Goal: Task Accomplishment & Management: Manage account settings

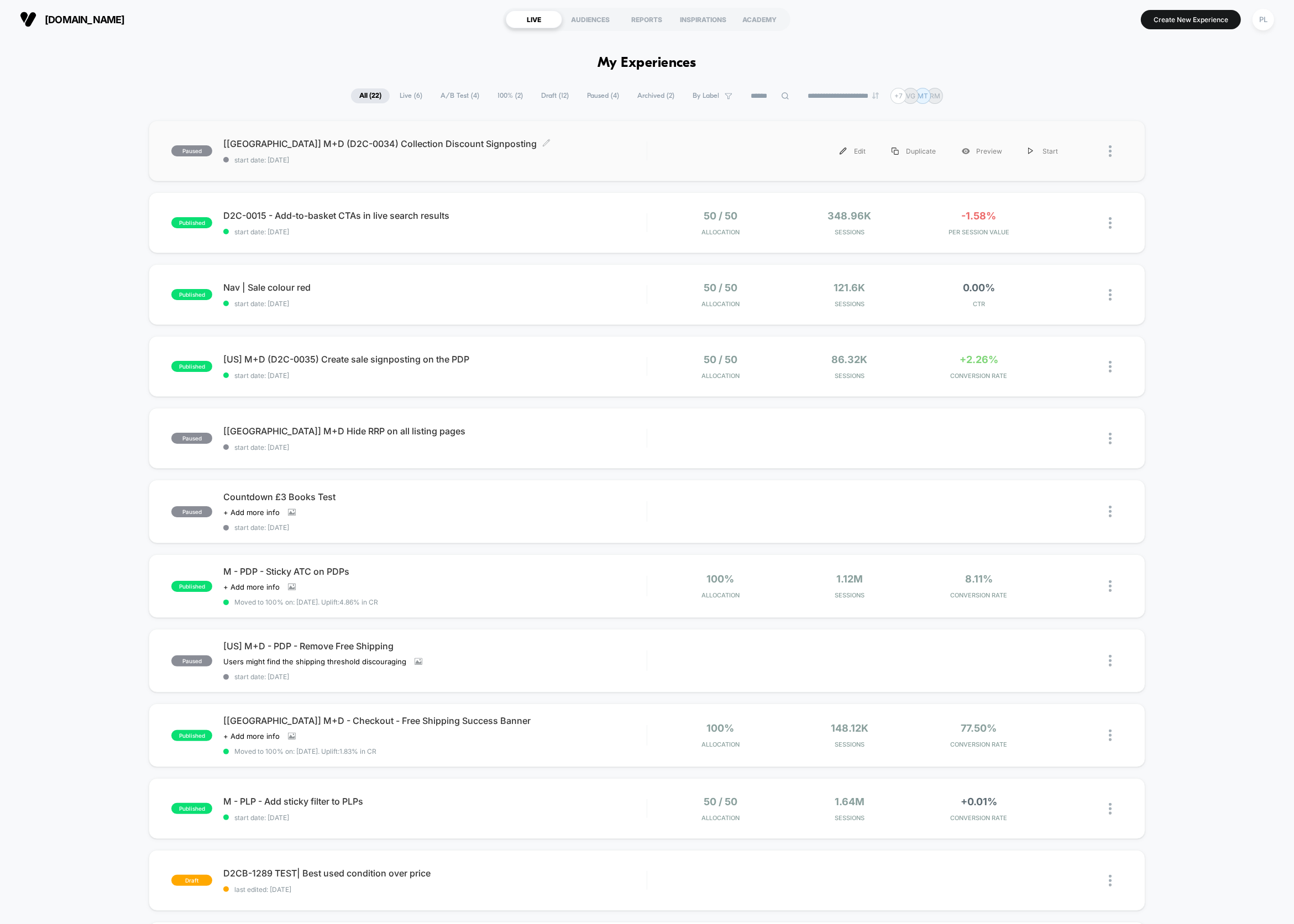
click at [417, 141] on span "[[GEOGRAPHIC_DATA]] M+D (D2C-0034) Collection Discount Signposting Click to edi…" at bounding box center [435, 143] width 424 height 11
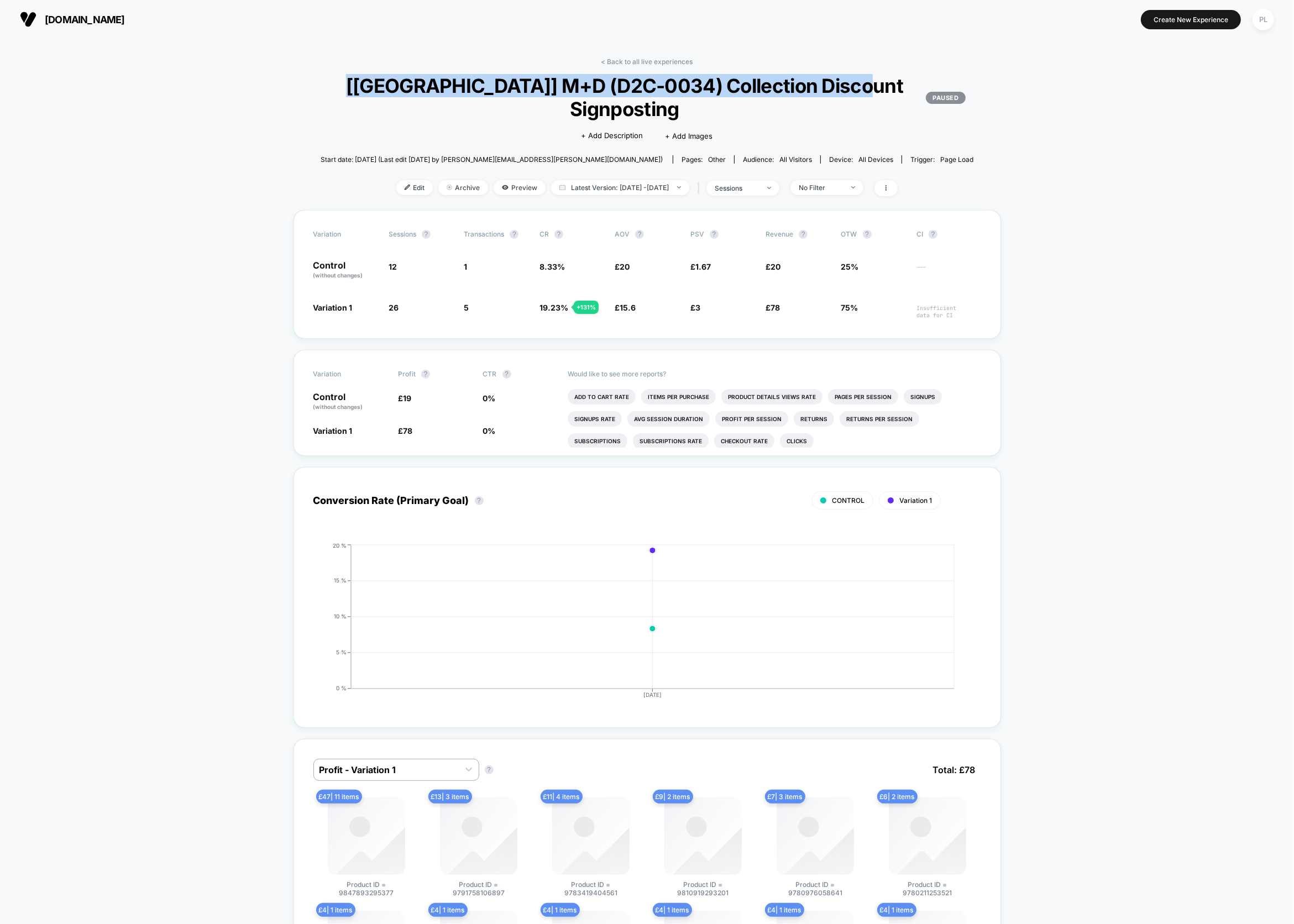
drag, startPoint x: 685, startPoint y: 106, endPoint x: 433, endPoint y: 85, distance: 252.9
click at [433, 85] on span "[[GEOGRAPHIC_DATA]] M+D (D2C-0034) Collection Discount Signposting PAUSED" at bounding box center [647, 97] width 637 height 46
copy span "[[GEOGRAPHIC_DATA]] M+D (D2C-0034) Collection Discount Signposting"
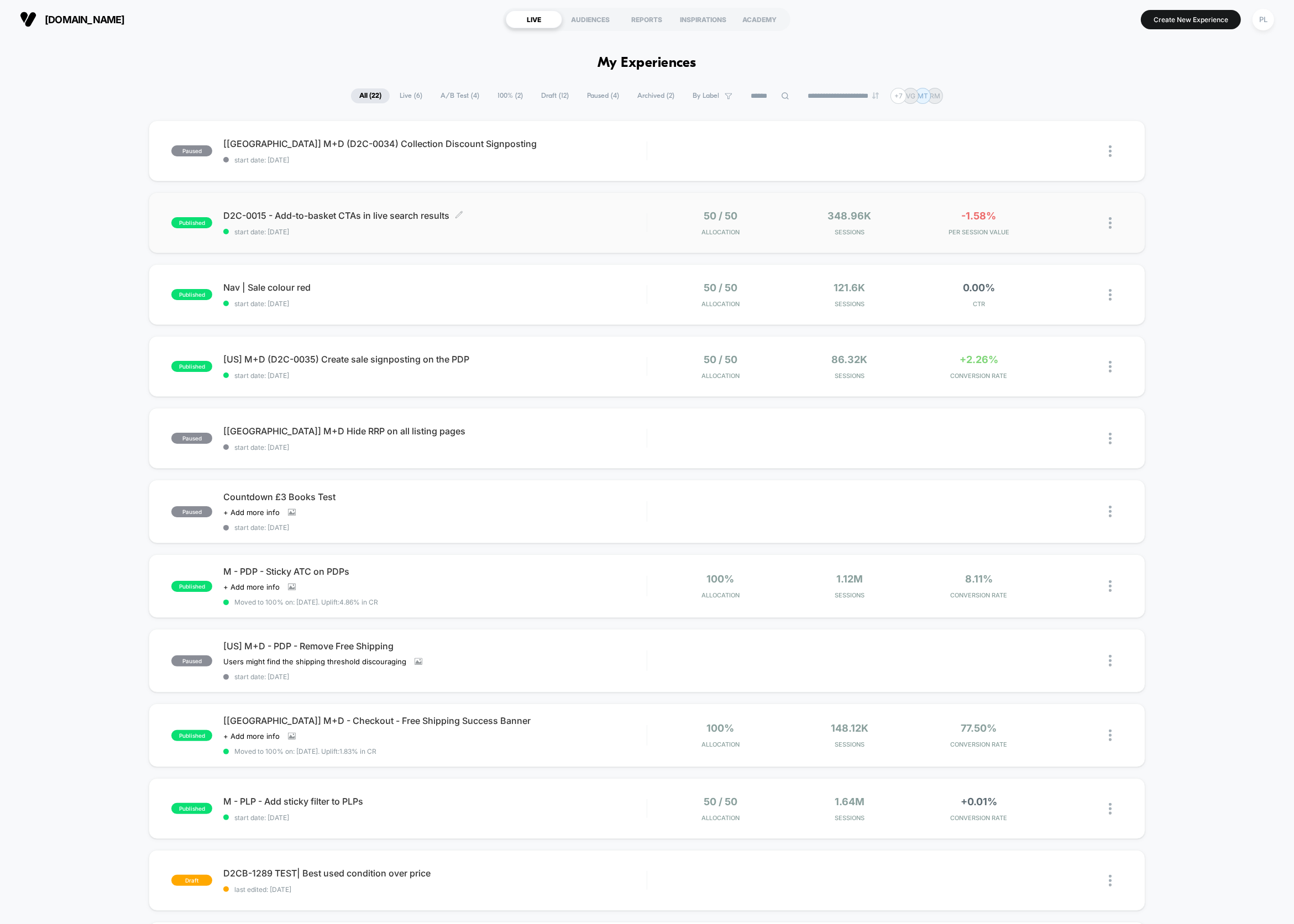
click at [507, 212] on span "D2C-0015 - Add-to-basket CTAs in live search results Click to edit experience d…" at bounding box center [435, 215] width 424 height 11
click at [343, 358] on span "[US] M+D (D2C-0035) Create sale signposting on the PDP Click to edit experience…" at bounding box center [435, 359] width 424 height 11
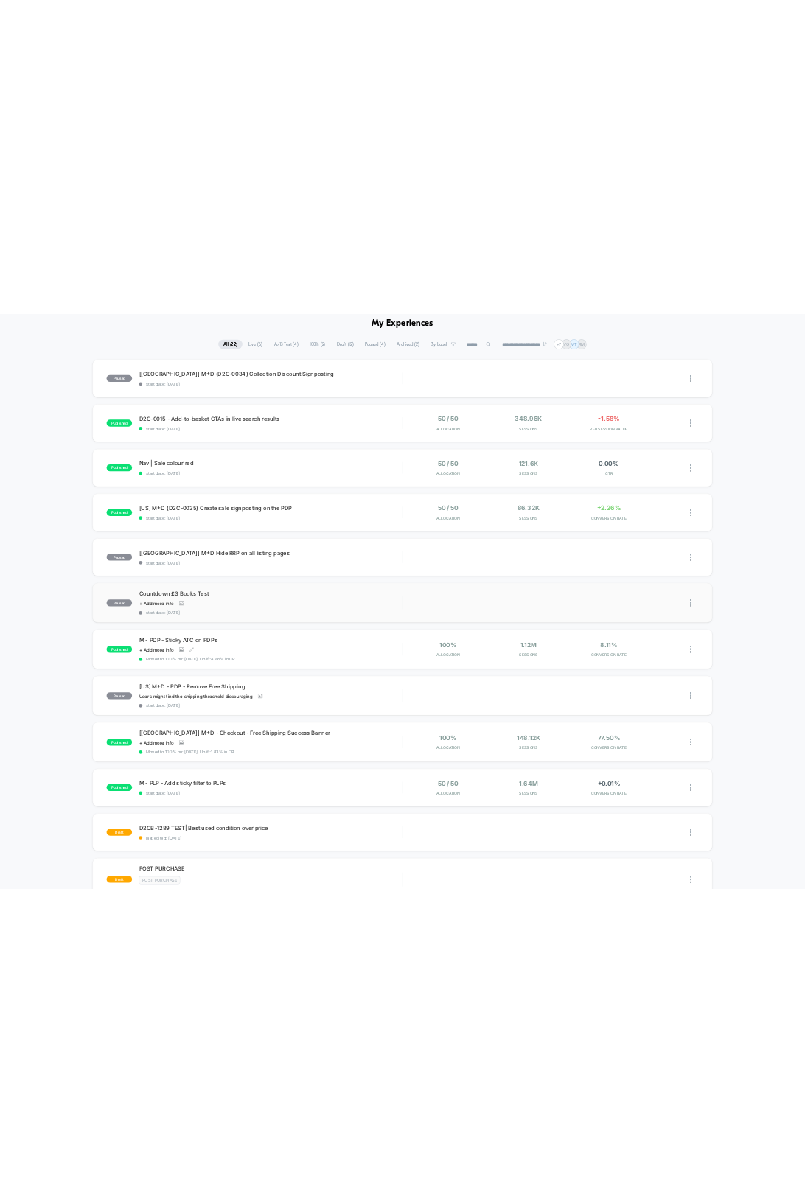
scroll to position [66, 0]
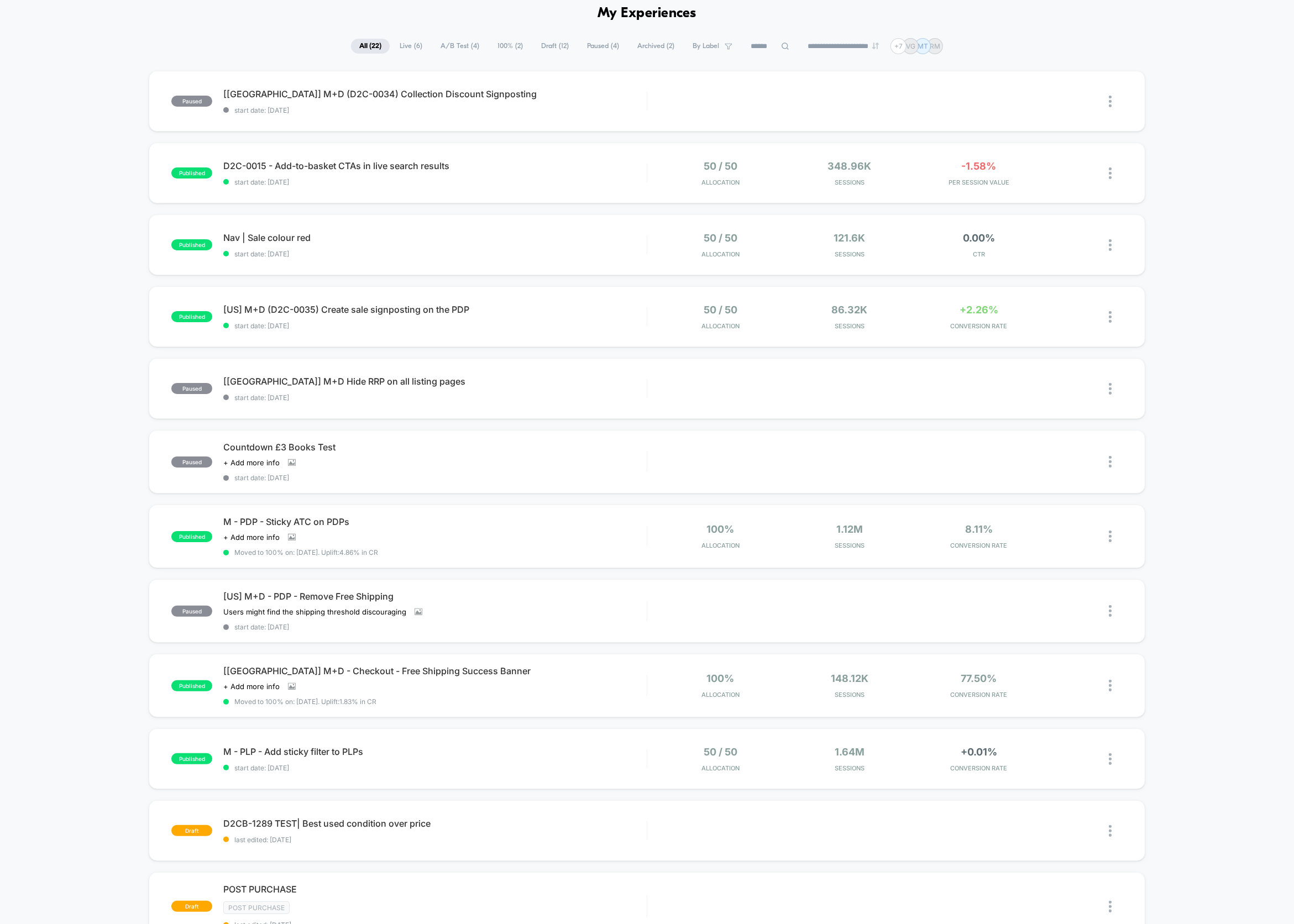
click at [1236, 424] on div "paused [[GEOGRAPHIC_DATA]] M+D (D2C-0034) Collection Discount Signposting start…" at bounding box center [647, 533] width 1294 height 925
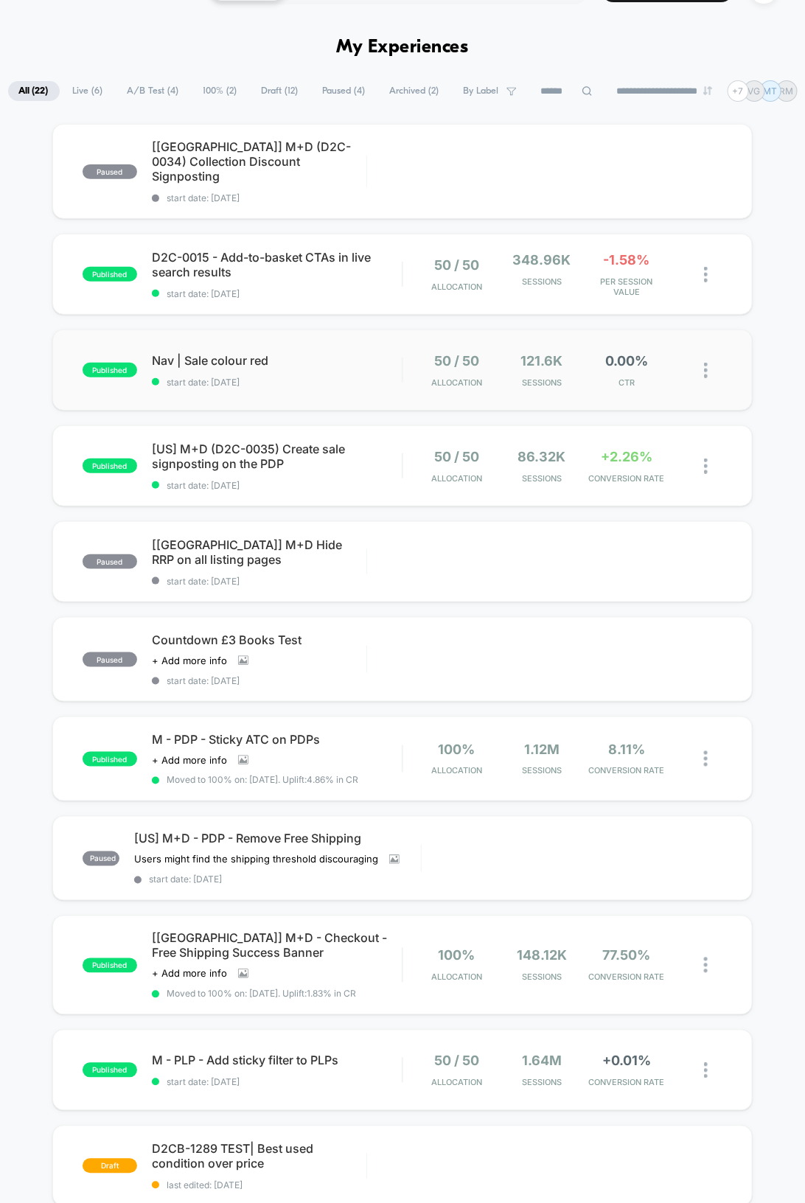
scroll to position [0, 0]
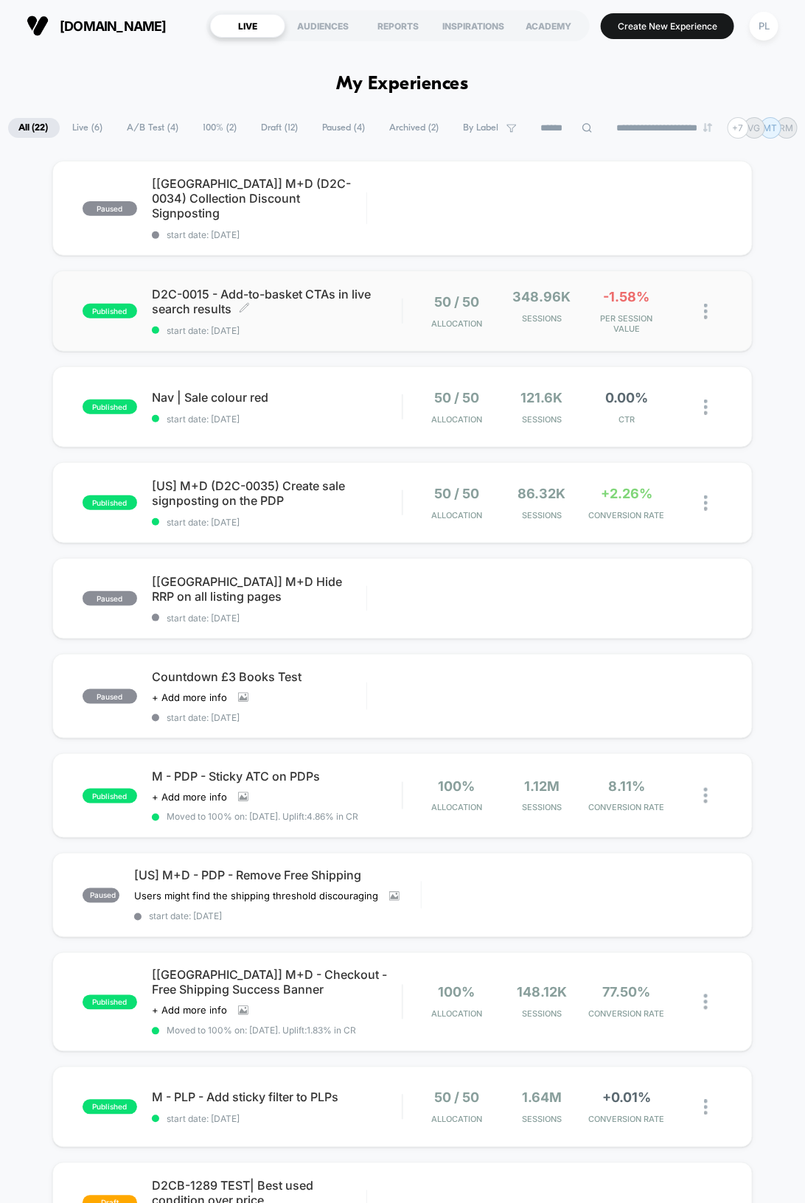
click at [352, 287] on span "D2C-0015 - Add-to-basket CTAs in live search results Click to edit experience d…" at bounding box center [277, 301] width 250 height 29
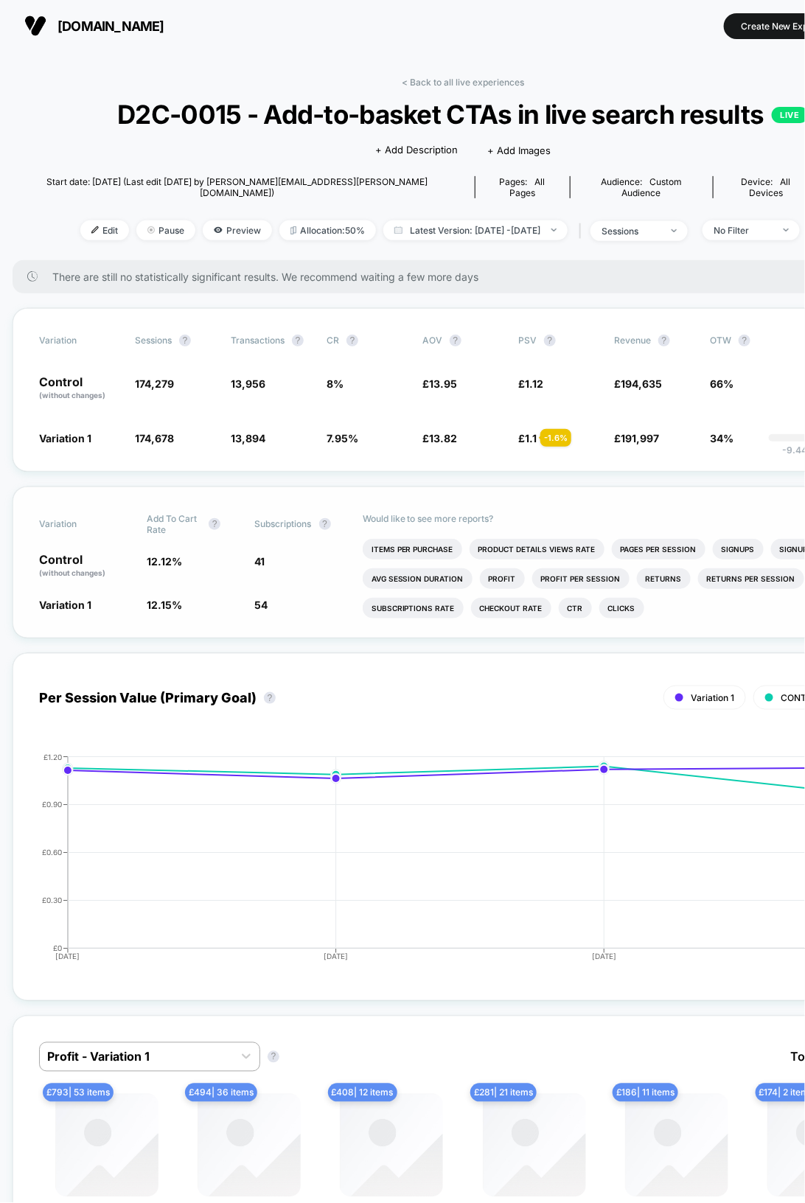
scroll to position [0, 4]
click at [97, 116] on span "D2C-0015 - Add-to-basket CTAs in live search results LIVE" at bounding box center [461, 114] width 811 height 31
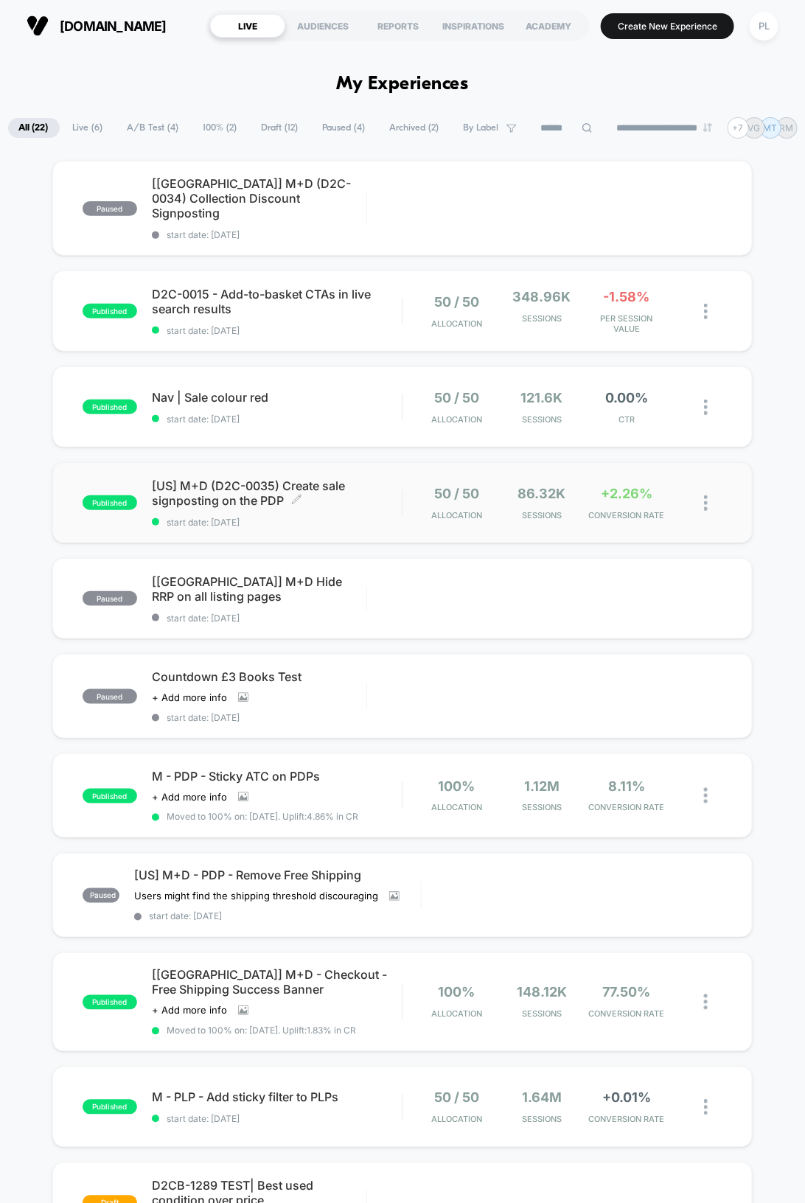
click at [307, 478] on span "[US] M+D (D2C-0035) Create sale signposting on the PDP Click to edit experience…" at bounding box center [277, 492] width 250 height 29
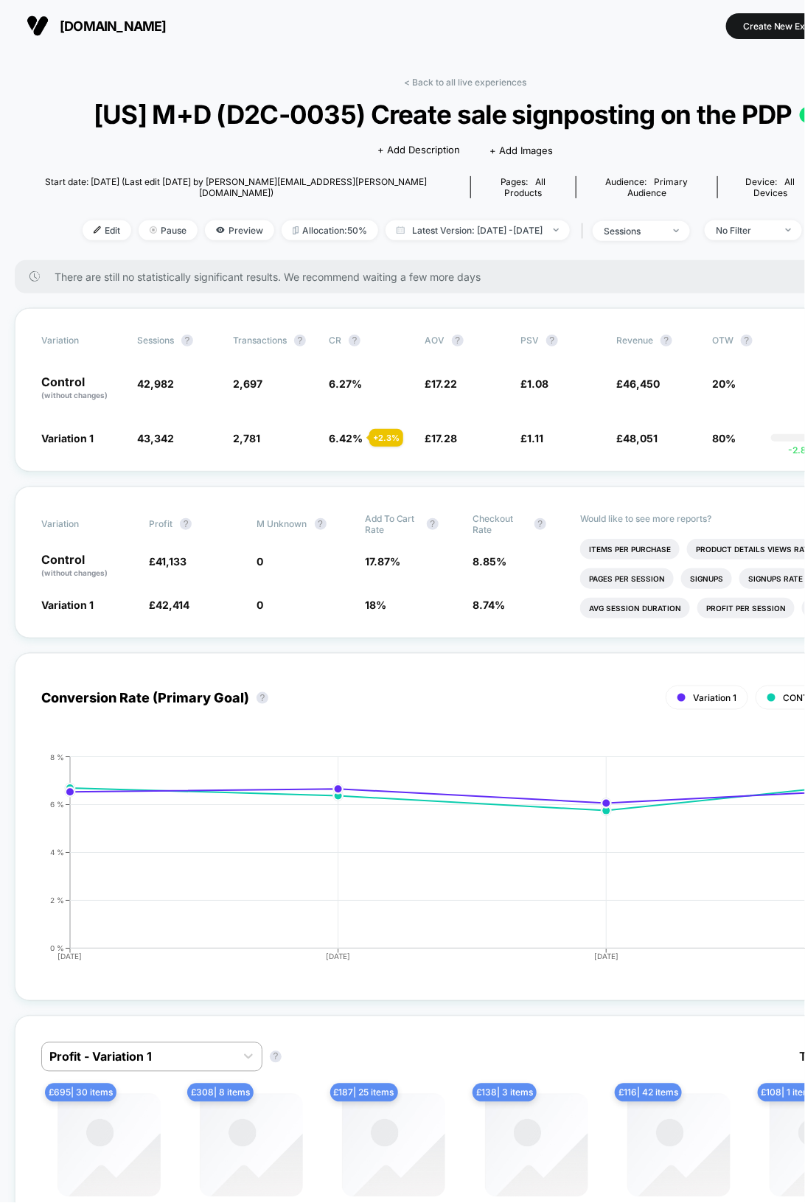
click at [60, 161] on div "< Back to all live experiences [US] M+D (D2C-0035) Create sale signposting on t…" at bounding box center [465, 169] width 901 height 184
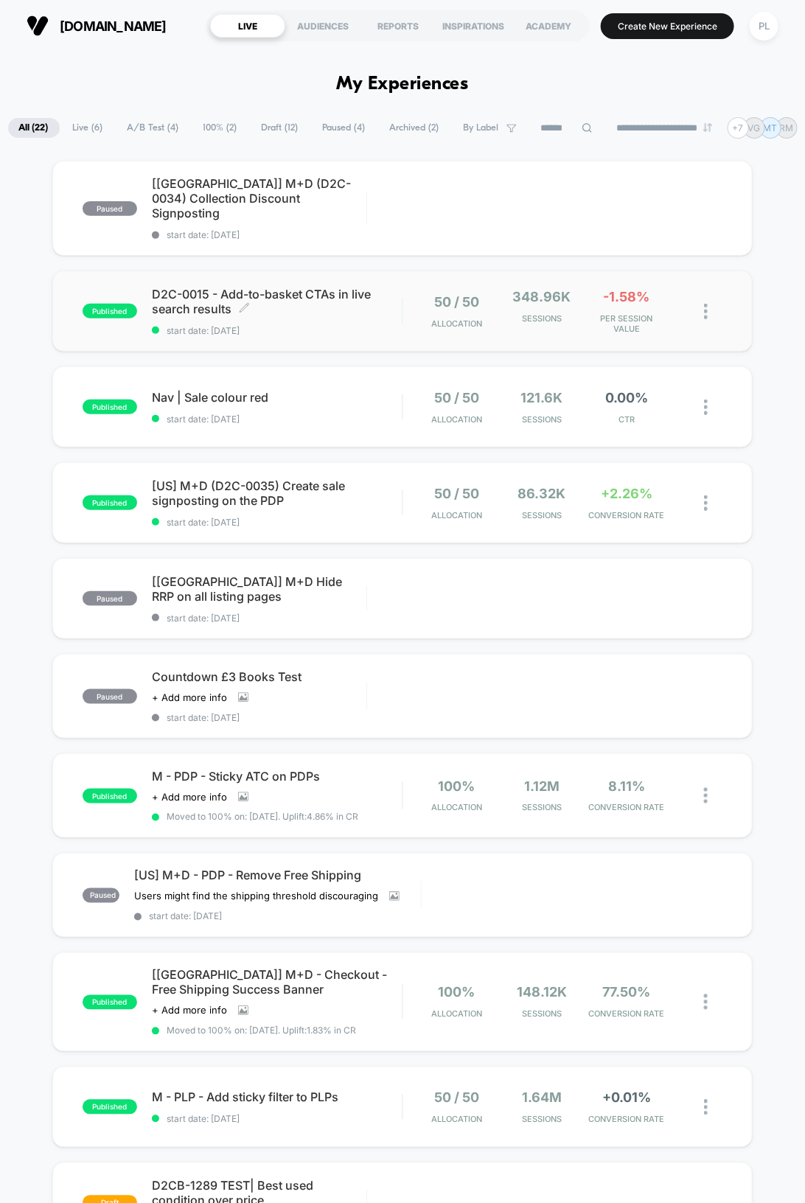
click at [253, 287] on span "D2C-0015 - Add-to-basket CTAs in live search results Click to edit experience d…" at bounding box center [277, 301] width 250 height 29
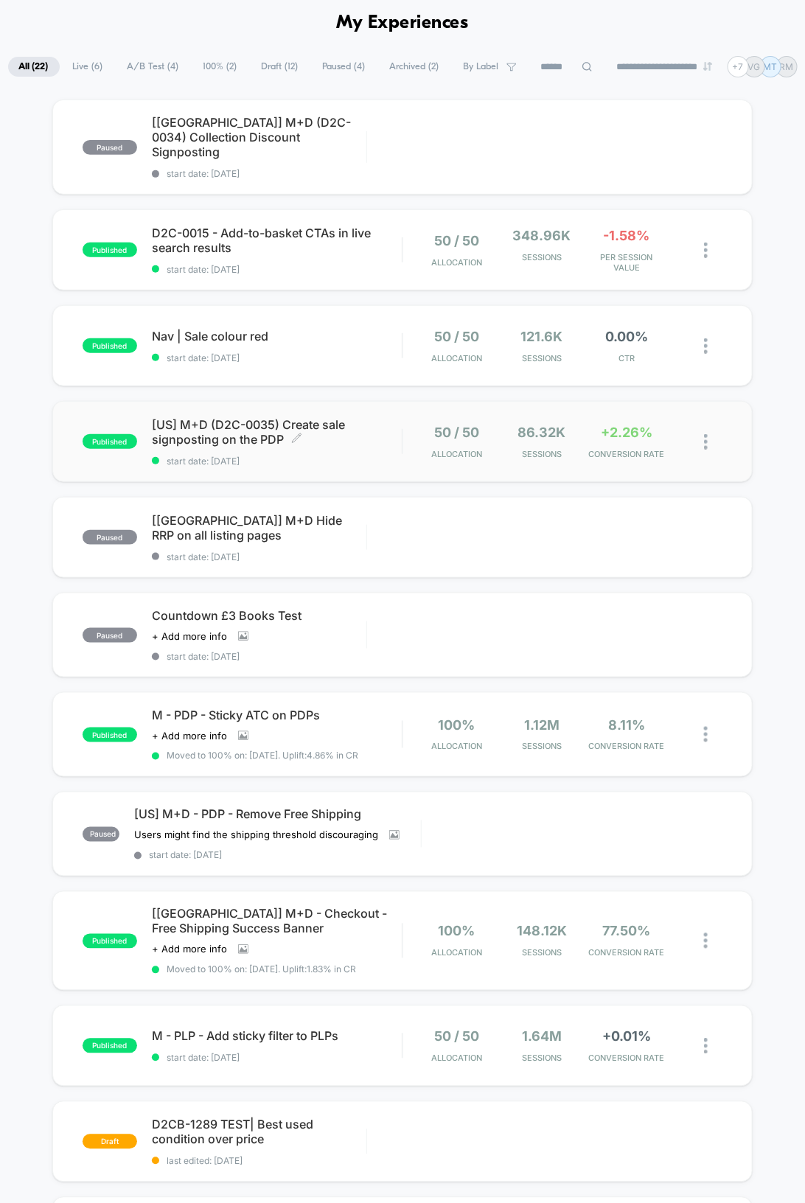
scroll to position [72, 0]
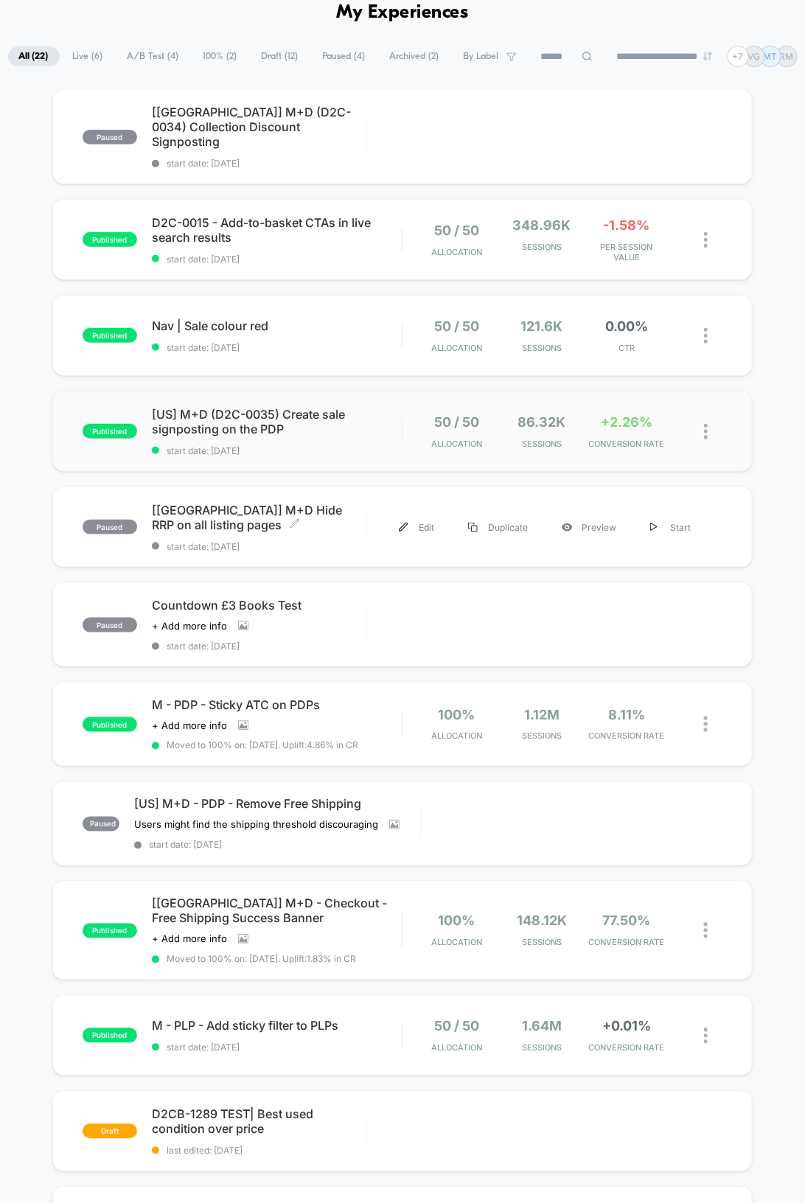
click at [231, 503] on span "[[GEOGRAPHIC_DATA]] M+D Hide RRP on all listing pages Click to edit experience …" at bounding box center [259, 517] width 215 height 29
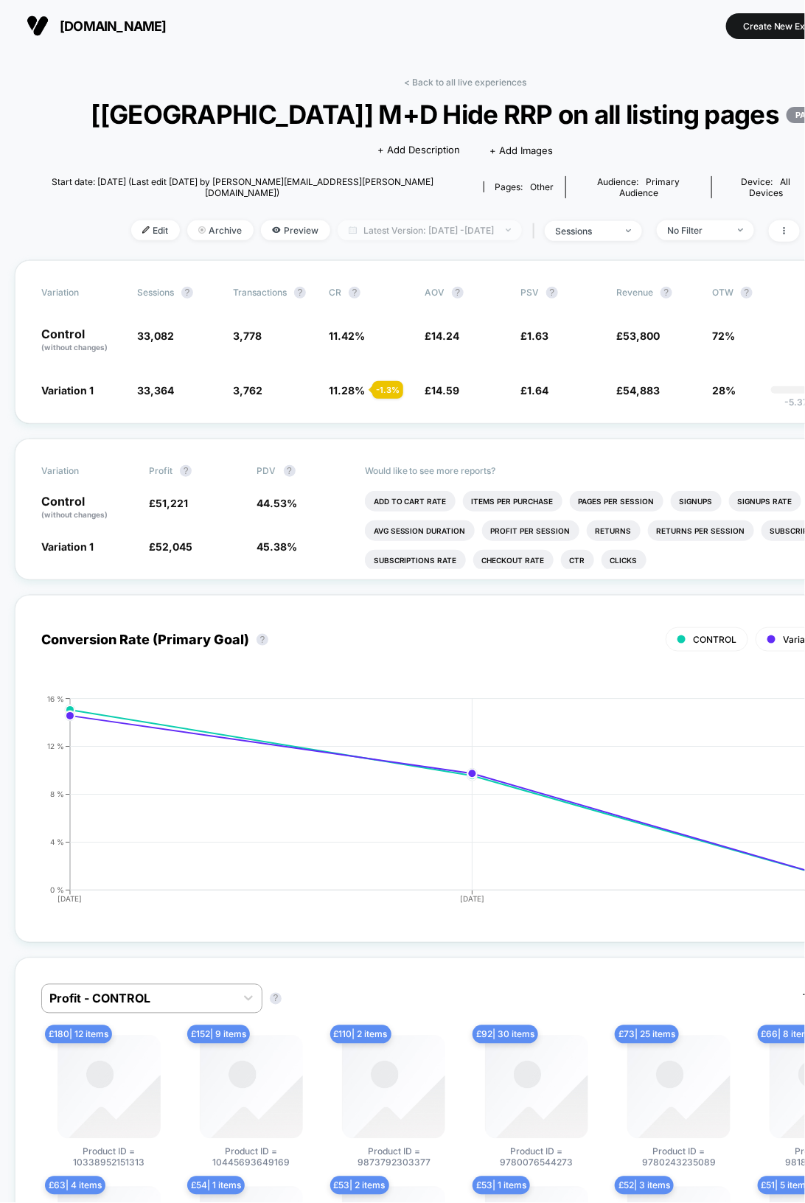
click at [447, 220] on span "Latest Version: [DATE] - [DATE]" at bounding box center [430, 230] width 184 height 20
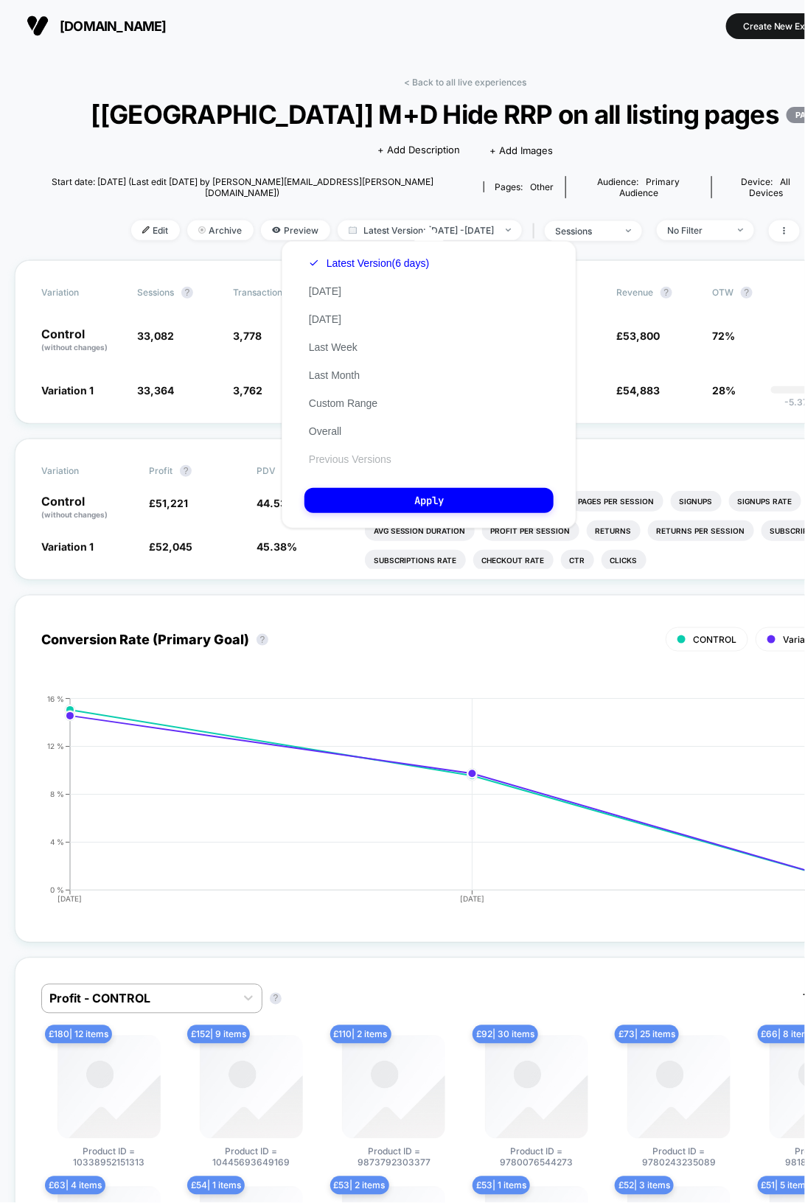
click at [356, 454] on button "Previous Versions" at bounding box center [349, 459] width 91 height 13
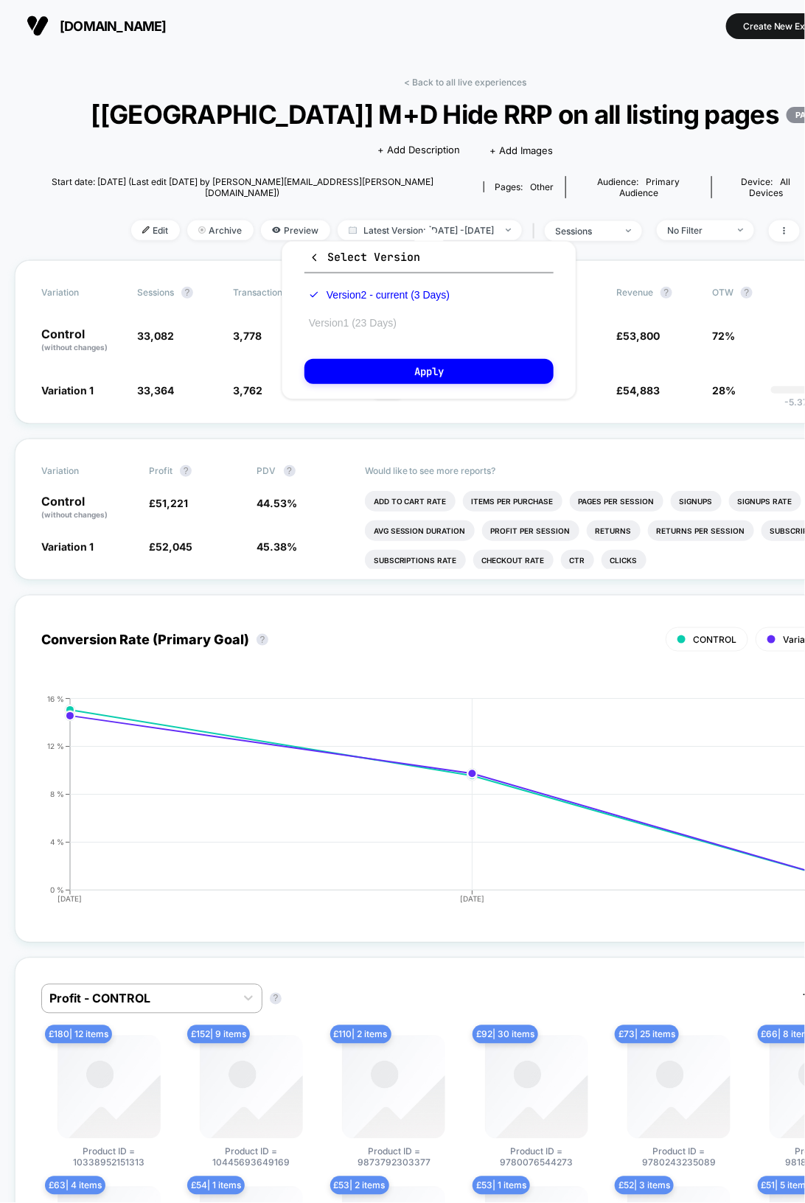
click at [351, 321] on button "Version 1 (23 Days)" at bounding box center [352, 322] width 97 height 13
click at [377, 368] on button "Apply" at bounding box center [428, 371] width 249 height 25
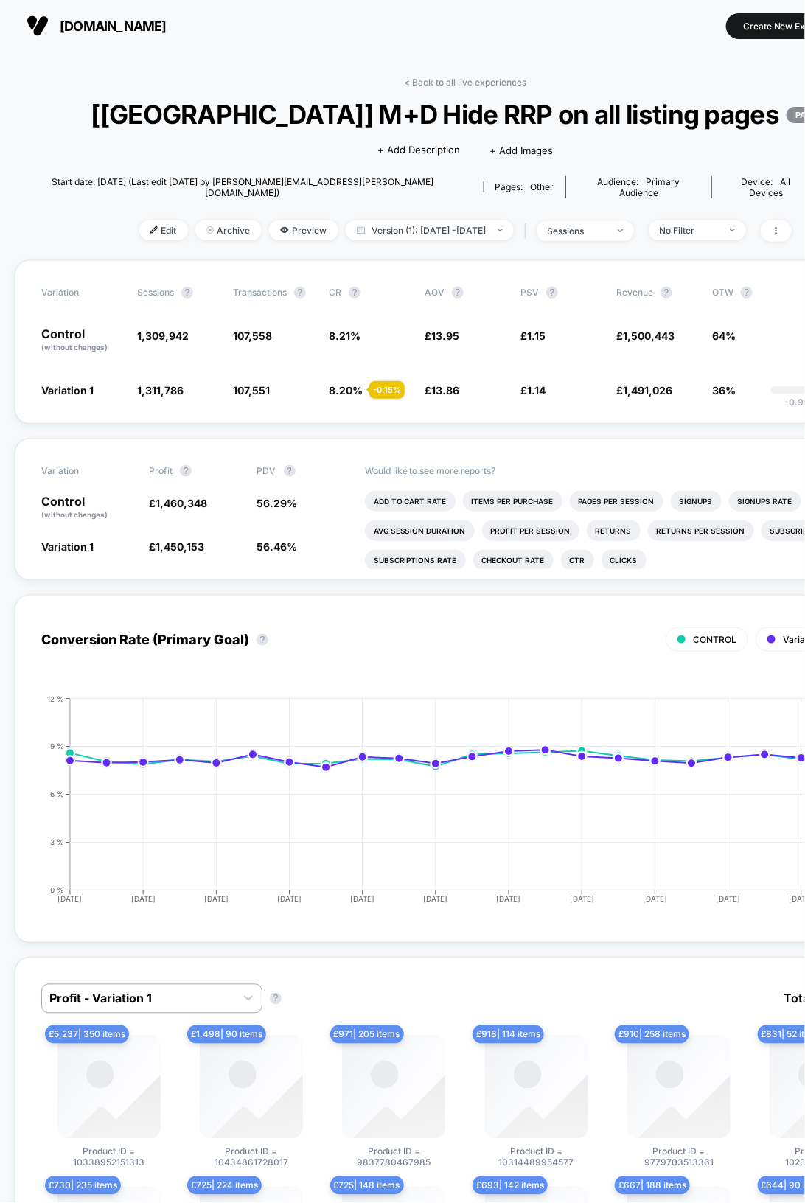
click at [88, 92] on div "< Back to all live experiences [[GEOGRAPHIC_DATA]] M+D Hide RRP on all listing …" at bounding box center [465, 169] width 901 height 184
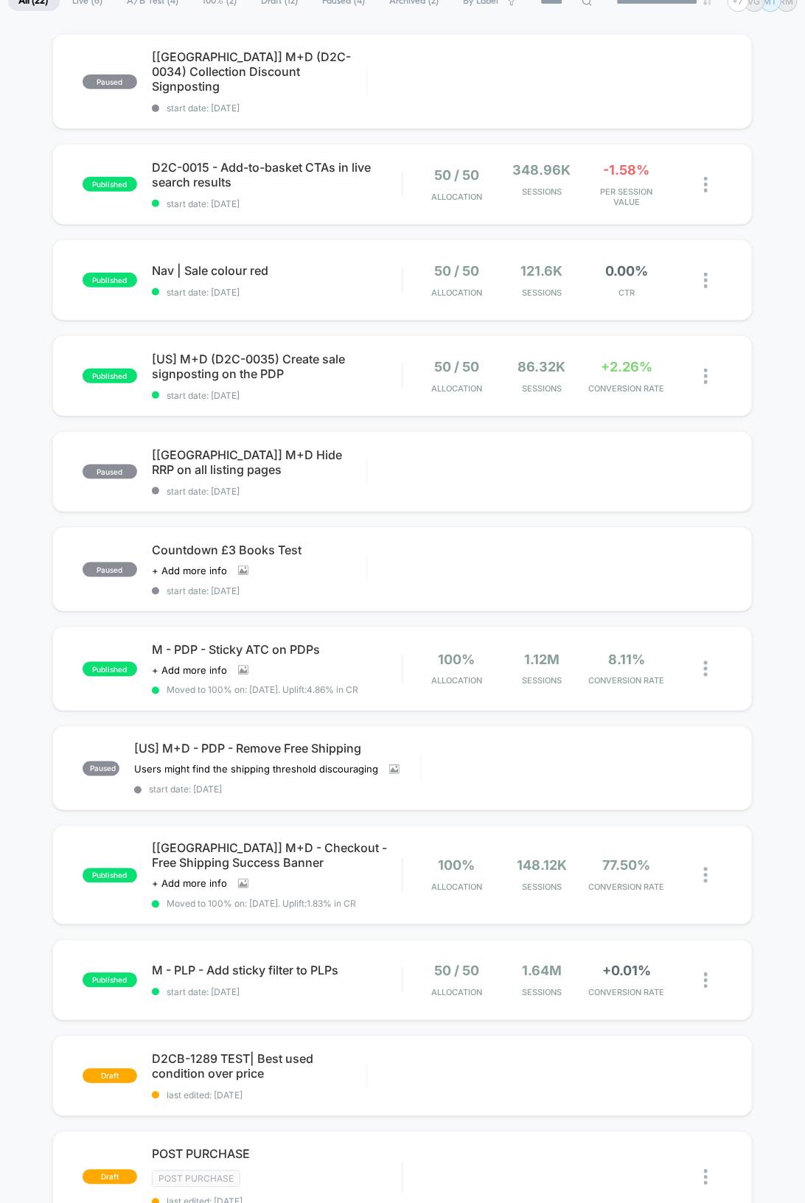
scroll to position [147, 0]
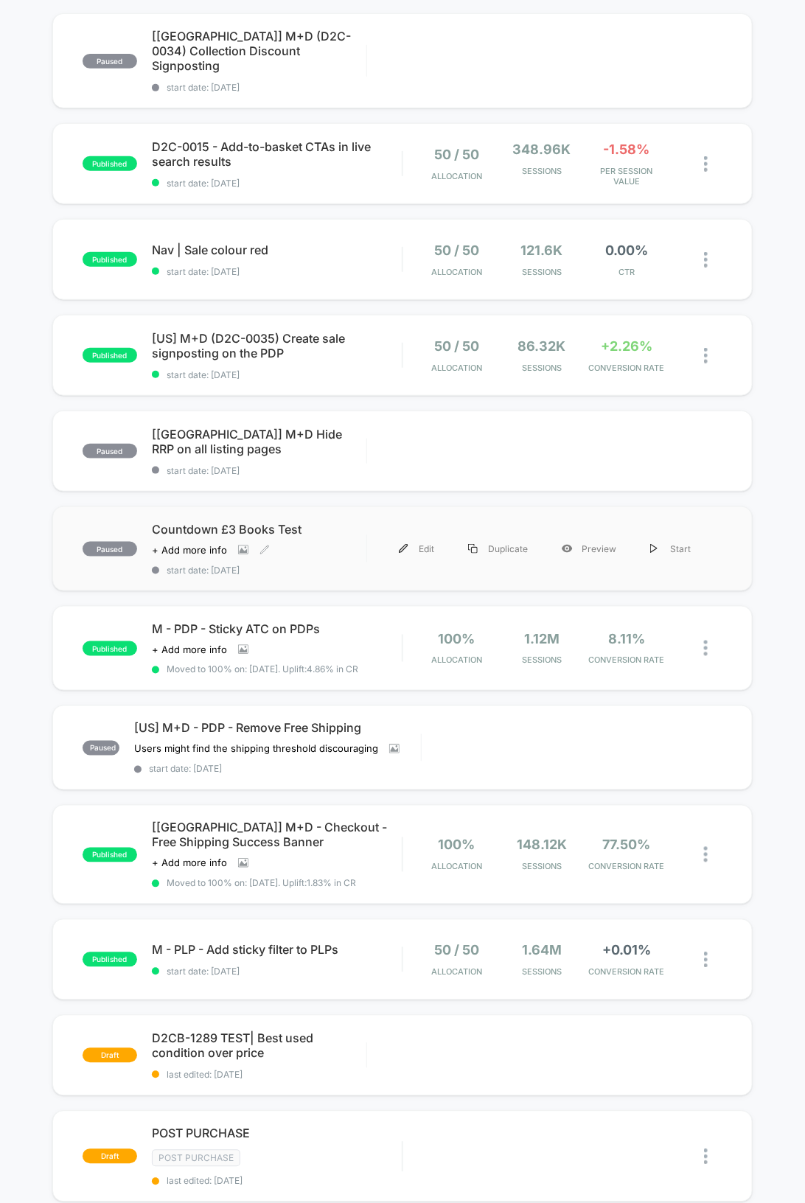
click at [259, 522] on span "Countdown £3 Books Test" at bounding box center [259, 529] width 215 height 15
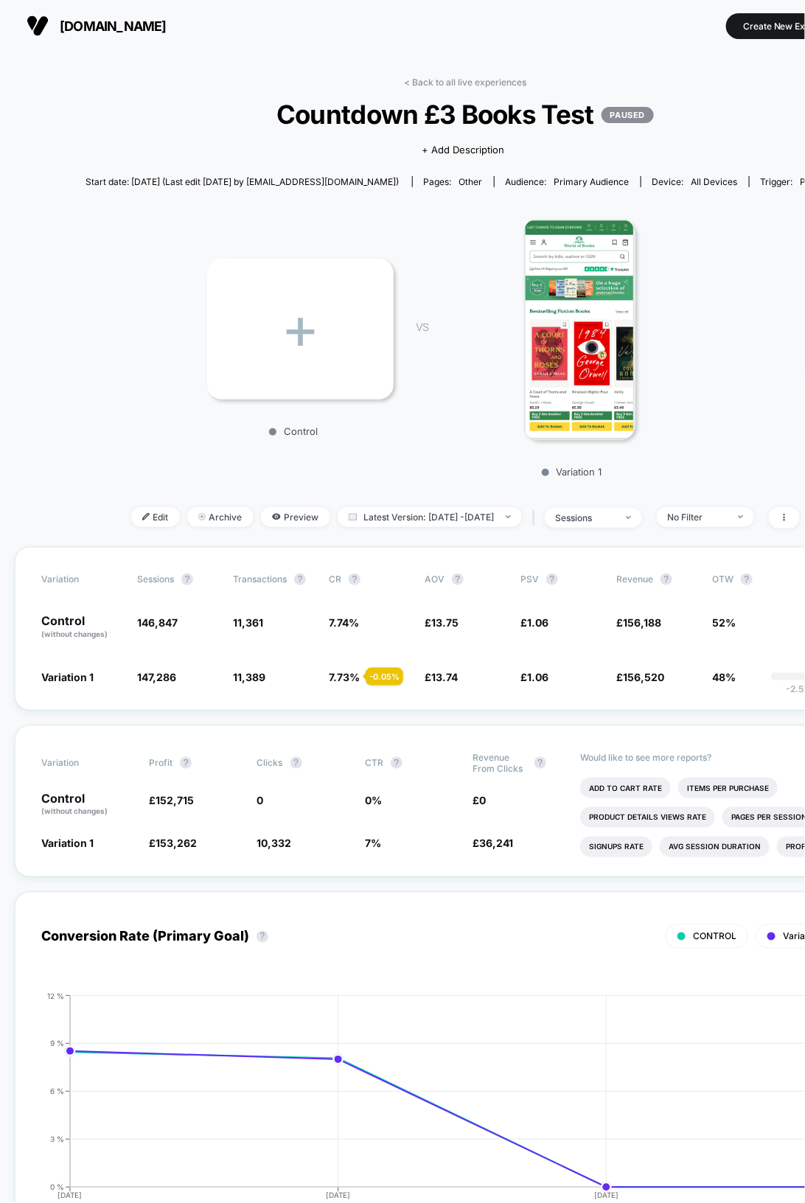
click at [97, 366] on div "+ Control VS Variation 1" at bounding box center [457, 343] width 759 height 283
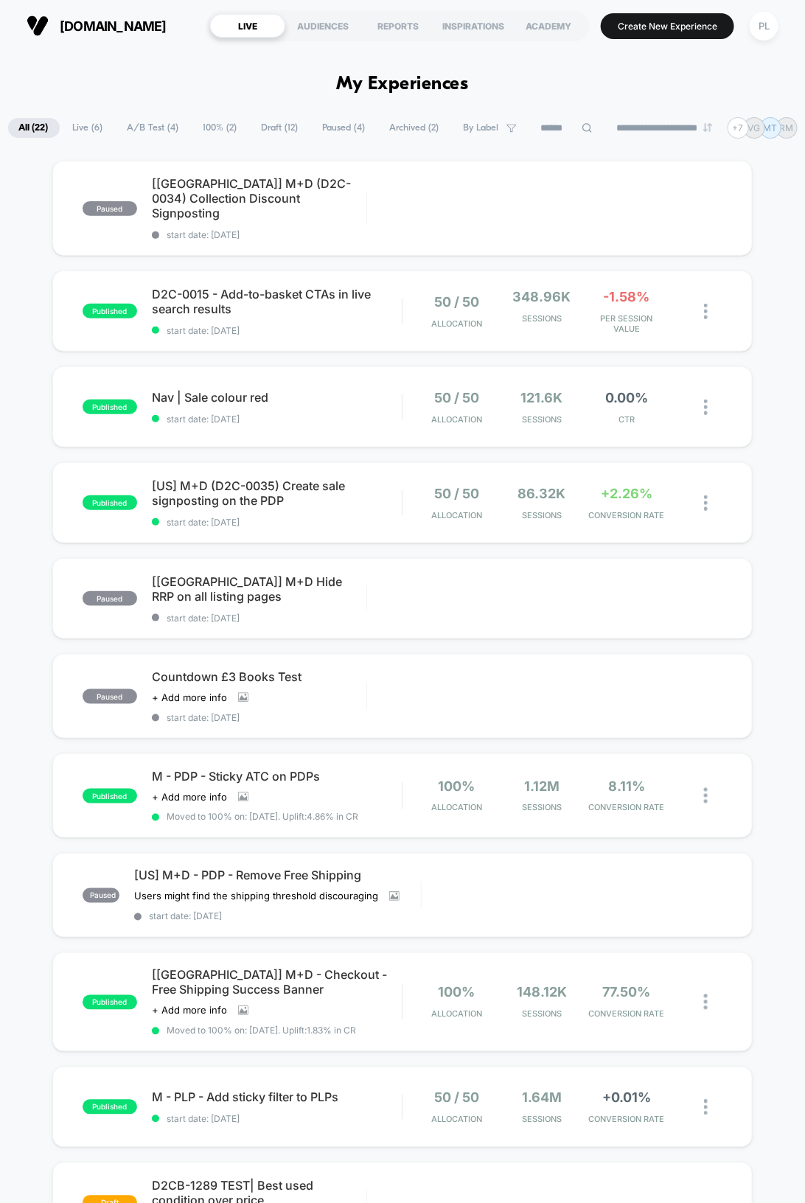
scroll to position [4, 0]
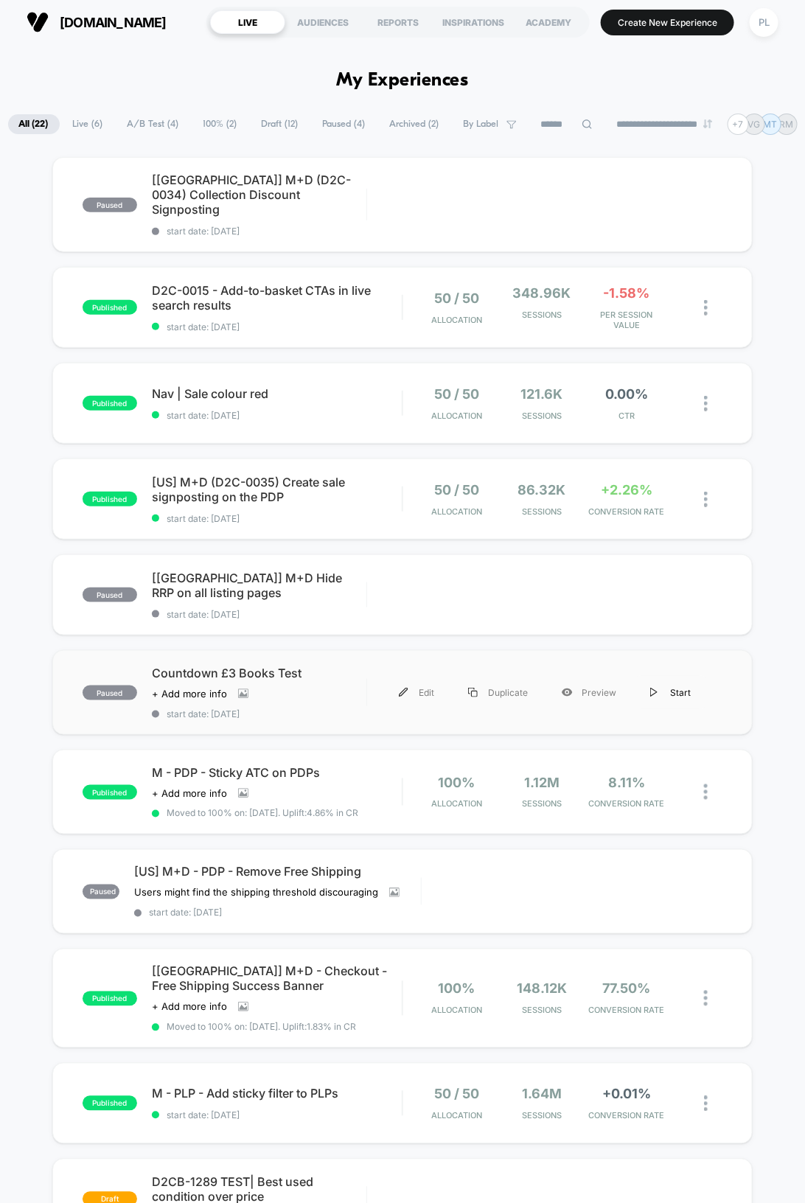
click at [674, 677] on div "Start" at bounding box center [670, 692] width 74 height 33
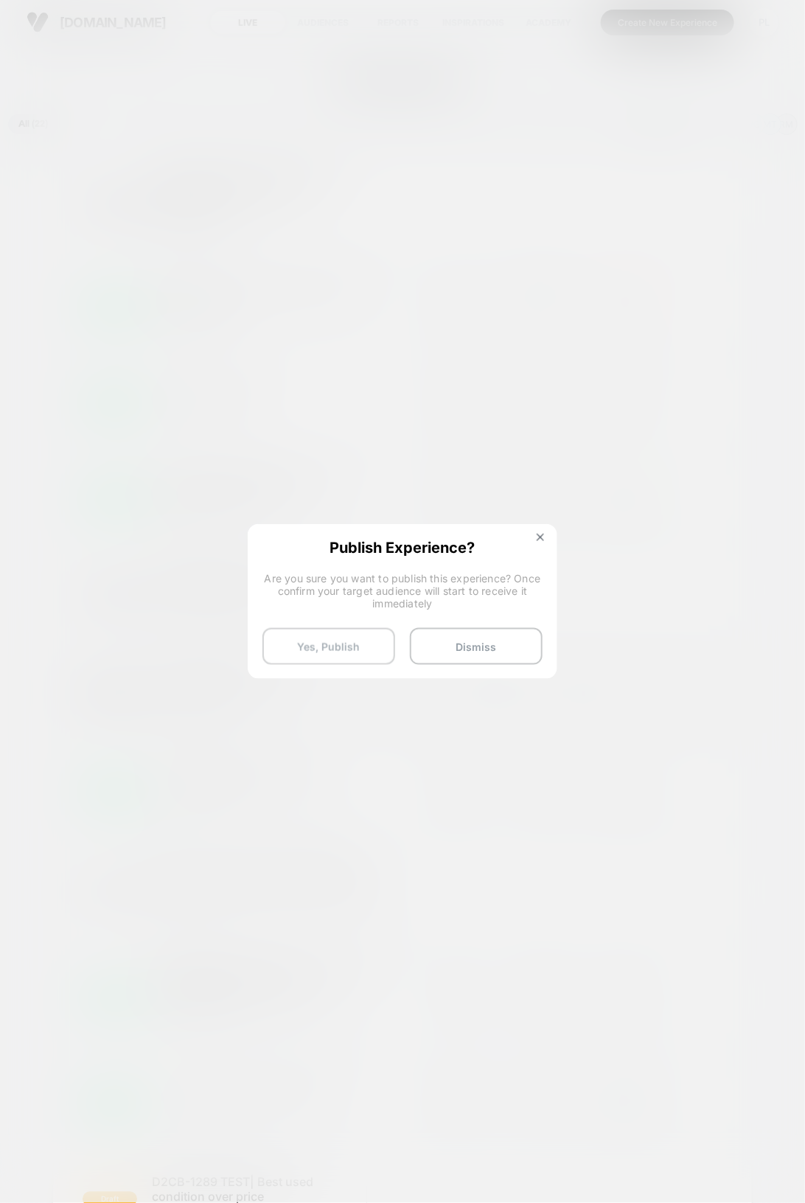
click at [358, 654] on button "Yes, Publish" at bounding box center [328, 646] width 133 height 37
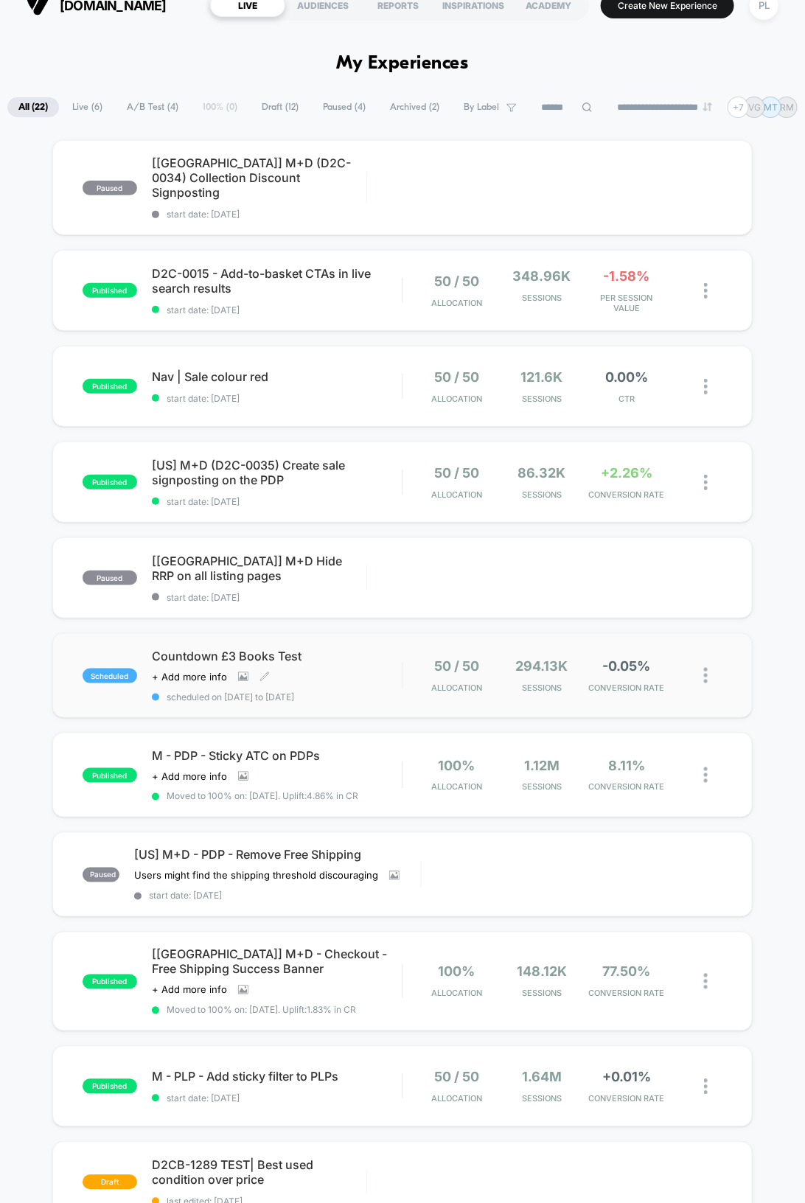
scroll to position [46, 0]
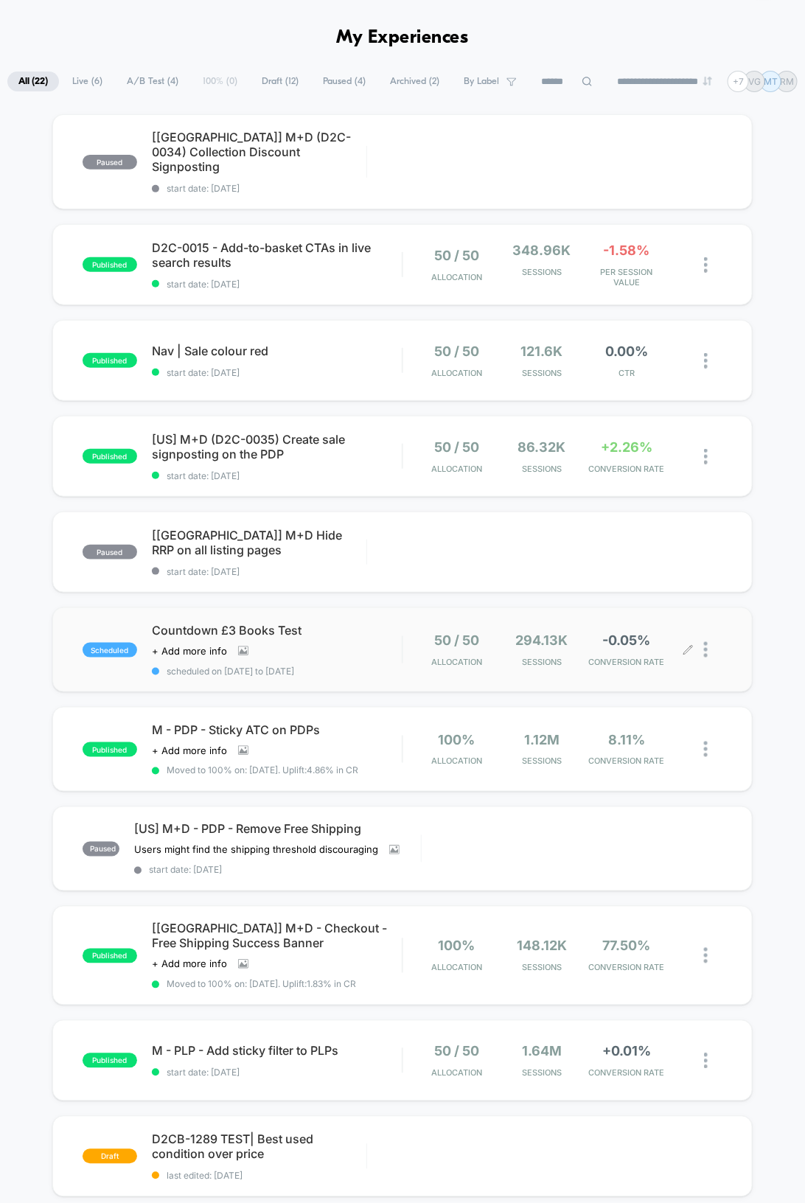
click at [708, 642] on img at bounding box center [706, 649] width 4 height 15
click at [631, 615] on div "Pause" at bounding box center [640, 619] width 133 height 33
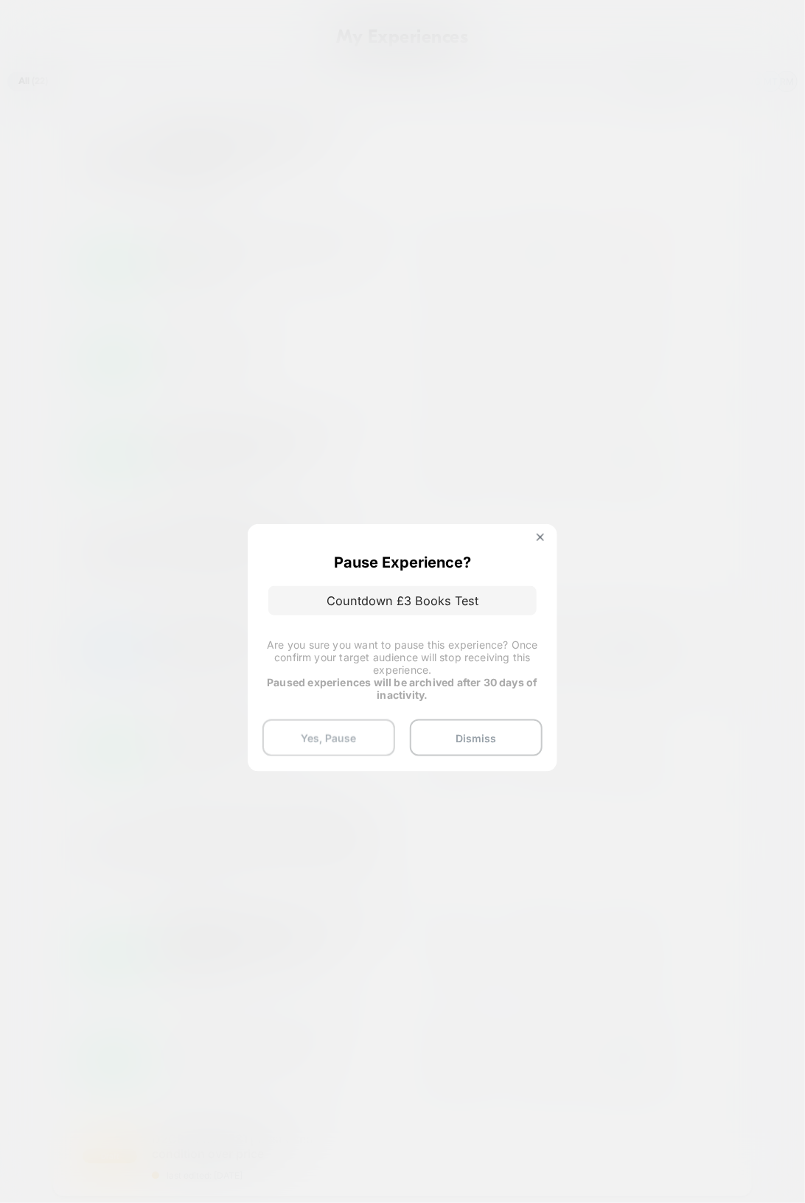
click at [341, 734] on button "Yes, Pause" at bounding box center [328, 737] width 133 height 37
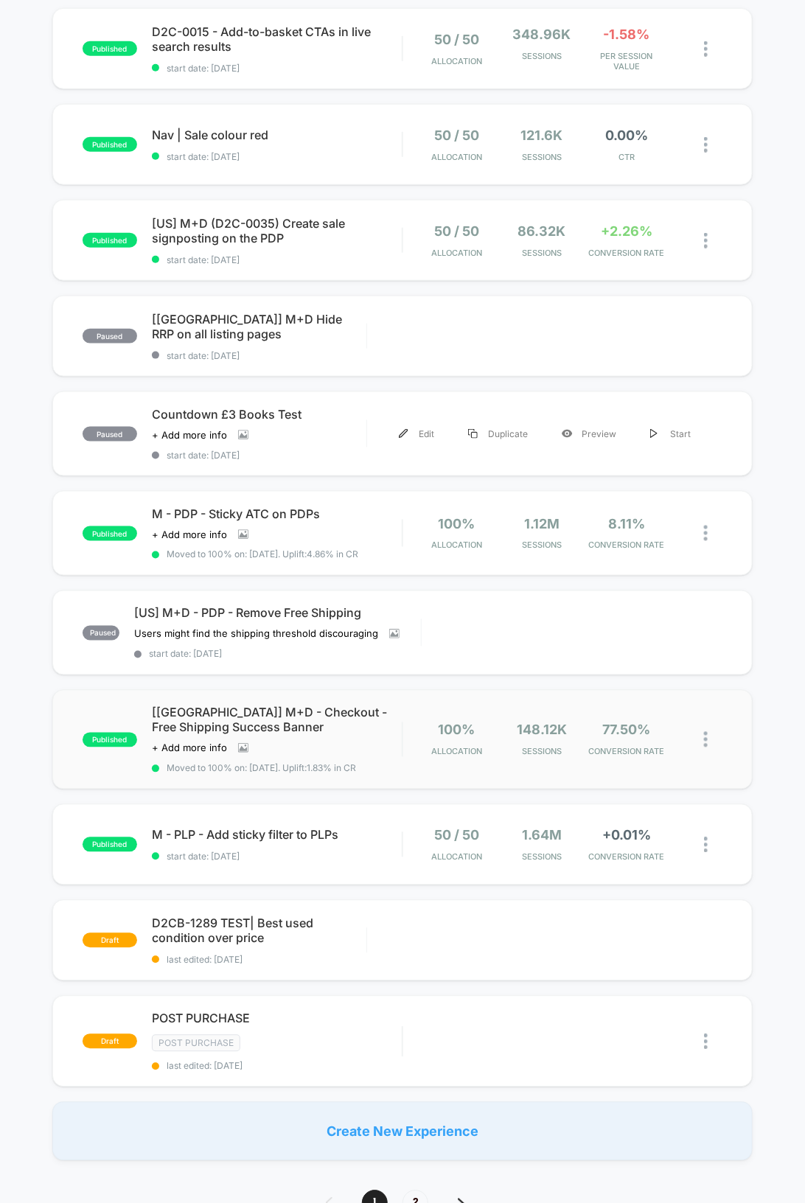
scroll to position [263, 0]
click at [246, 490] on div "published M - PDP - Sticky ATC on PDPs Click to view images Click to edit exper…" at bounding box center [402, 532] width 700 height 85
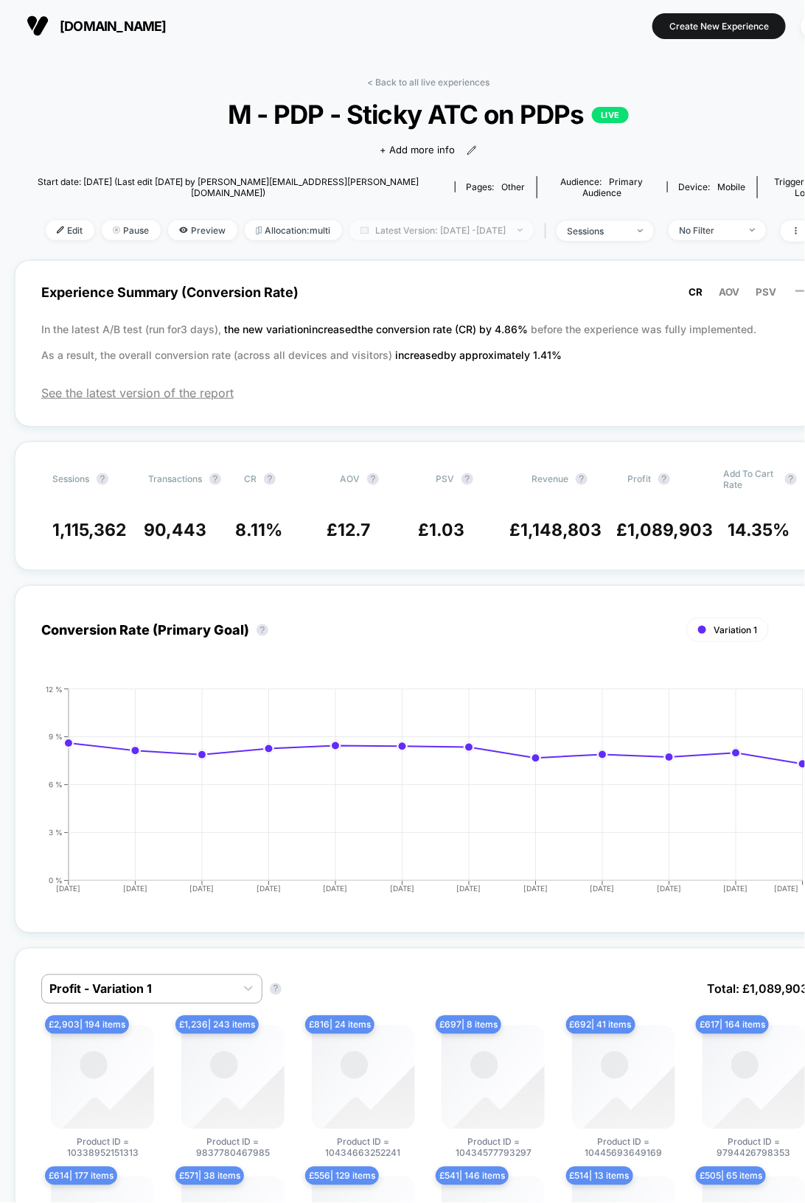
click at [417, 220] on span "Latest Version: [DATE] - [DATE]" at bounding box center [441, 230] width 184 height 20
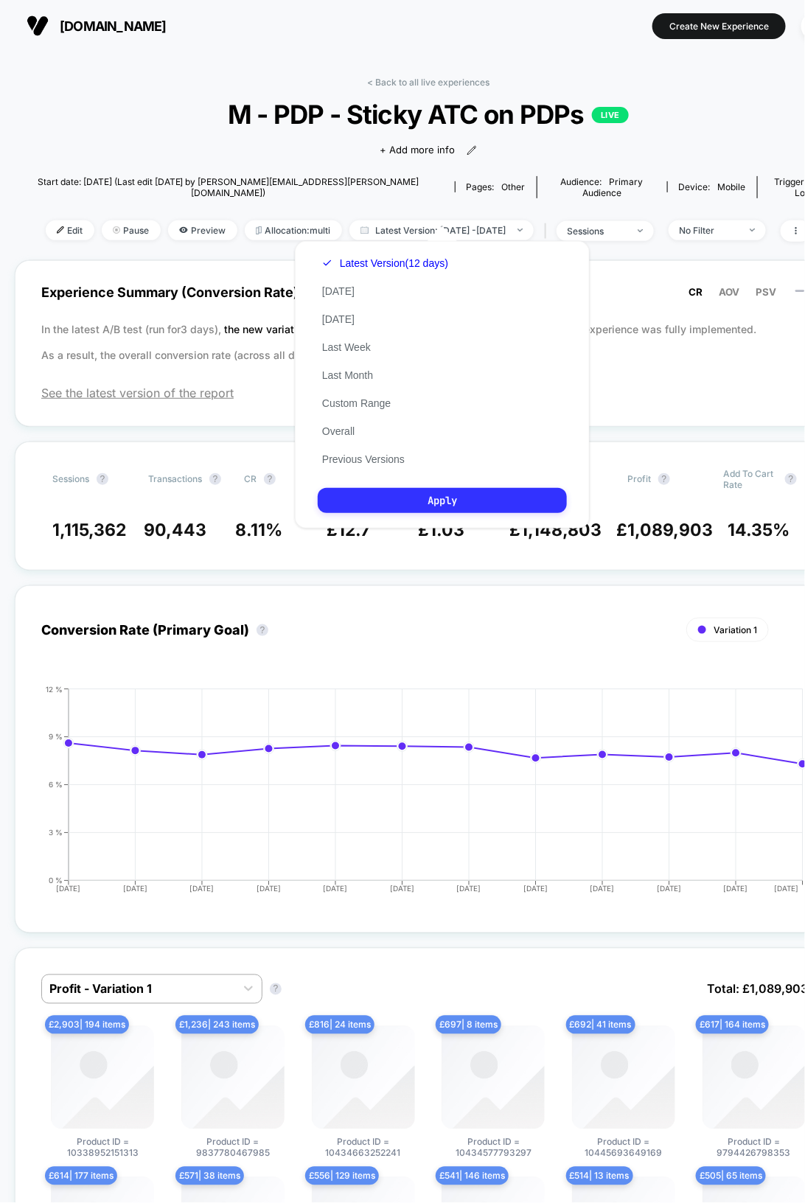
click at [386, 489] on button "Apply" at bounding box center [442, 500] width 249 height 25
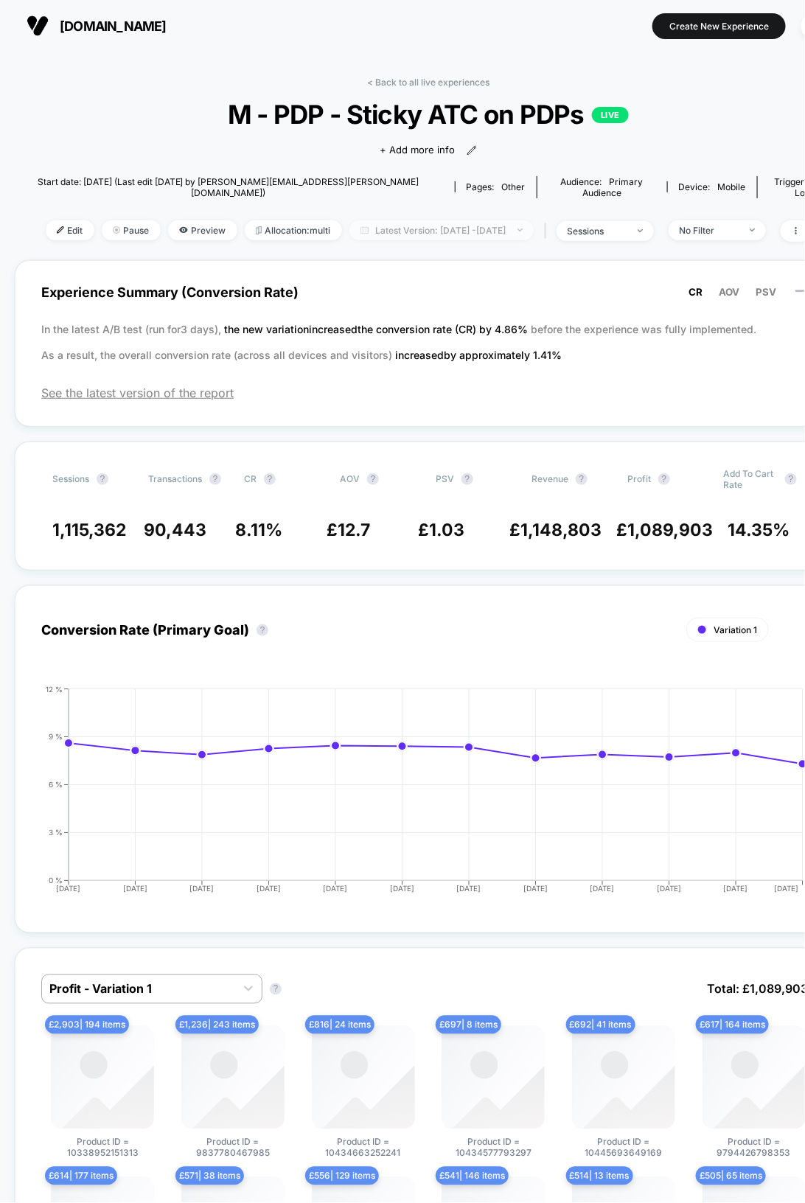
click at [429, 226] on span "Latest Version: [DATE] - [DATE]" at bounding box center [441, 230] width 184 height 20
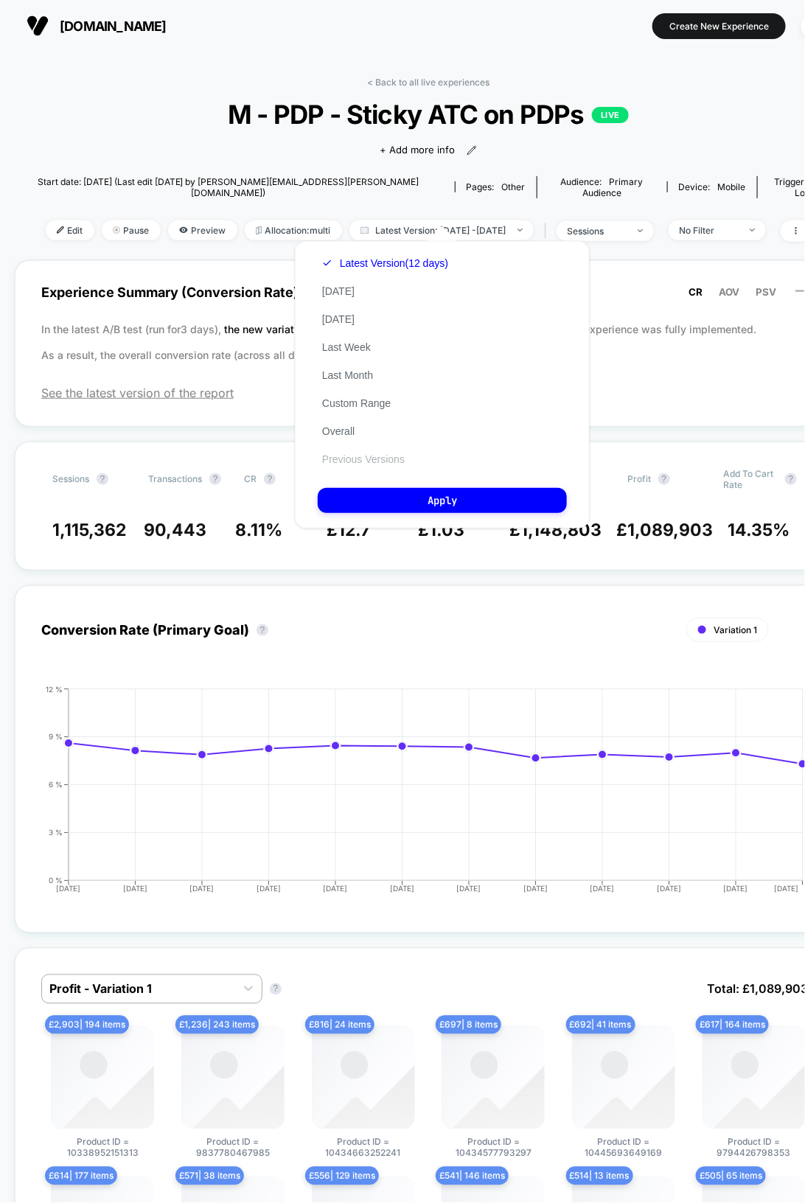
click at [383, 455] on button "Previous Versions" at bounding box center [363, 459] width 91 height 13
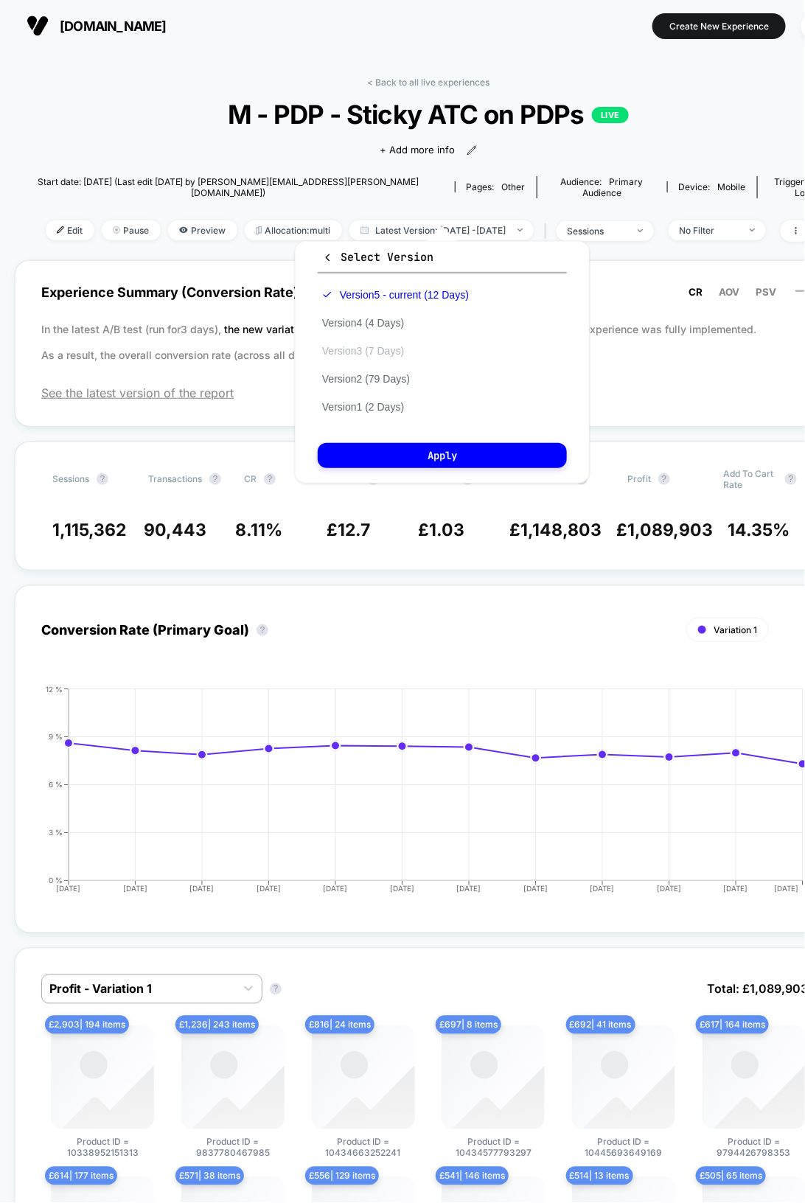
click at [377, 347] on button "Version 3 (7 Days)" at bounding box center [363, 350] width 91 height 13
click at [431, 445] on button "Apply" at bounding box center [442, 455] width 249 height 25
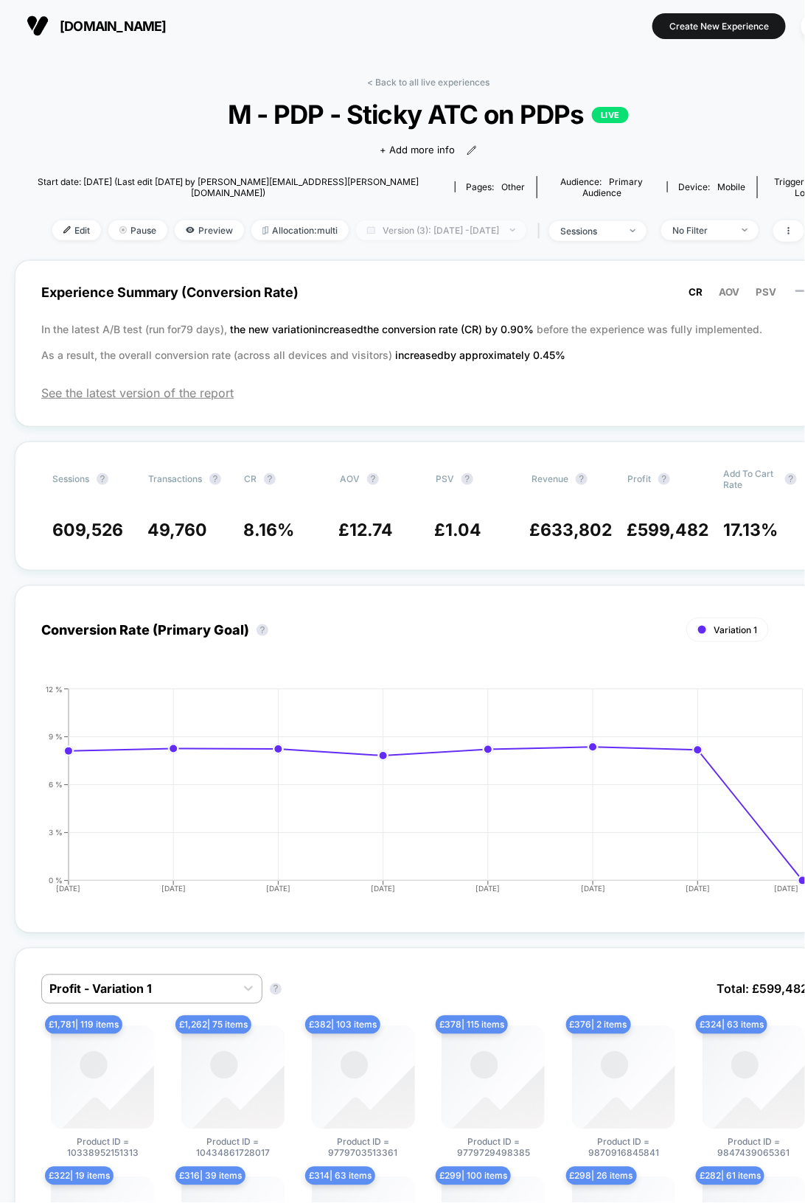
click at [468, 220] on span "Version (3): [DATE] - [DATE]" at bounding box center [441, 230] width 170 height 20
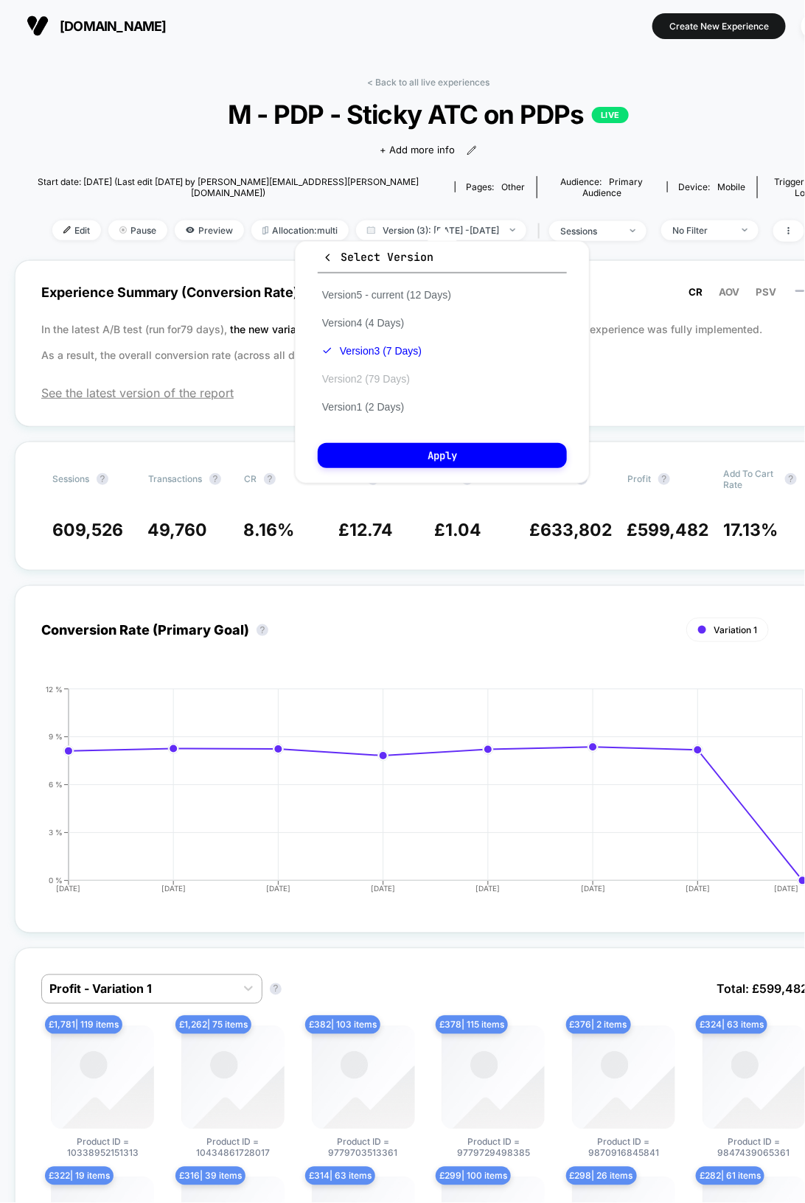
click at [386, 376] on button "Version 2 (79 Days)" at bounding box center [366, 378] width 97 height 13
click at [403, 456] on button "Apply" at bounding box center [442, 455] width 249 height 25
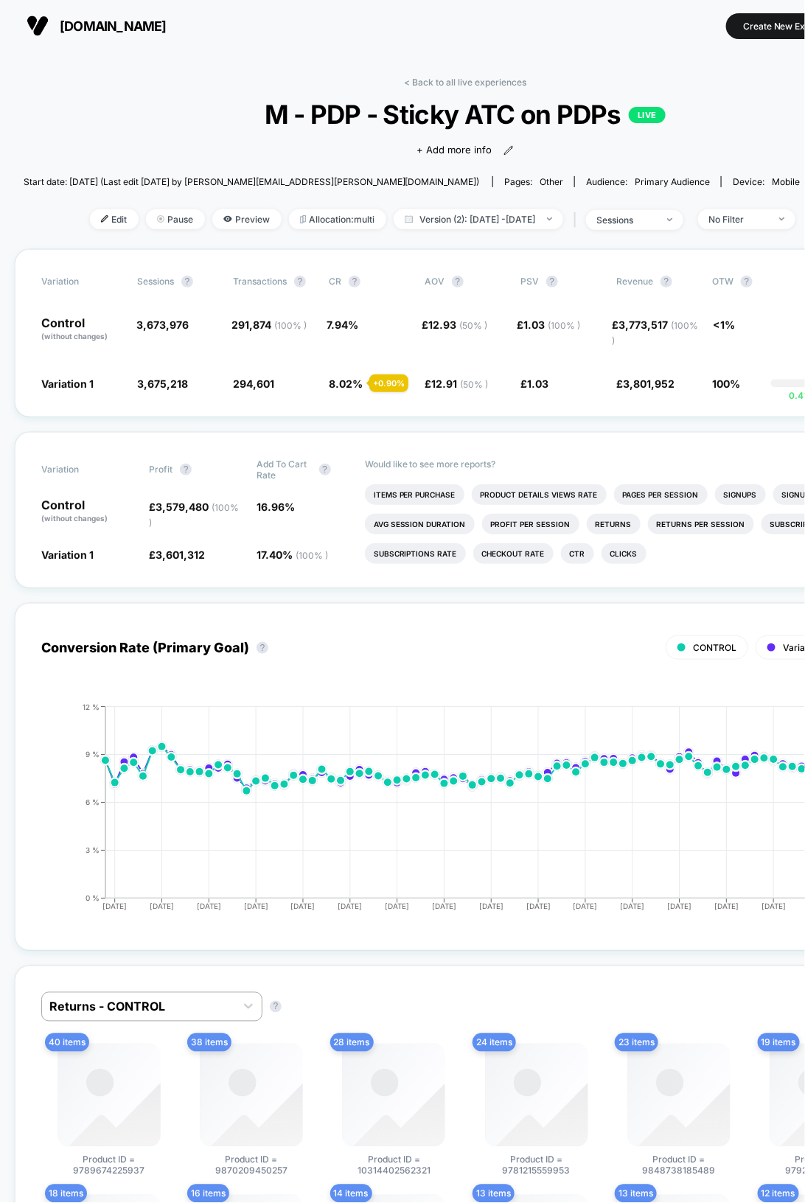
click at [112, 114] on span "M - PDP - Sticky ATC on PDPs LIVE" at bounding box center [465, 114] width 795 height 31
click at [114, 121] on span "M - PDP - Sticky ATC on PDPs LIVE" at bounding box center [465, 114] width 795 height 31
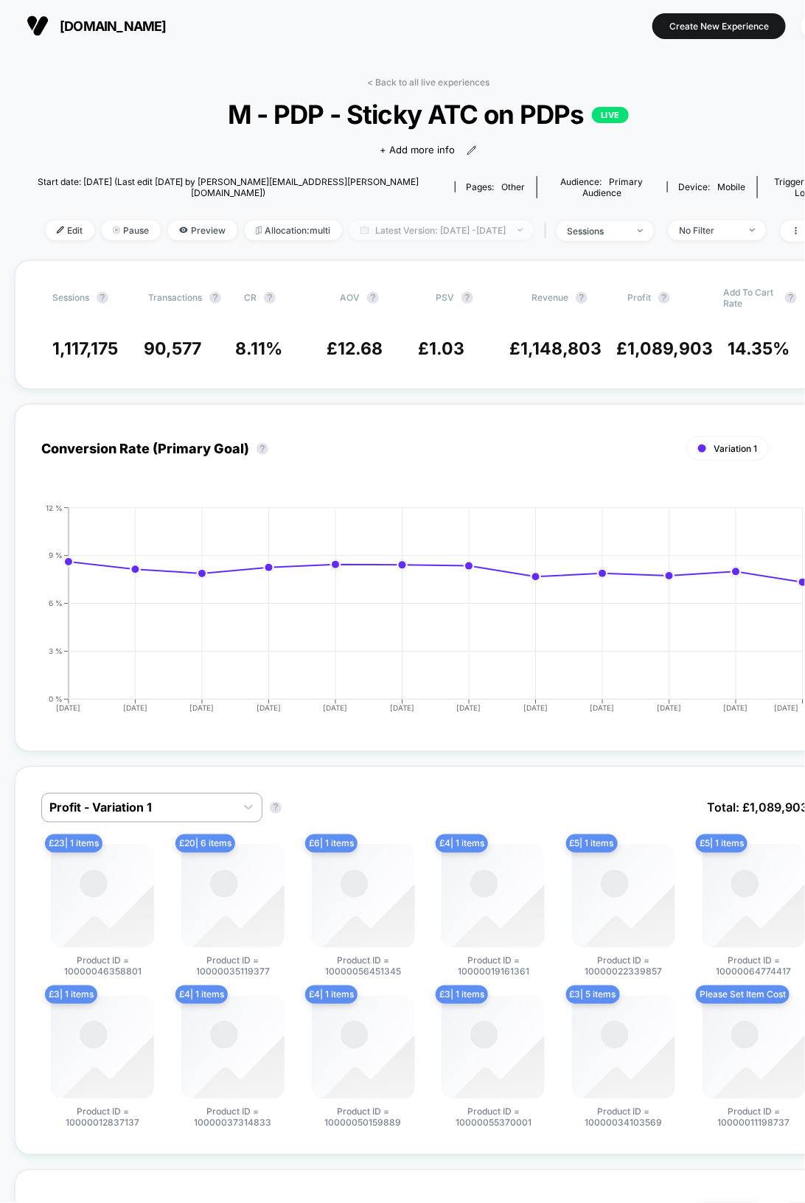
click at [497, 220] on span "Latest Version: [DATE] - [DATE]" at bounding box center [441, 230] width 184 height 20
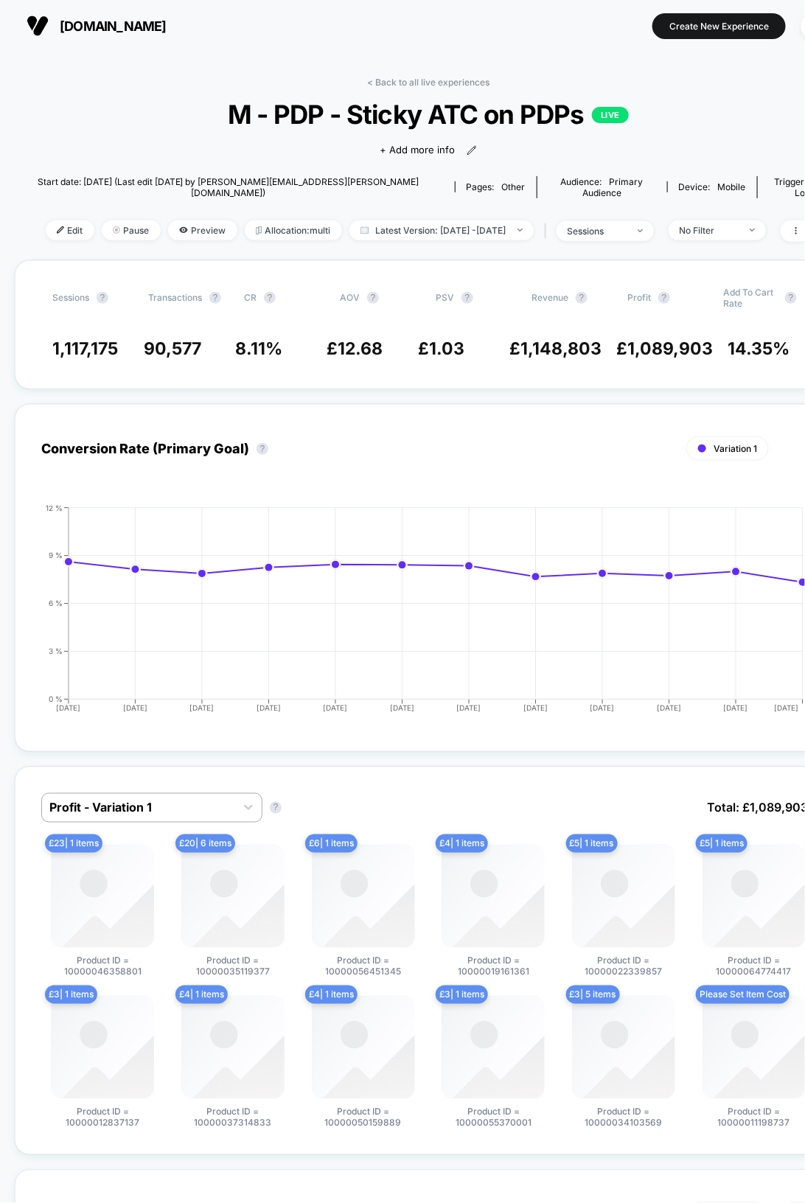
click at [116, 108] on span "M - PDP - Sticky ATC on PDPs LIVE" at bounding box center [428, 114] width 745 height 31
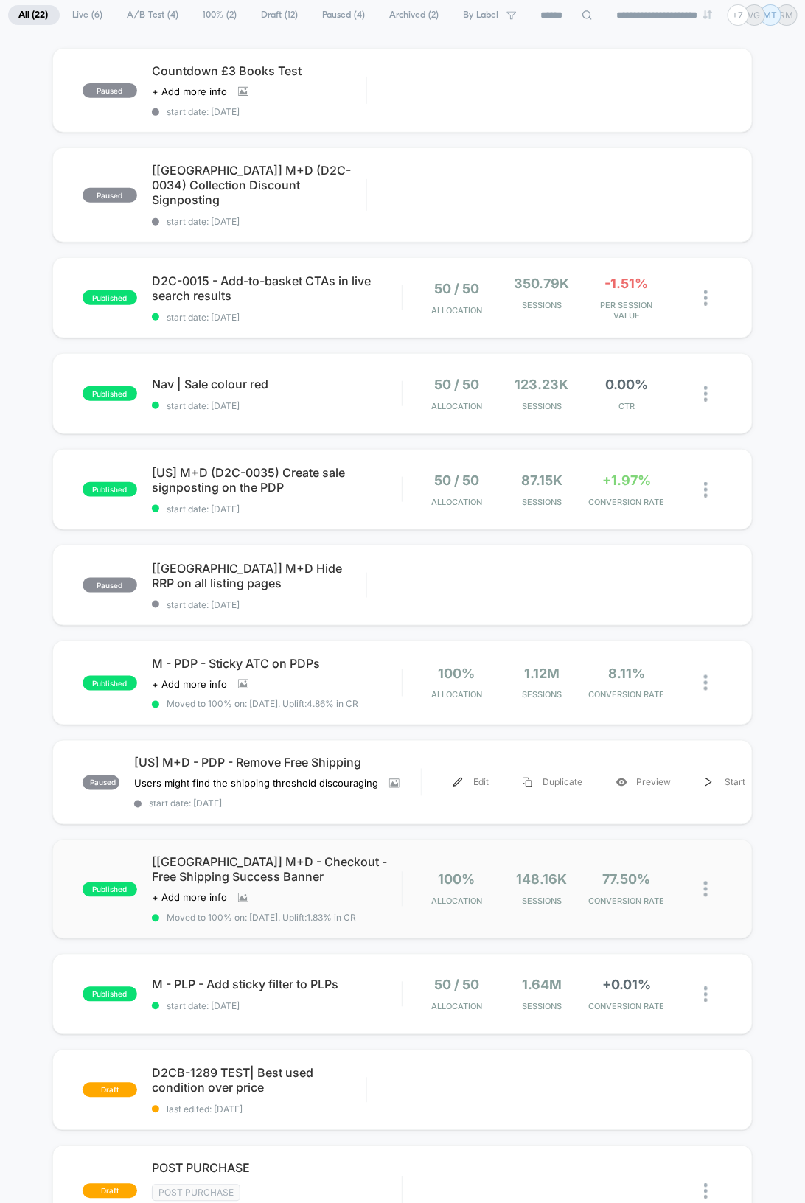
scroll to position [341, 0]
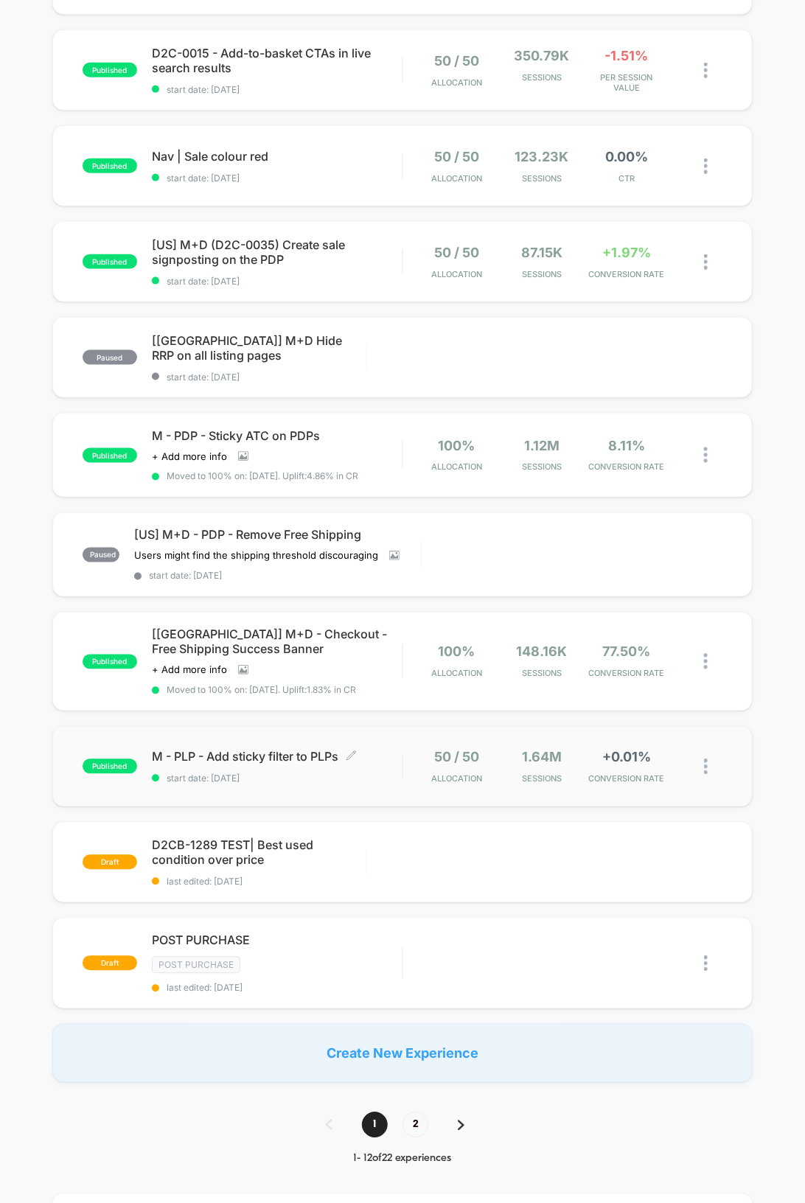
click at [265, 750] on span "M - PLP - Add sticky filter to PLPs Click to edit experience details" at bounding box center [277, 757] width 250 height 15
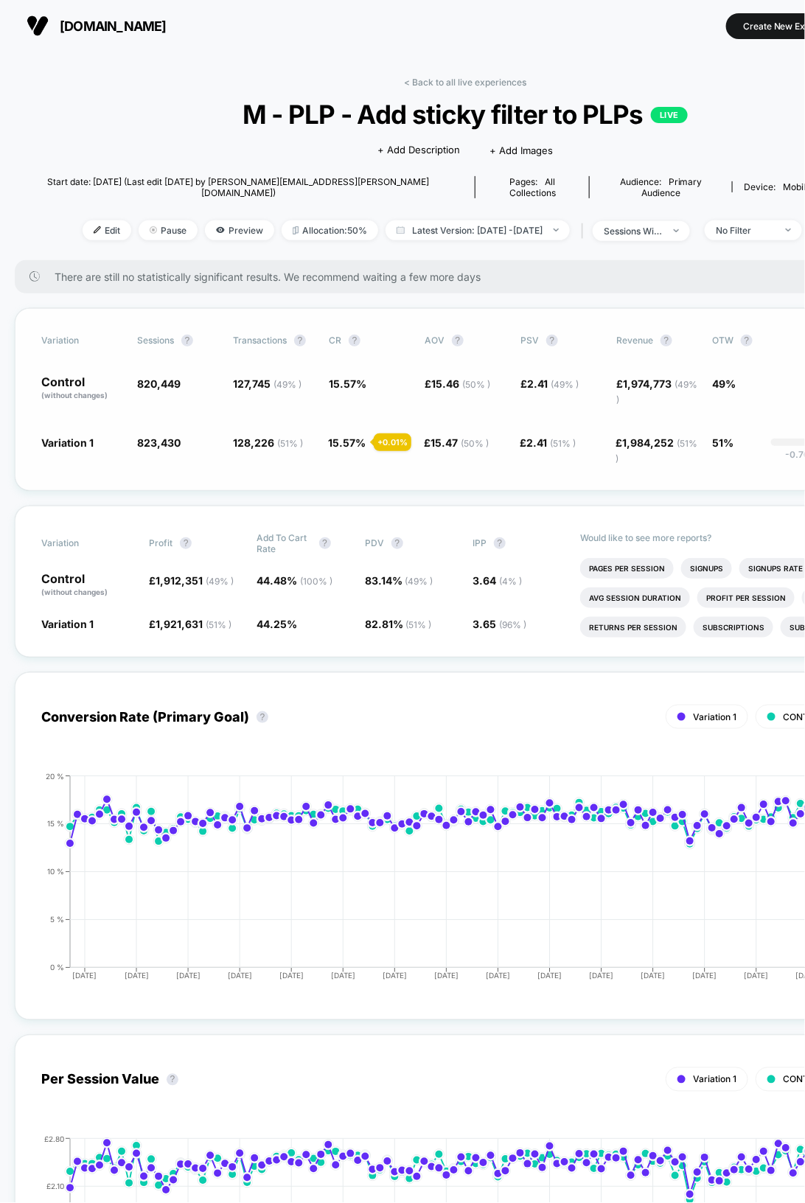
scroll to position [0, 4]
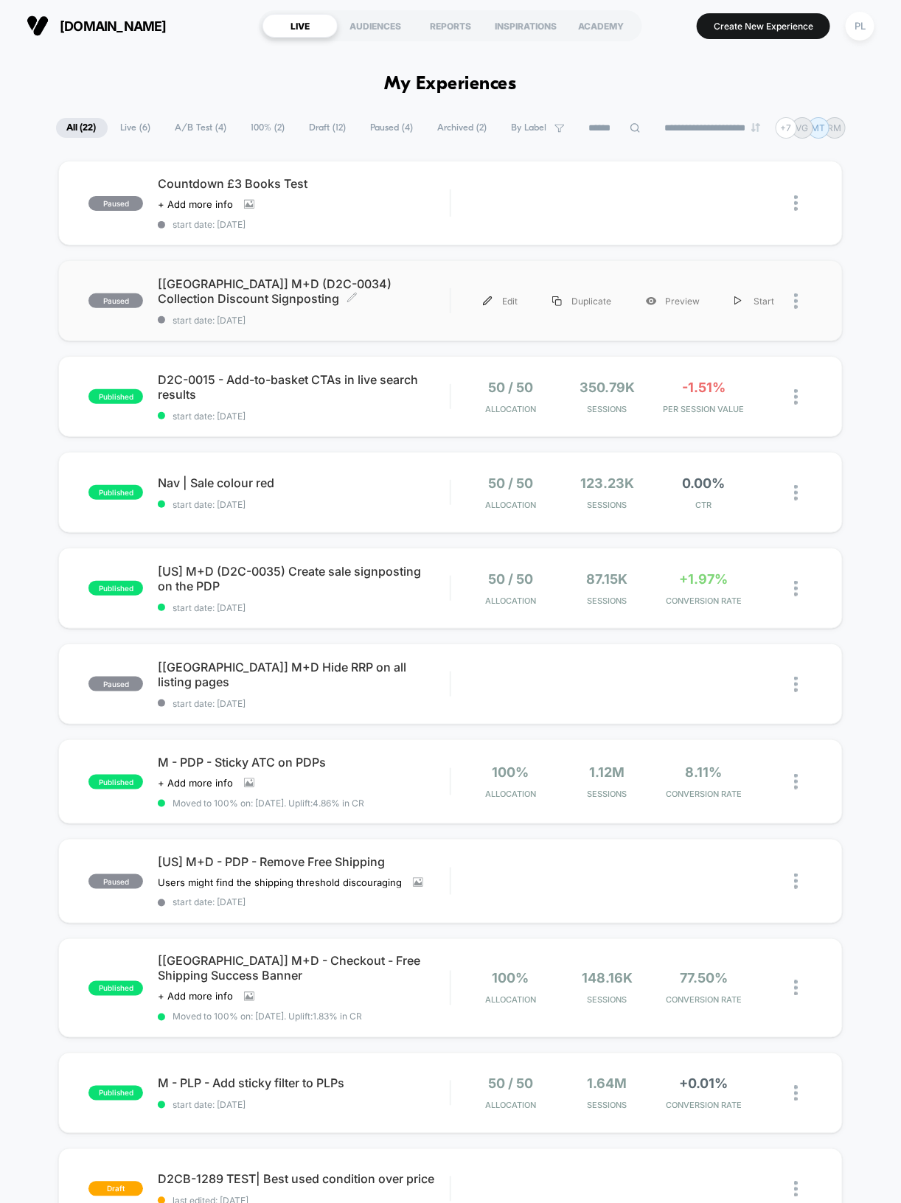
click at [321, 278] on span "[[GEOGRAPHIC_DATA]] M+D (D2C-0034) Collection Discount Signposting Click to edi…" at bounding box center [304, 290] width 292 height 29
click at [757, 301] on div "Start" at bounding box center [754, 301] width 74 height 33
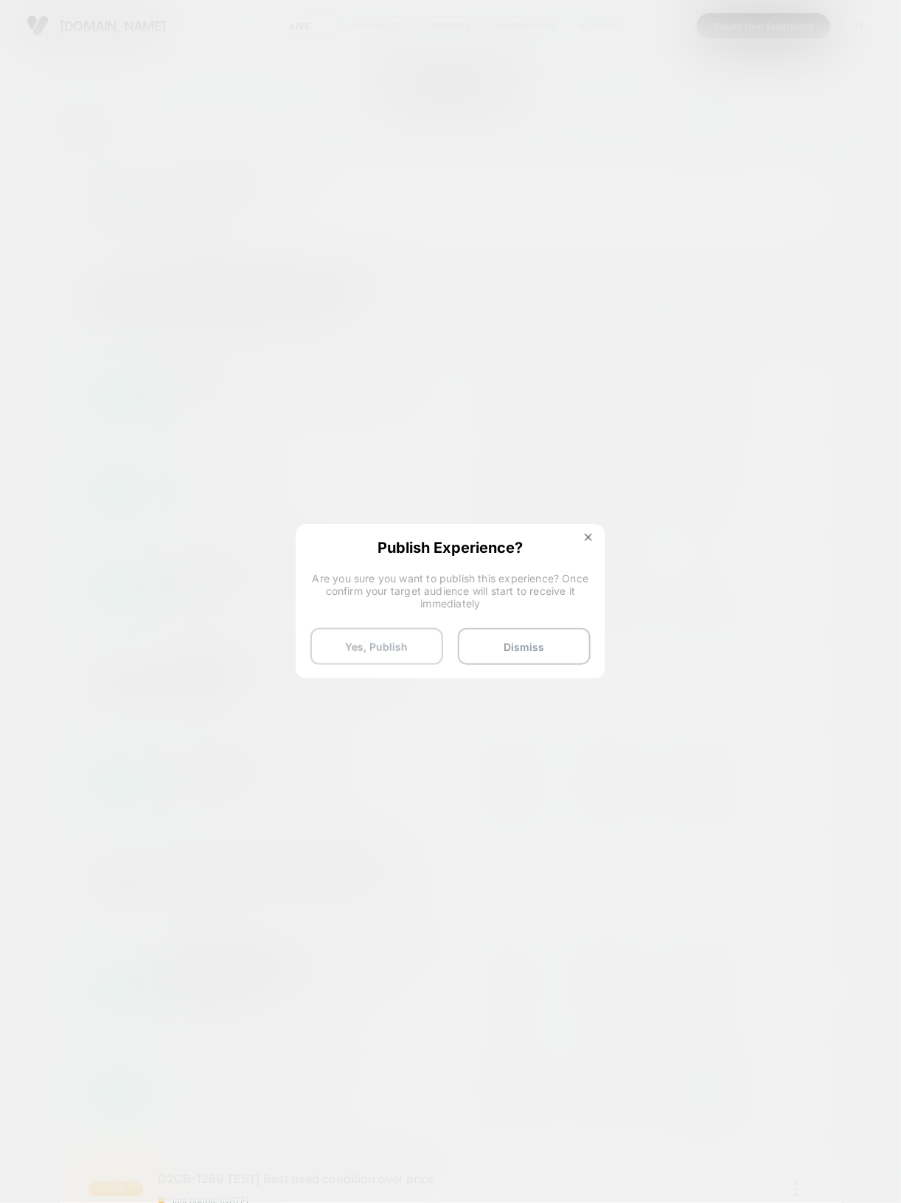
click at [379, 652] on button "Yes, Publish" at bounding box center [376, 646] width 133 height 37
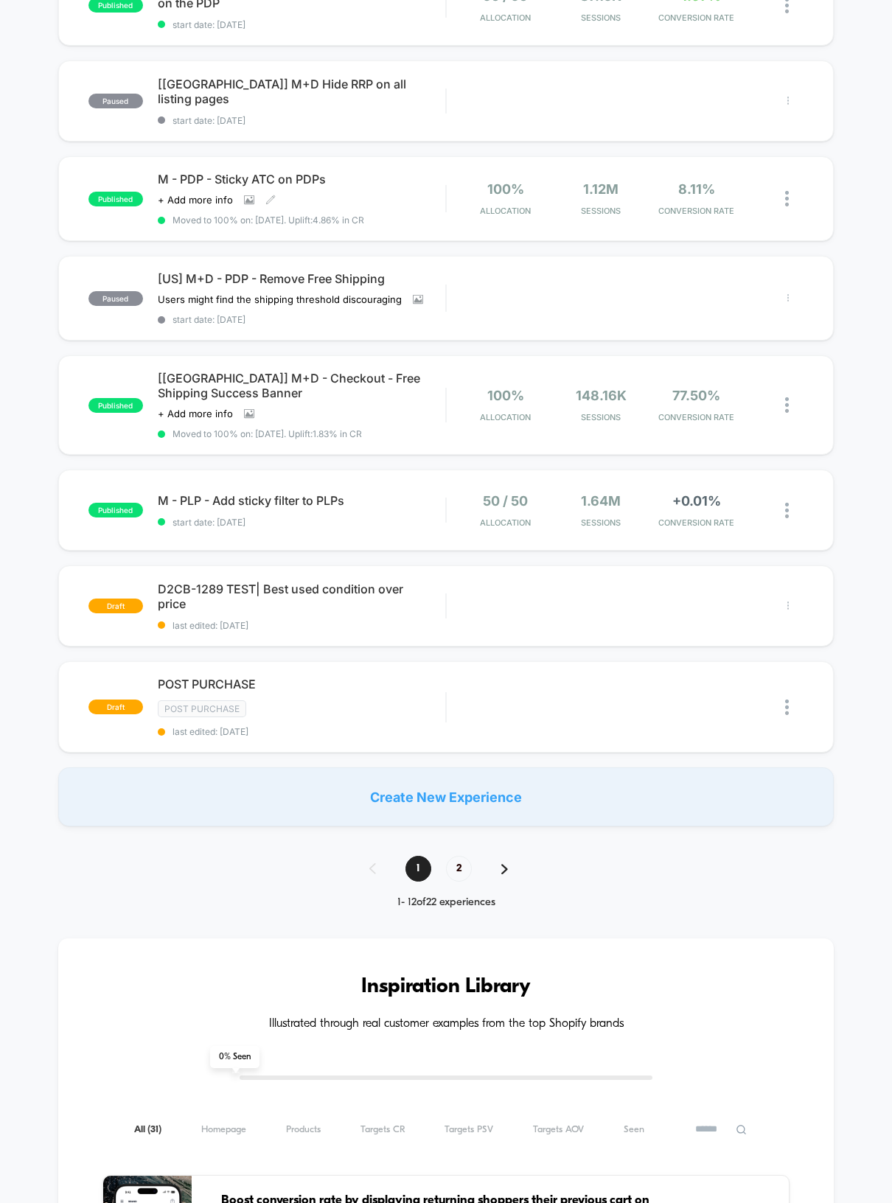
scroll to position [592, 0]
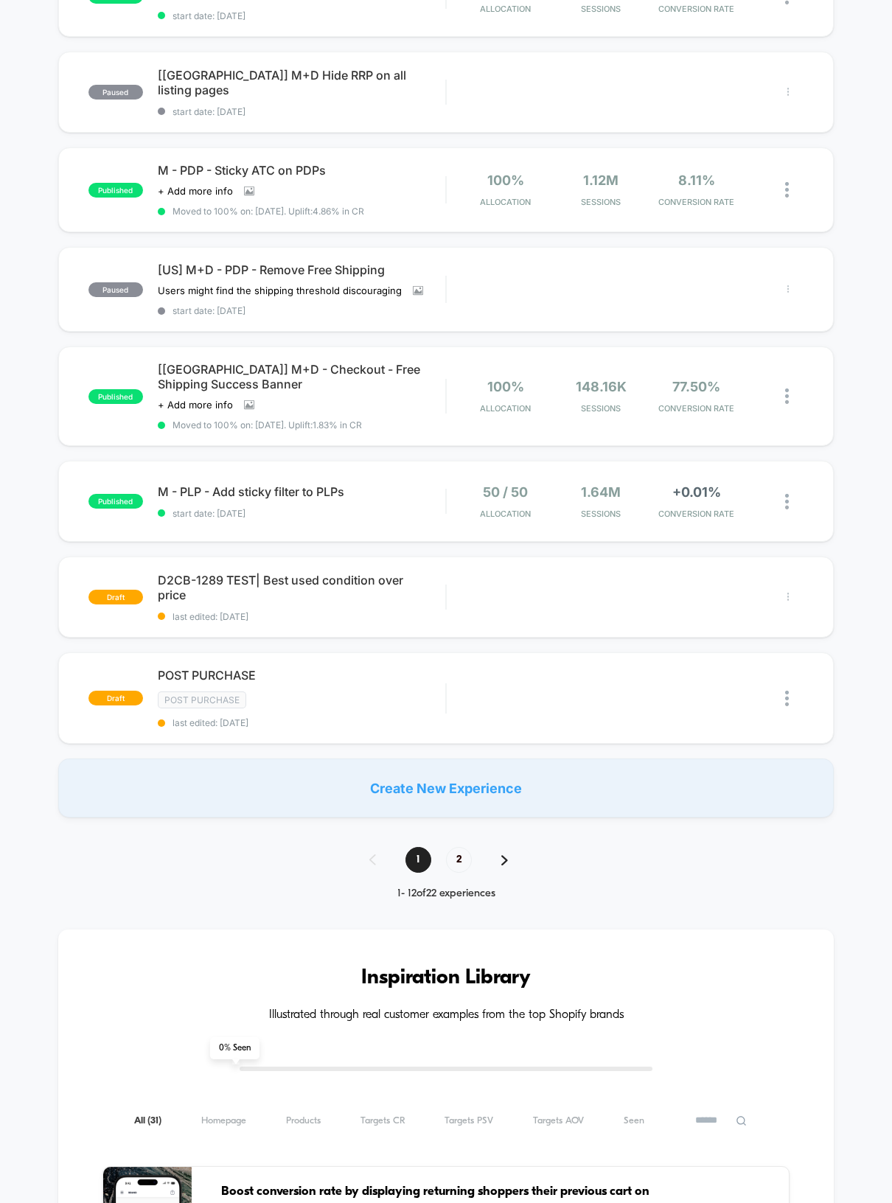
click at [403, 776] on div "Create New Experience" at bounding box center [446, 788] width 776 height 59
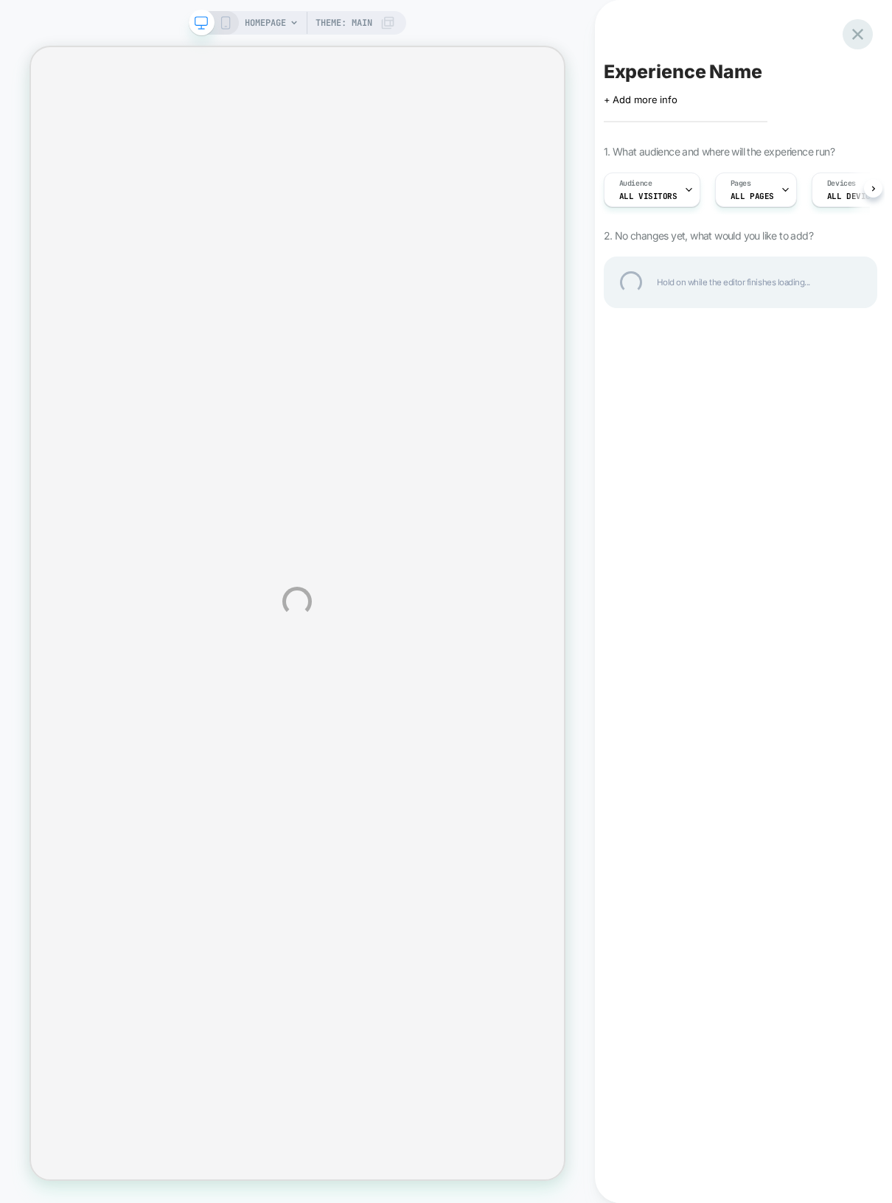
click at [860, 32] on div at bounding box center [858, 34] width 30 height 30
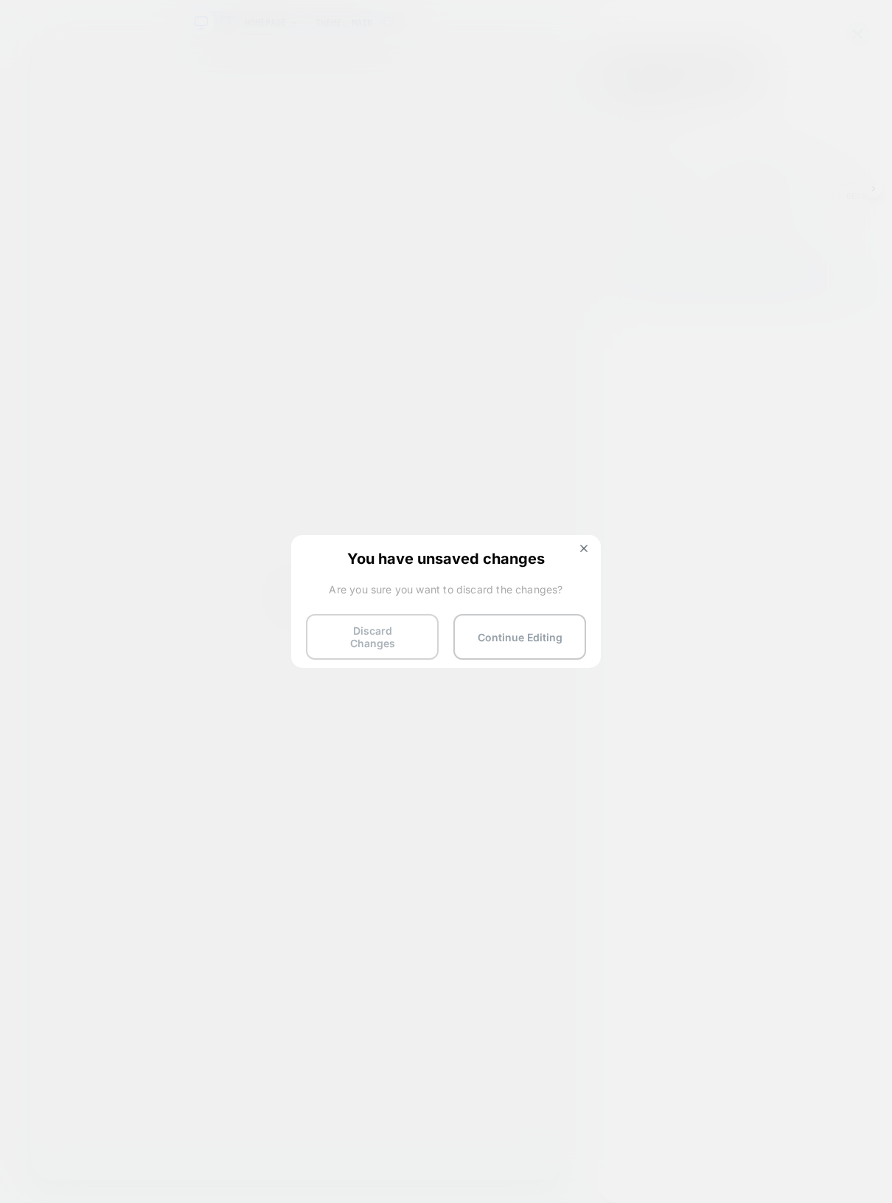
click at [408, 625] on button "Discard Changes" at bounding box center [372, 637] width 133 height 46
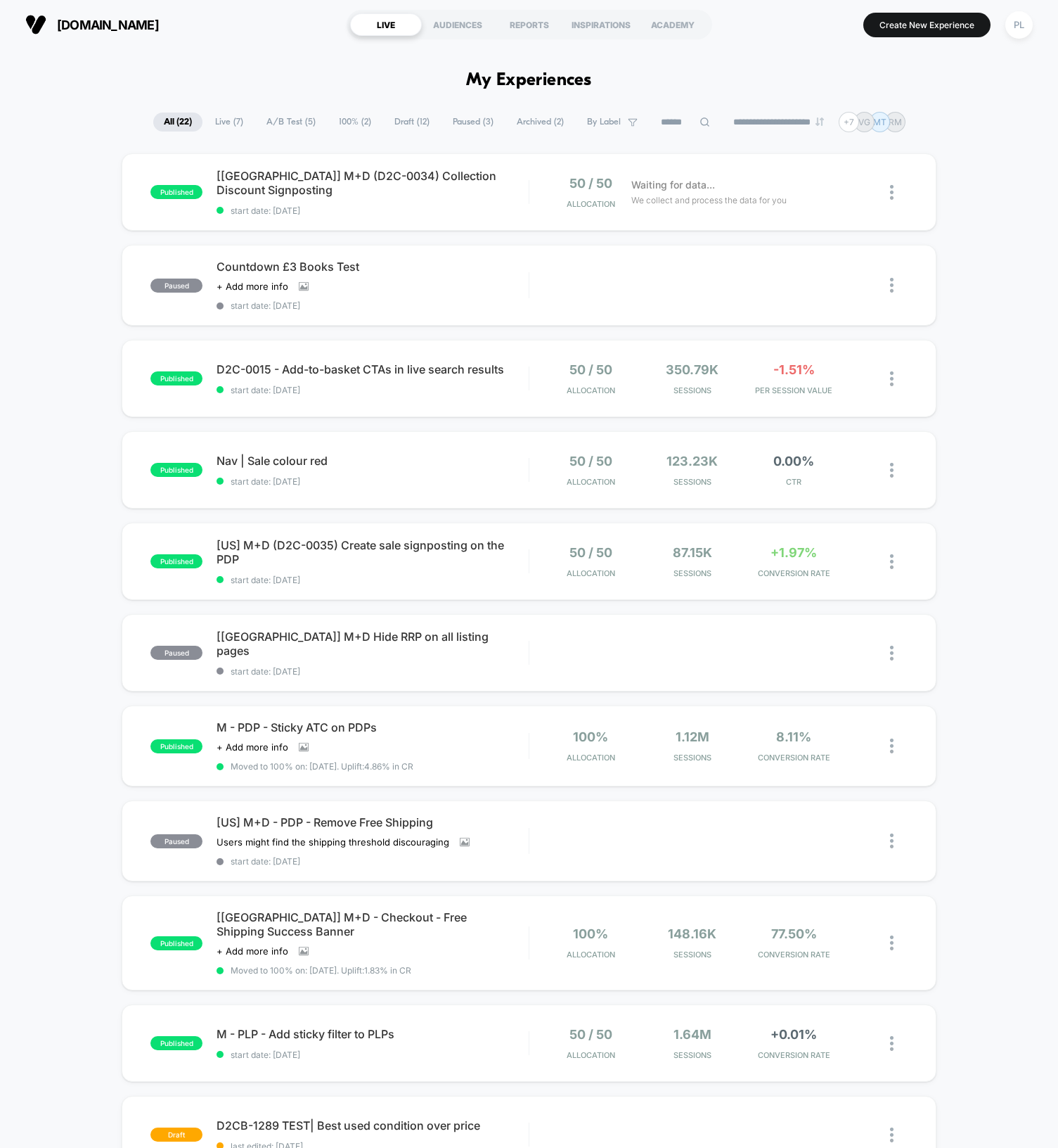
click at [394, 119] on span "Draft ( 12 )" at bounding box center [412, 122] width 56 height 19
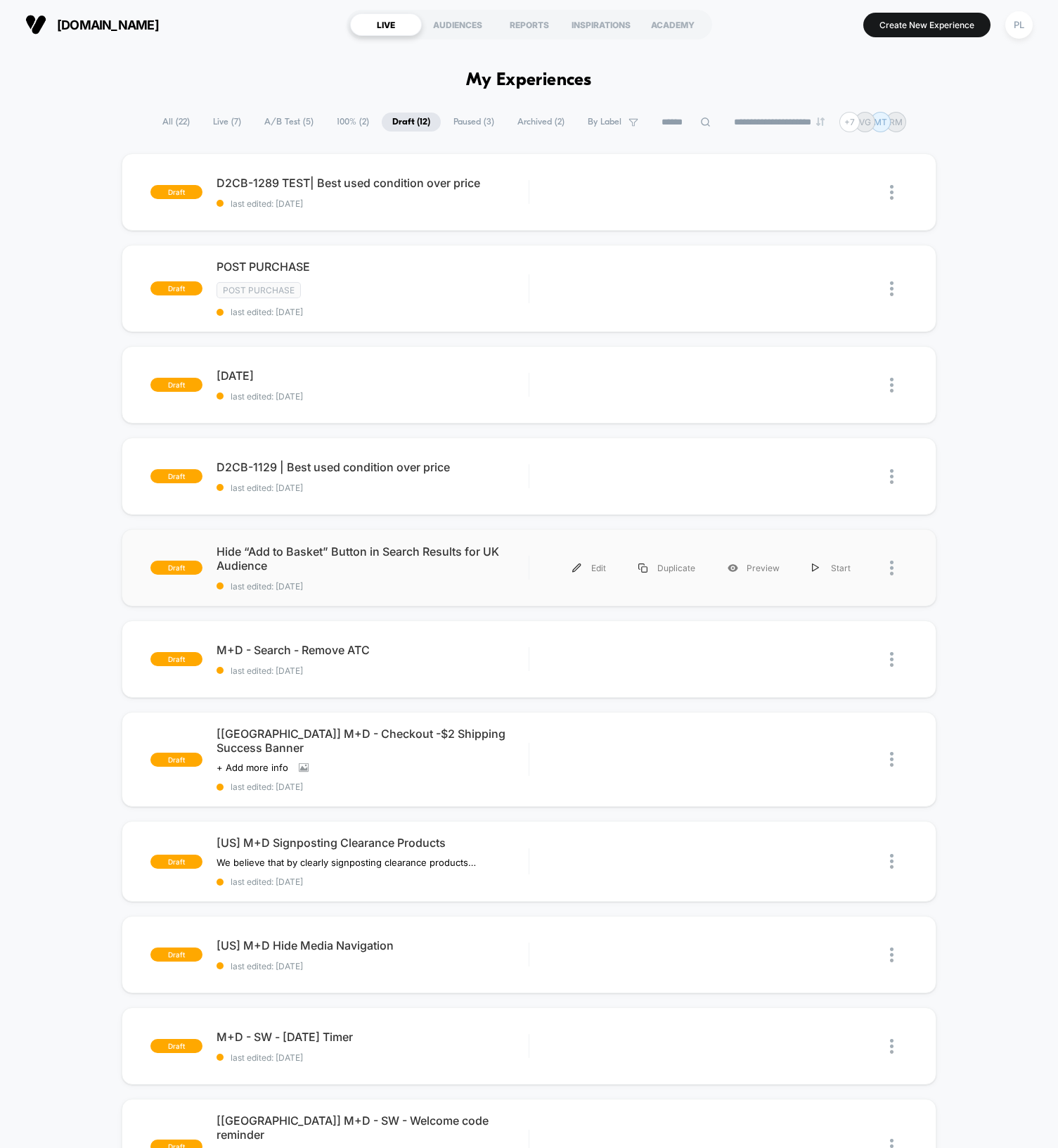
click at [317, 542] on div "draft Hide “Add to Basket” Button in Search Results for UK Audience last edited…" at bounding box center [529, 567] width 815 height 77
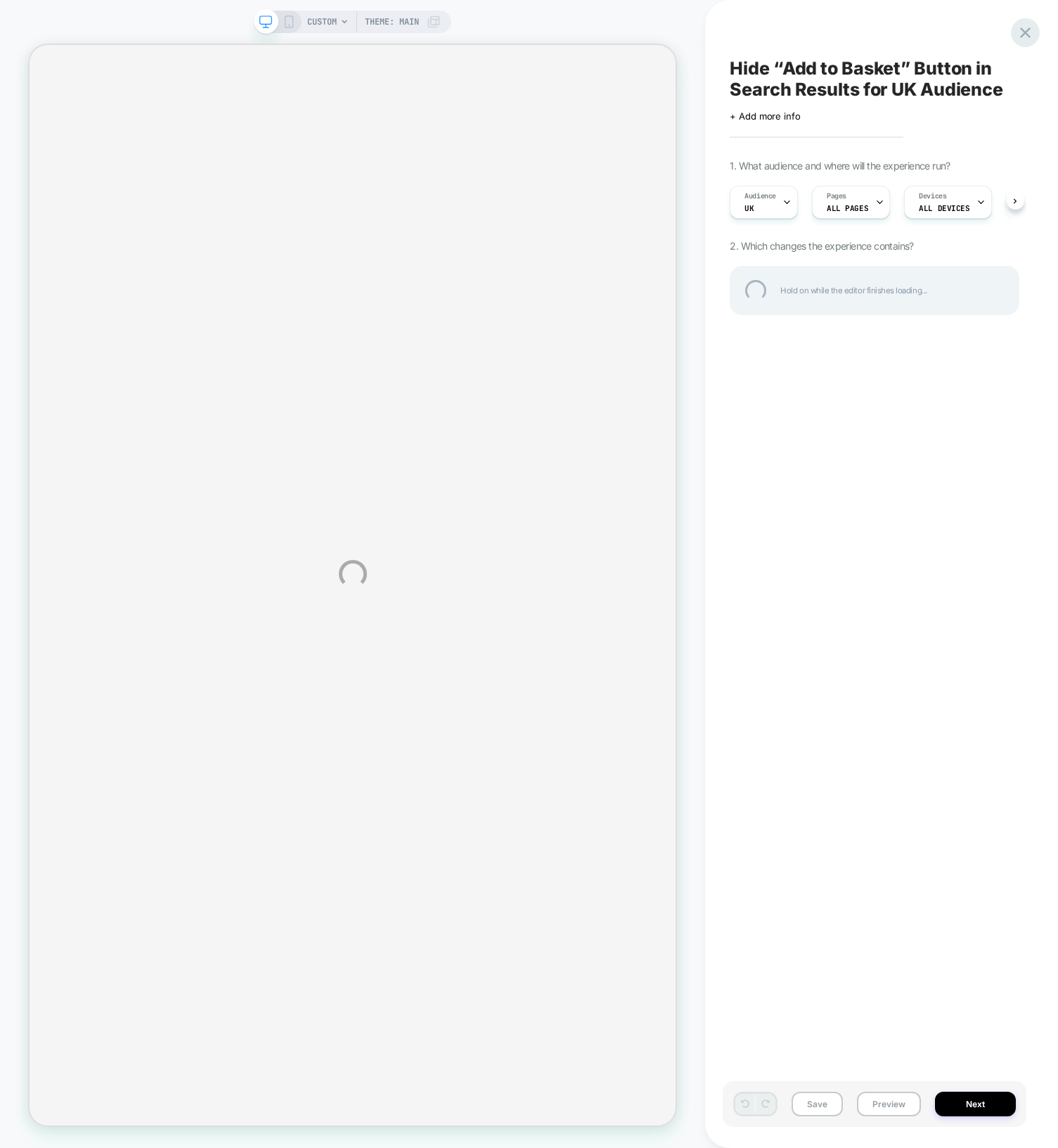
click at [1022, 30] on div at bounding box center [1026, 32] width 29 height 29
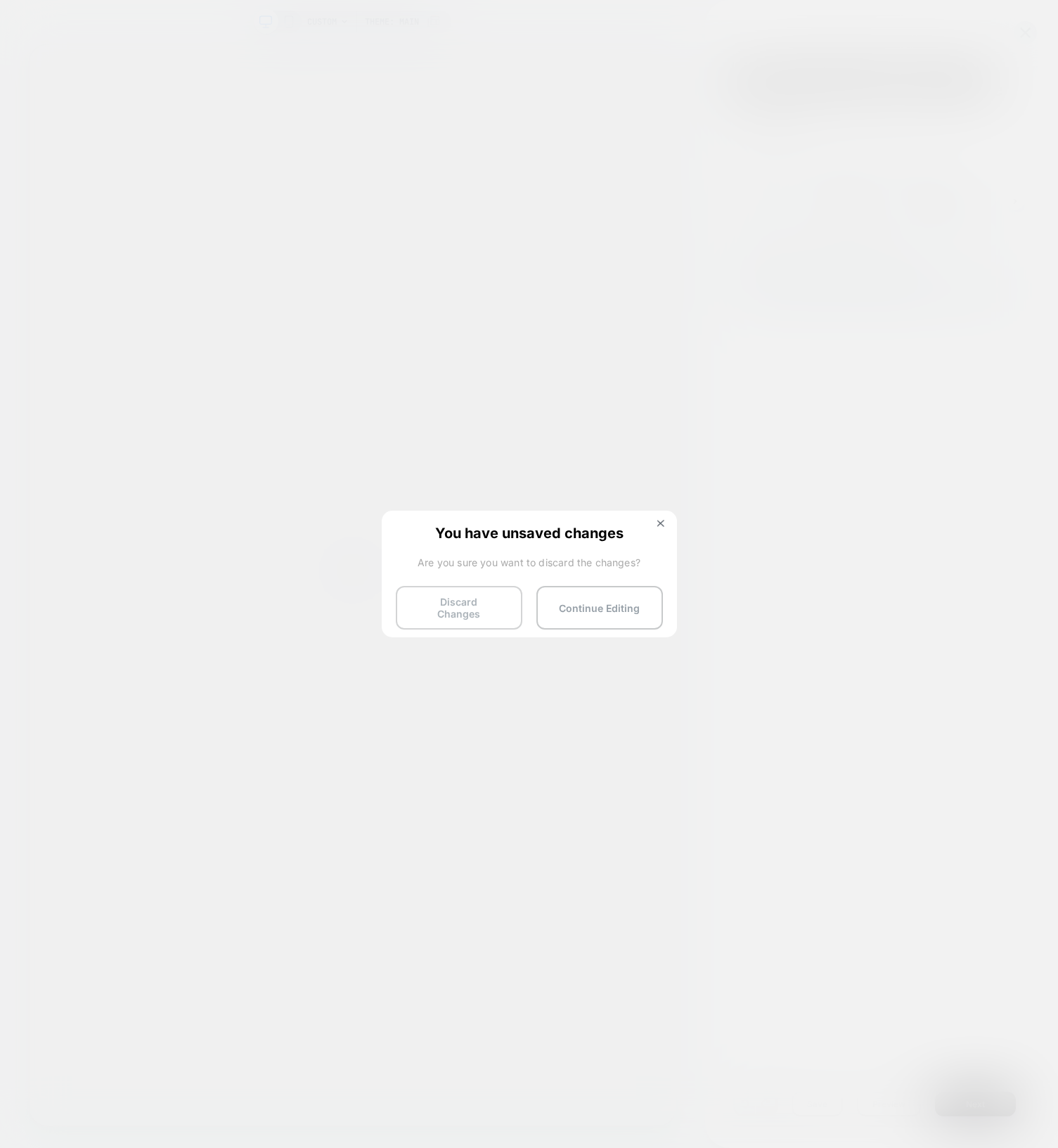
click at [486, 601] on button "Discard Changes" at bounding box center [459, 608] width 127 height 44
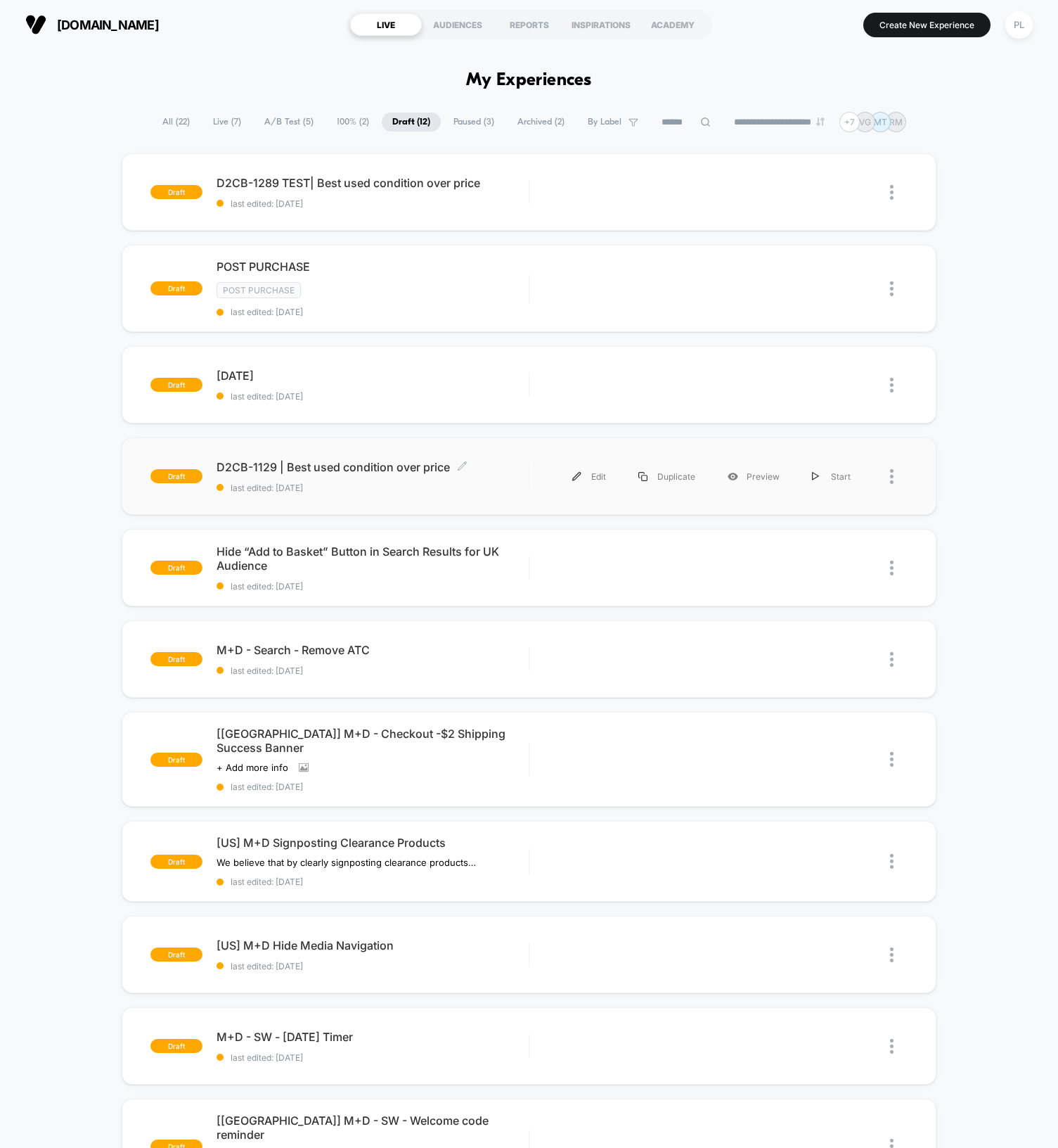
click at [361, 464] on span "D2CB-1129 | Best used condition over price Click to edit experience details" at bounding box center [372, 467] width 312 height 14
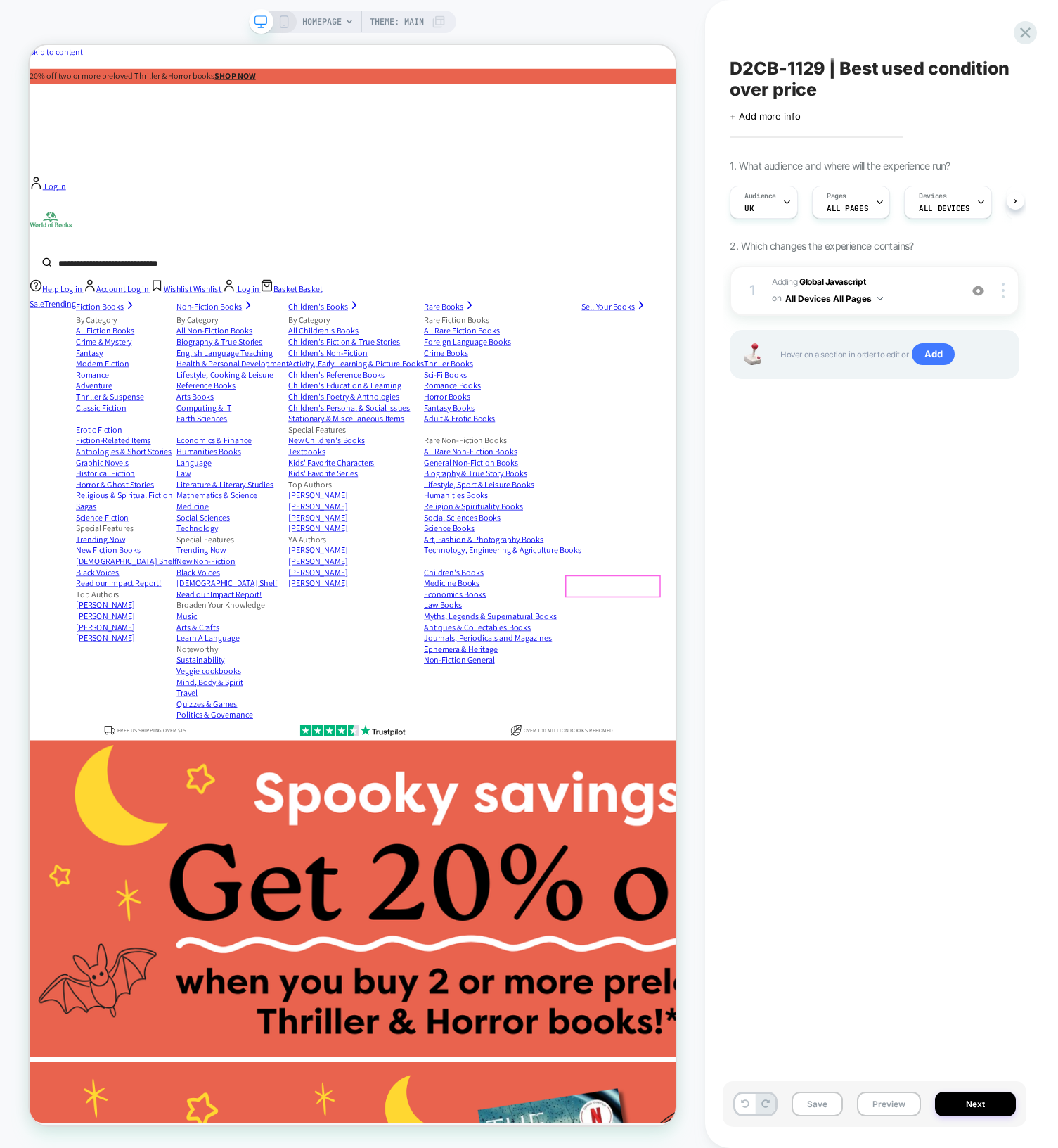
scroll to position [0, 1]
click at [836, 278] on b "Global Javascript" at bounding box center [832, 282] width 66 height 10
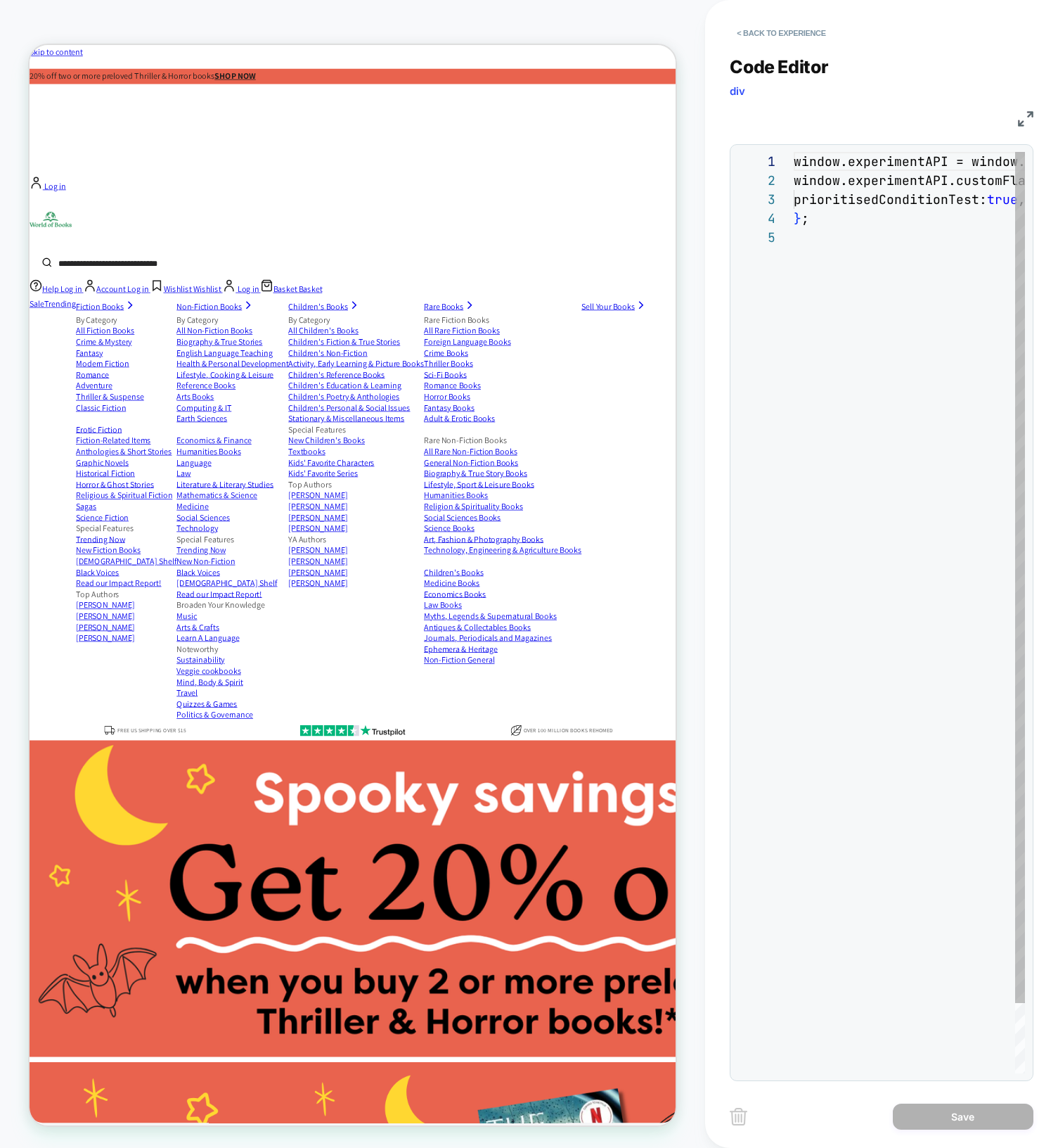
scroll to position [75, 0]
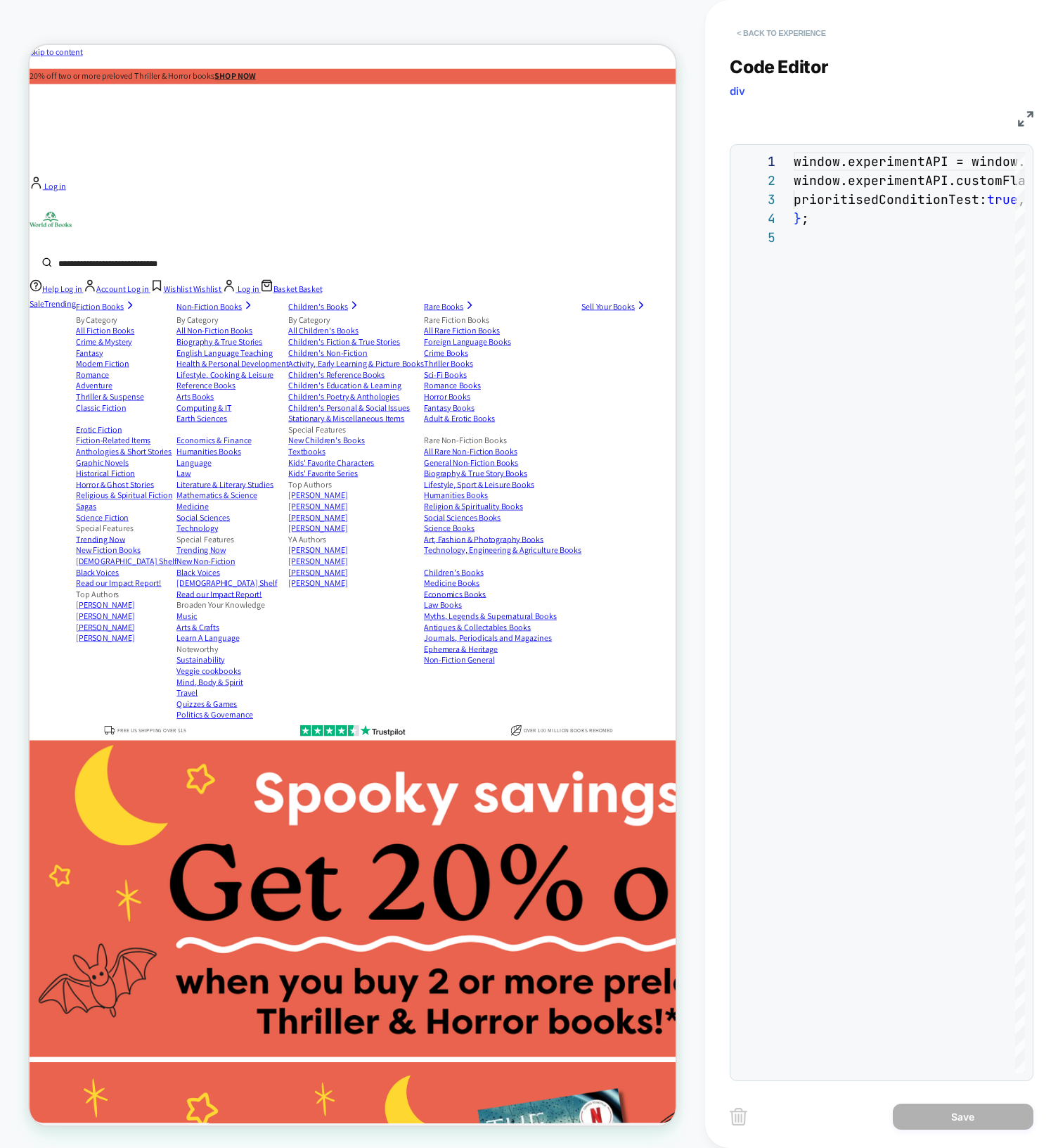
click at [741, 31] on button "< Back to experience" at bounding box center [781, 33] width 103 height 23
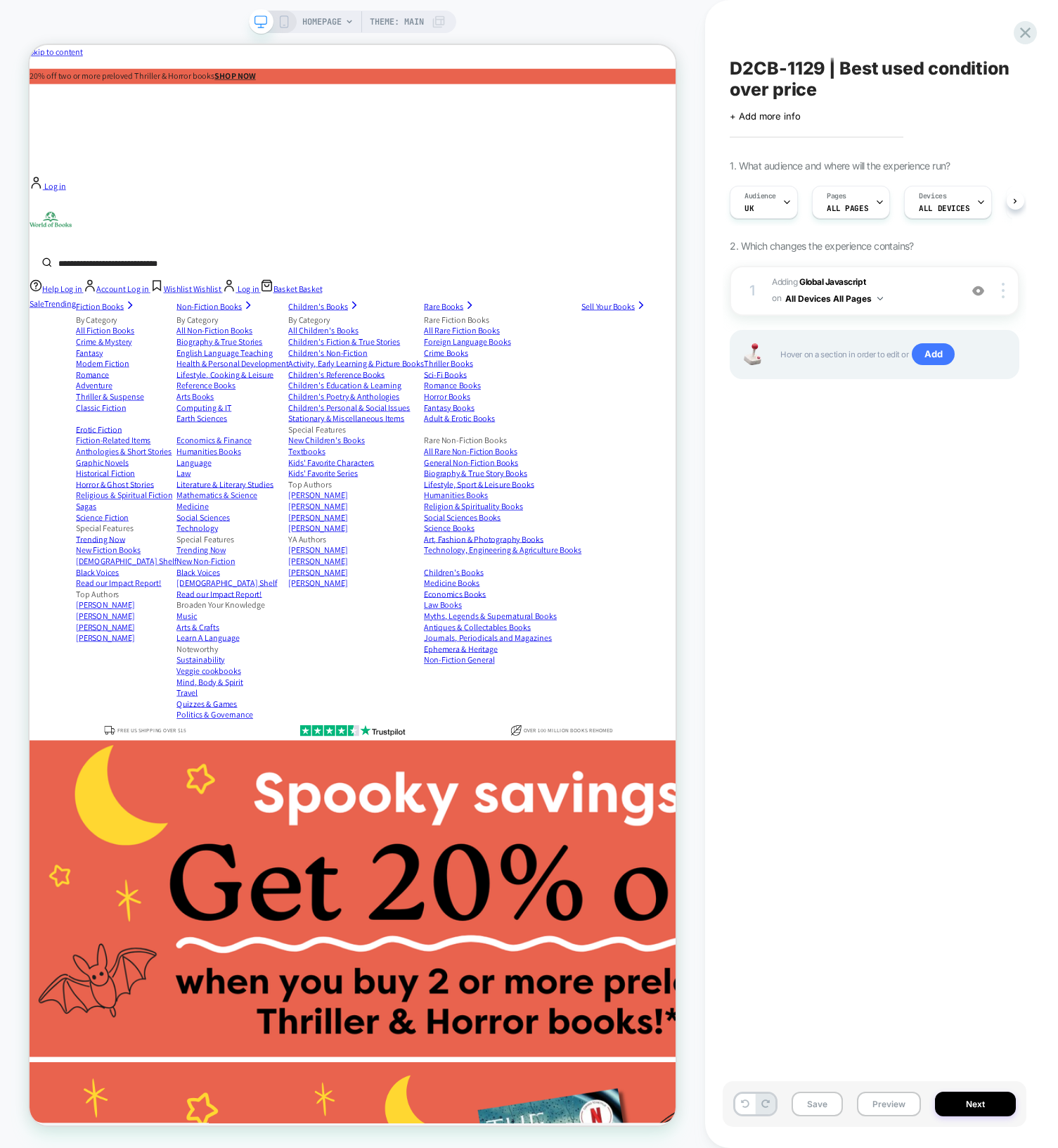
scroll to position [0, 1]
click at [1021, 39] on icon at bounding box center [1026, 32] width 19 height 19
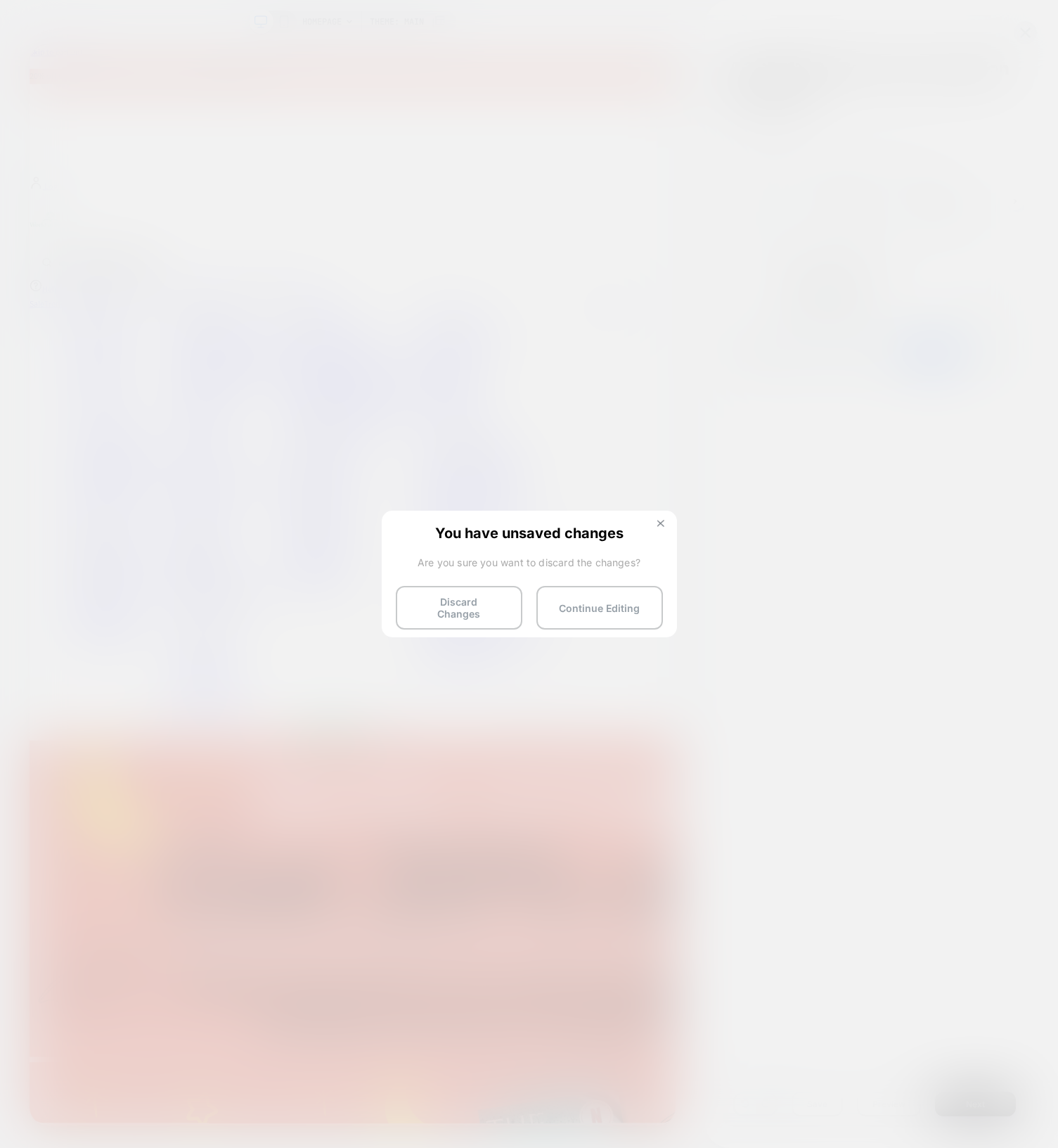
click at [660, 523] on img at bounding box center [660, 523] width 7 height 7
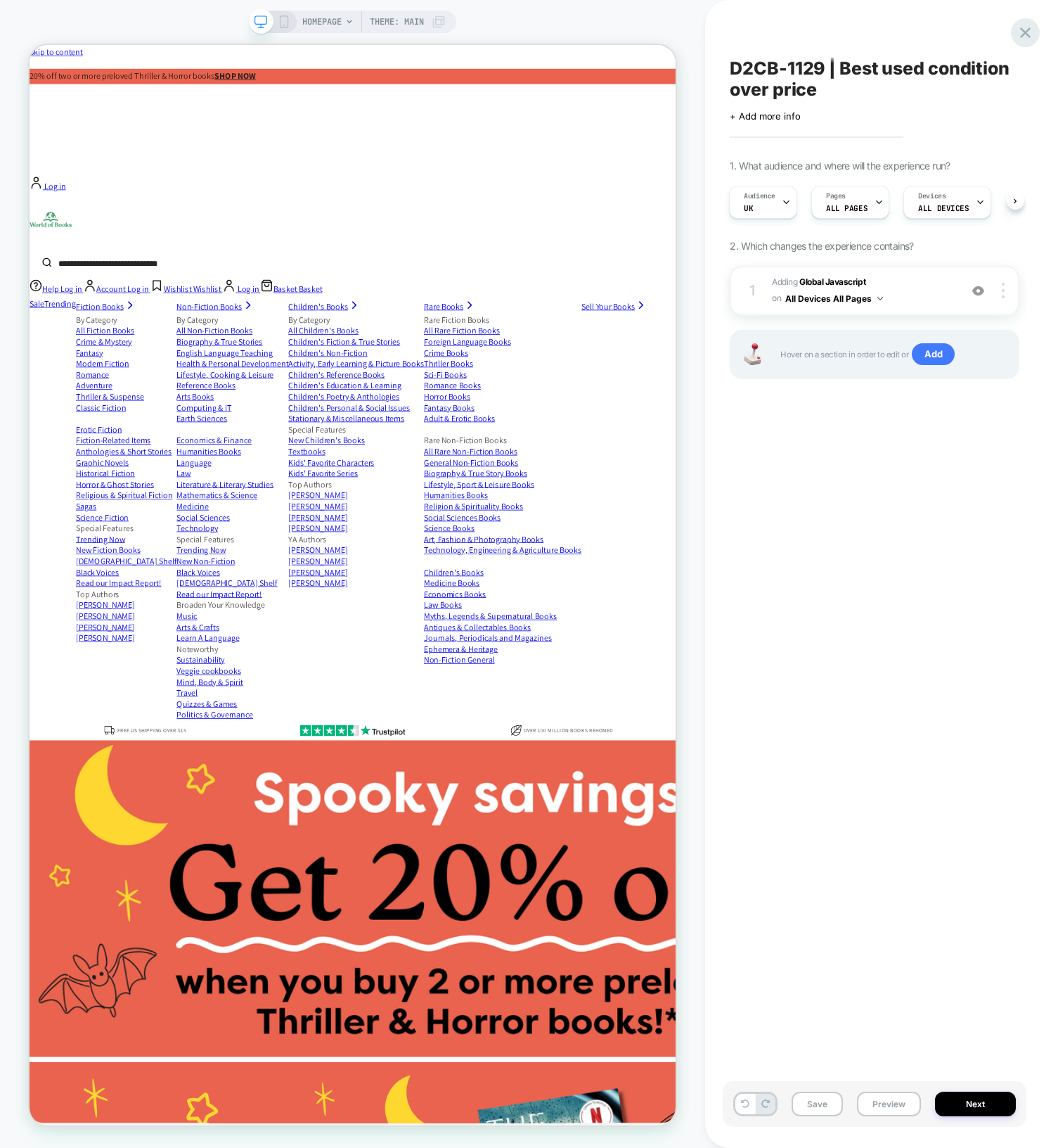
click at [1022, 31] on icon at bounding box center [1026, 32] width 19 height 19
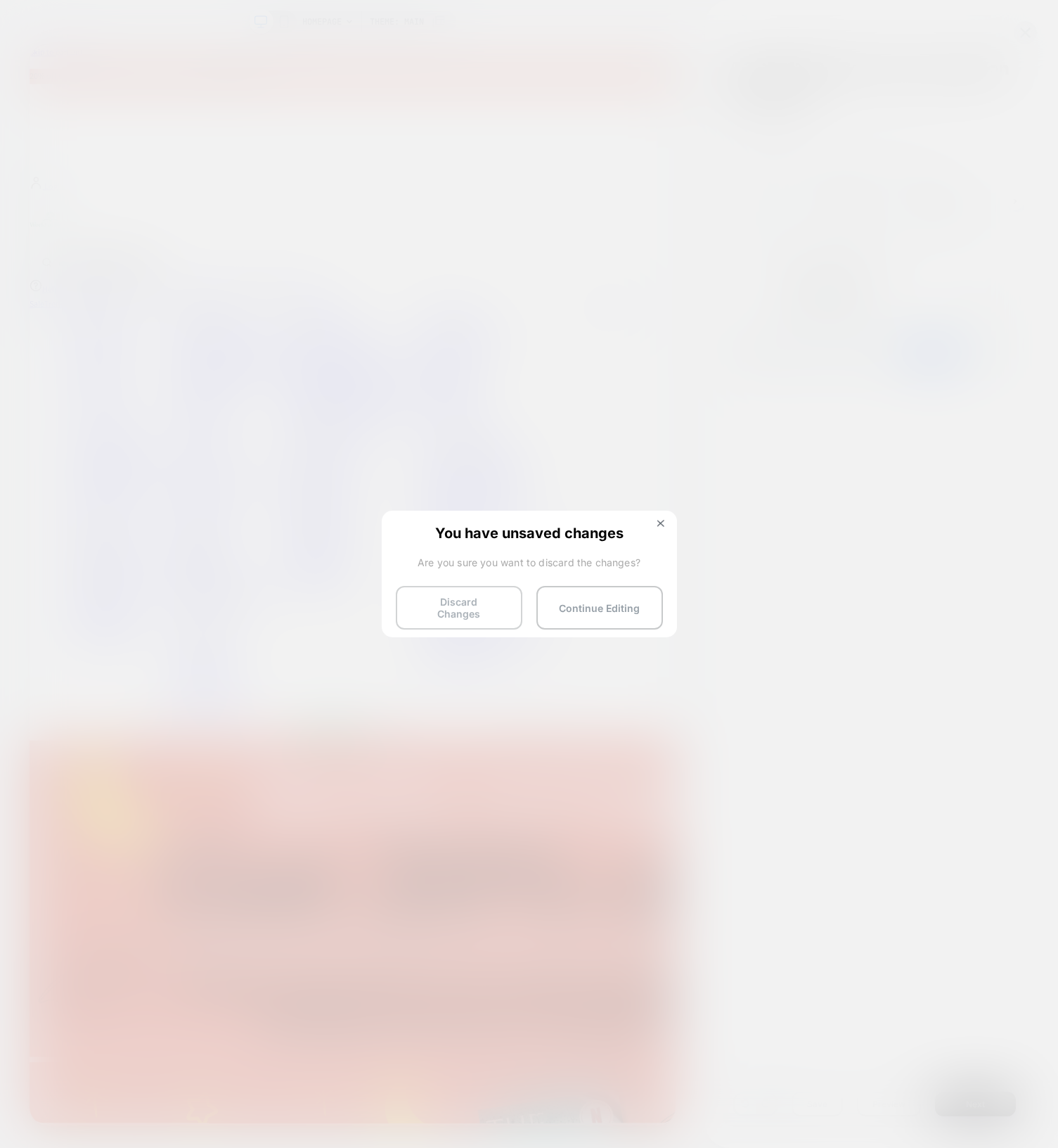
click at [488, 609] on button "Discard Changes" at bounding box center [459, 608] width 127 height 44
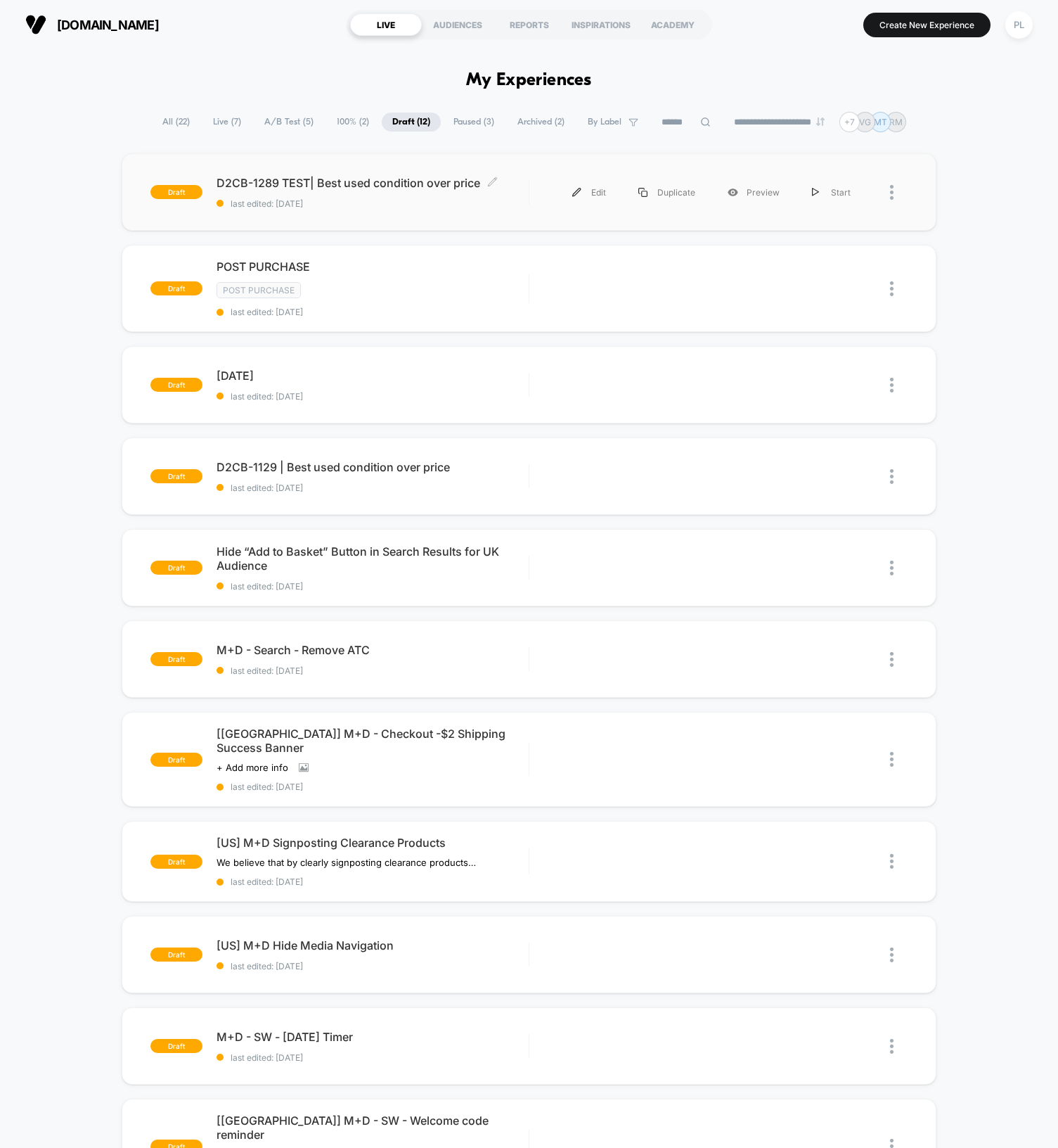
click at [330, 177] on span "D2CB-1289 TEST| Best used condition over price Click to edit experience details" at bounding box center [372, 182] width 312 height 14
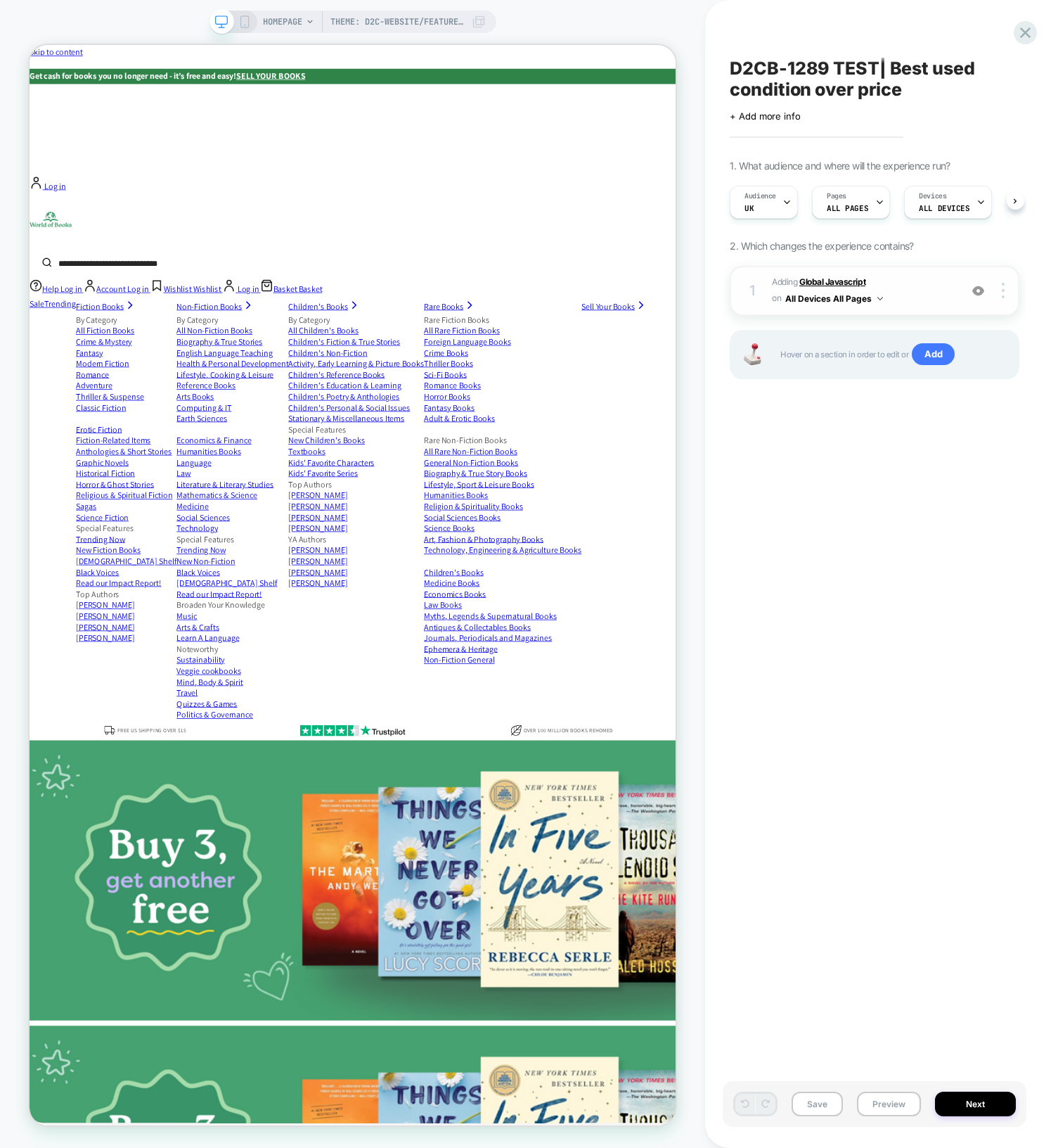
scroll to position [0, 1]
click at [841, 280] on b "Global Javascript" at bounding box center [832, 282] width 66 height 10
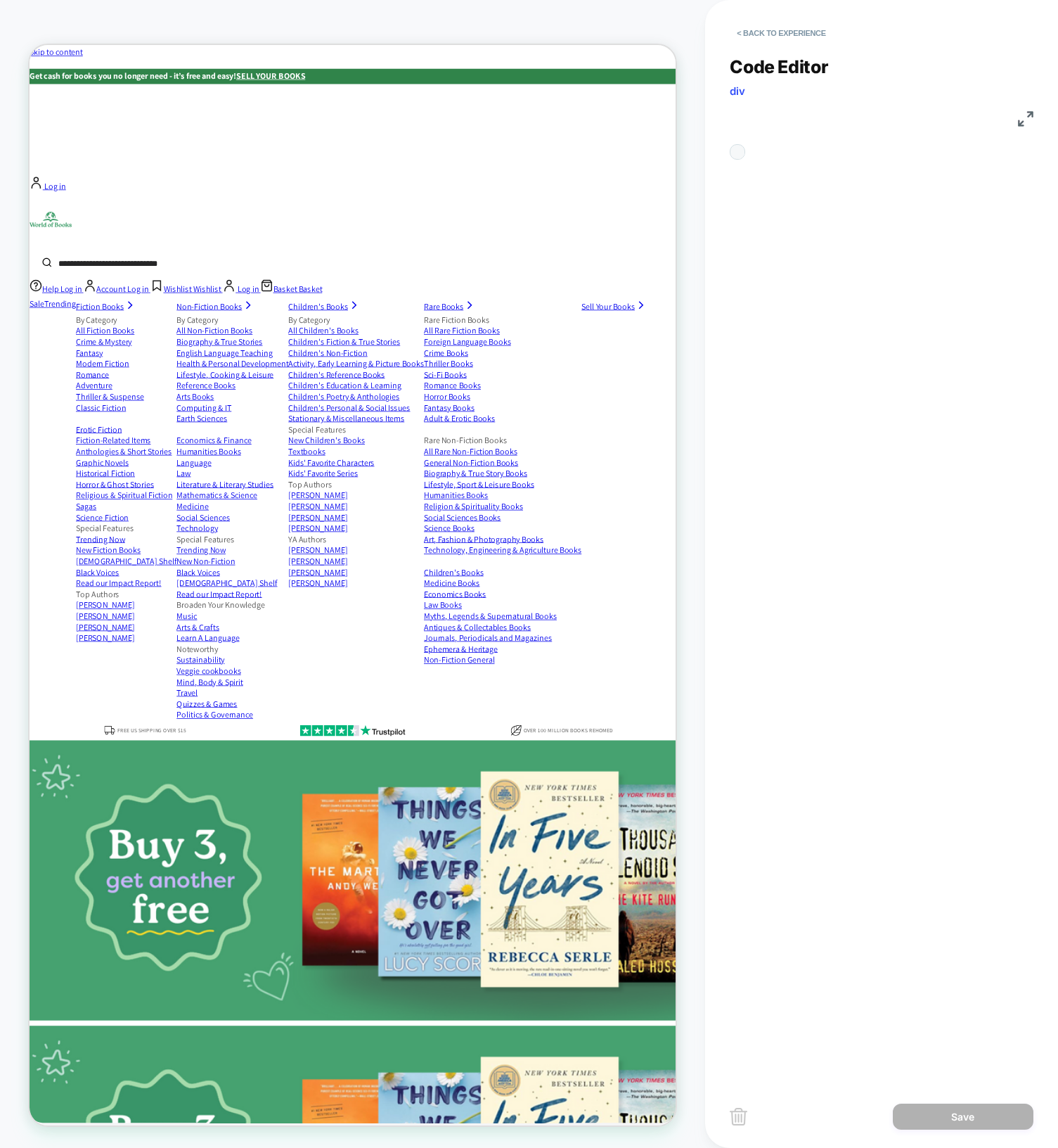
scroll to position [75, 0]
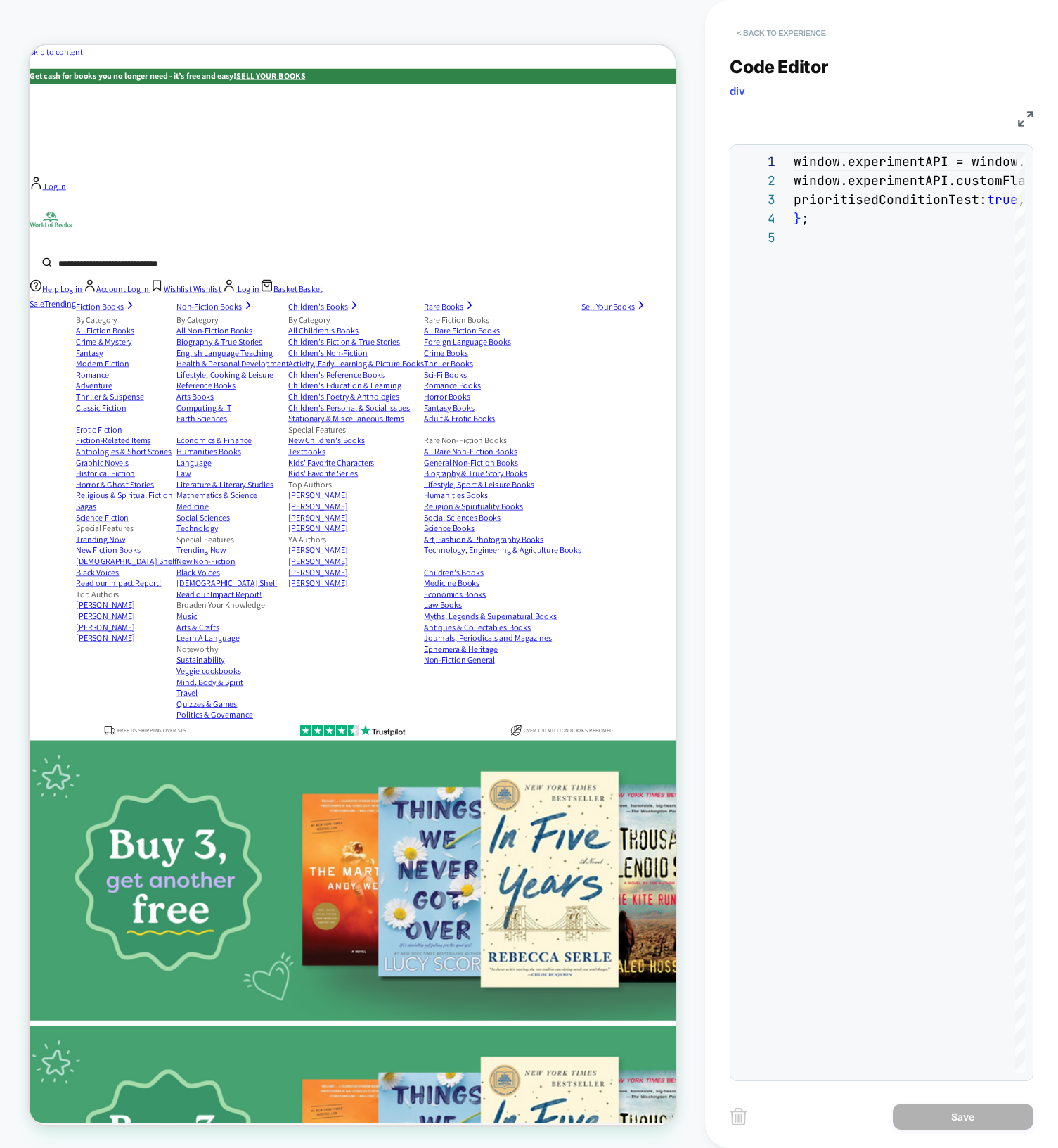
click at [791, 34] on button "< Back to experience" at bounding box center [781, 33] width 103 height 23
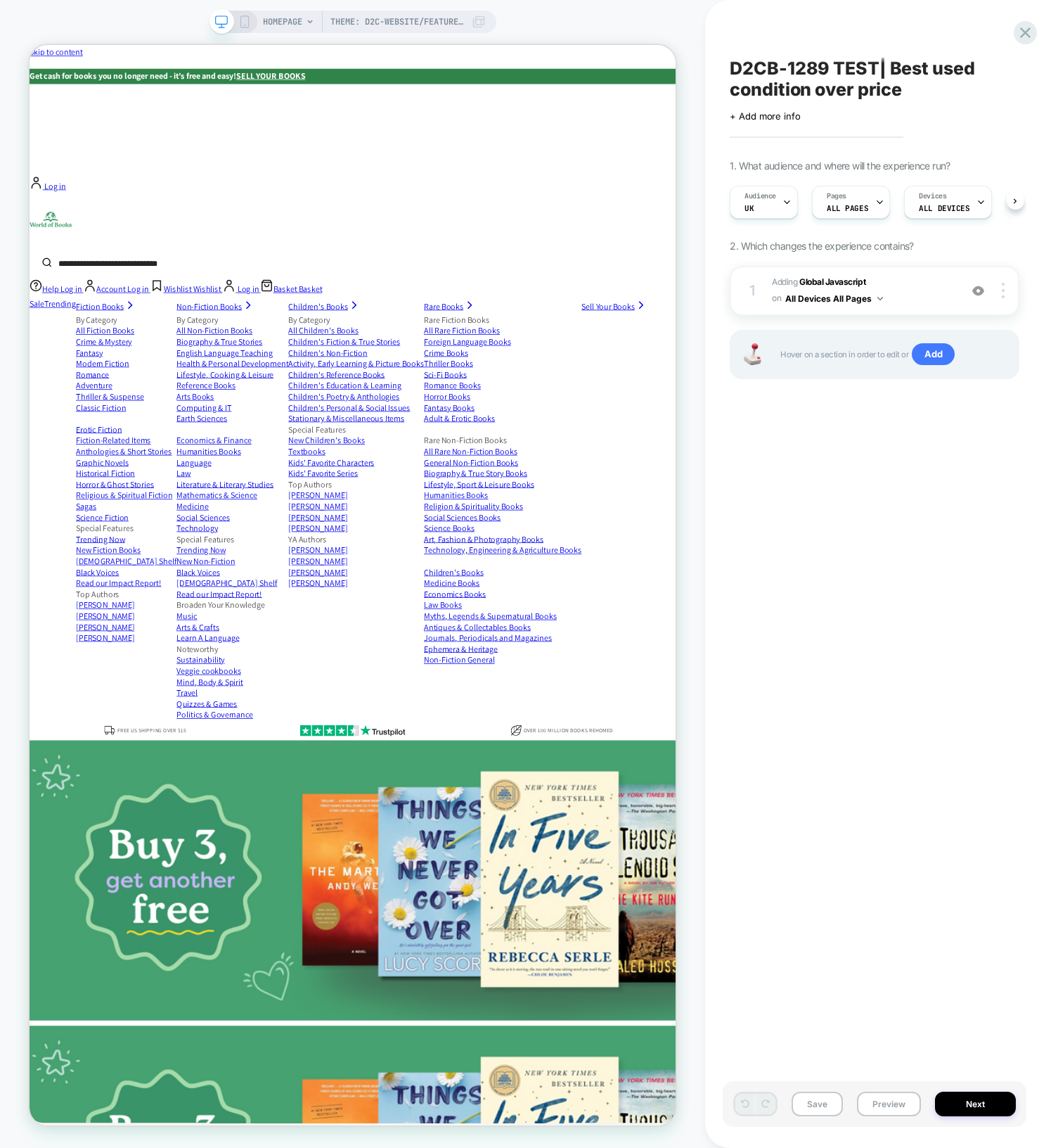
scroll to position [0, 1]
click at [1031, 31] on icon at bounding box center [1026, 32] width 19 height 19
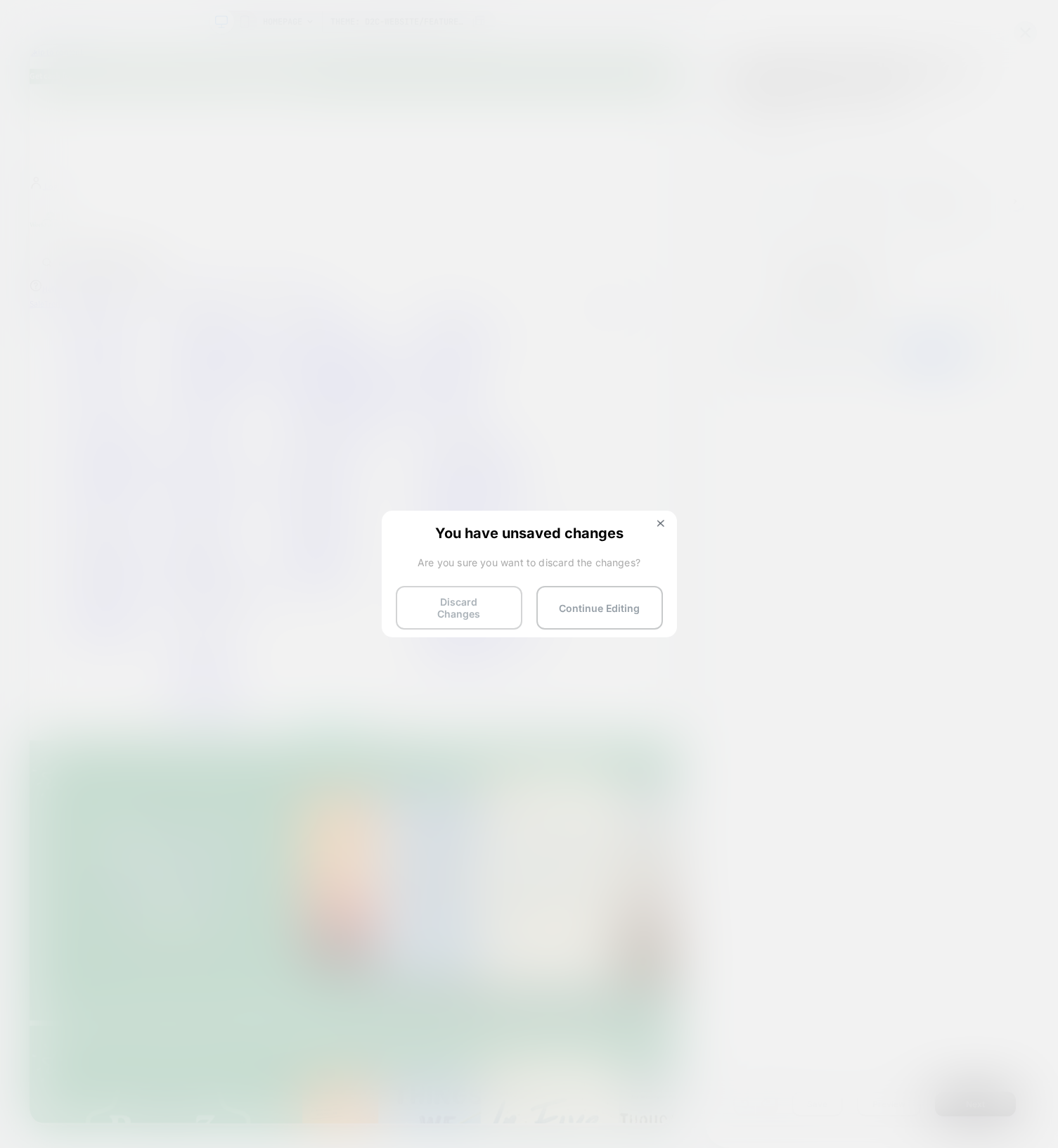
click at [468, 605] on button "Discard Changes" at bounding box center [459, 608] width 127 height 44
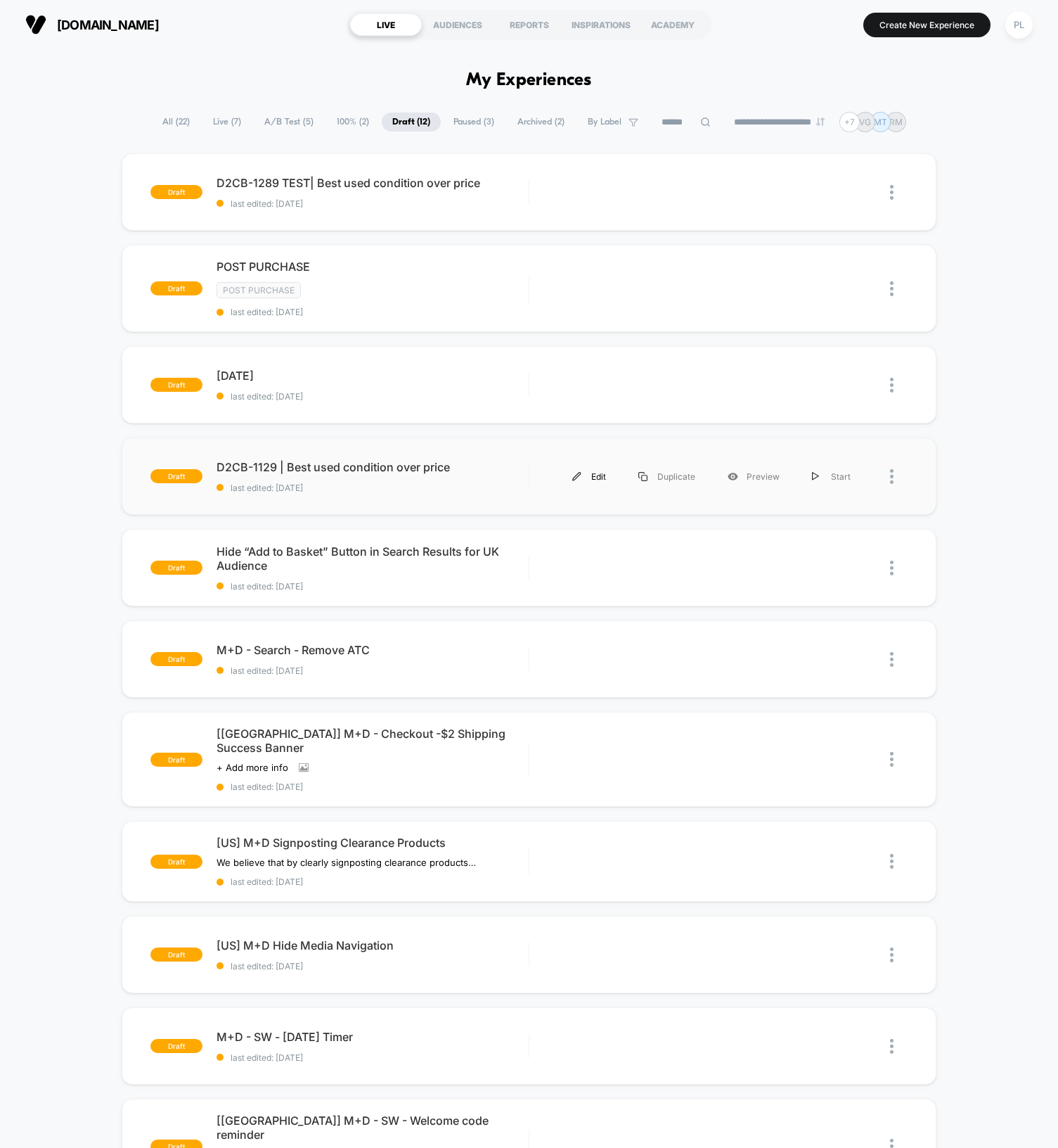
click at [592, 475] on div "Edit" at bounding box center [589, 476] width 66 height 31
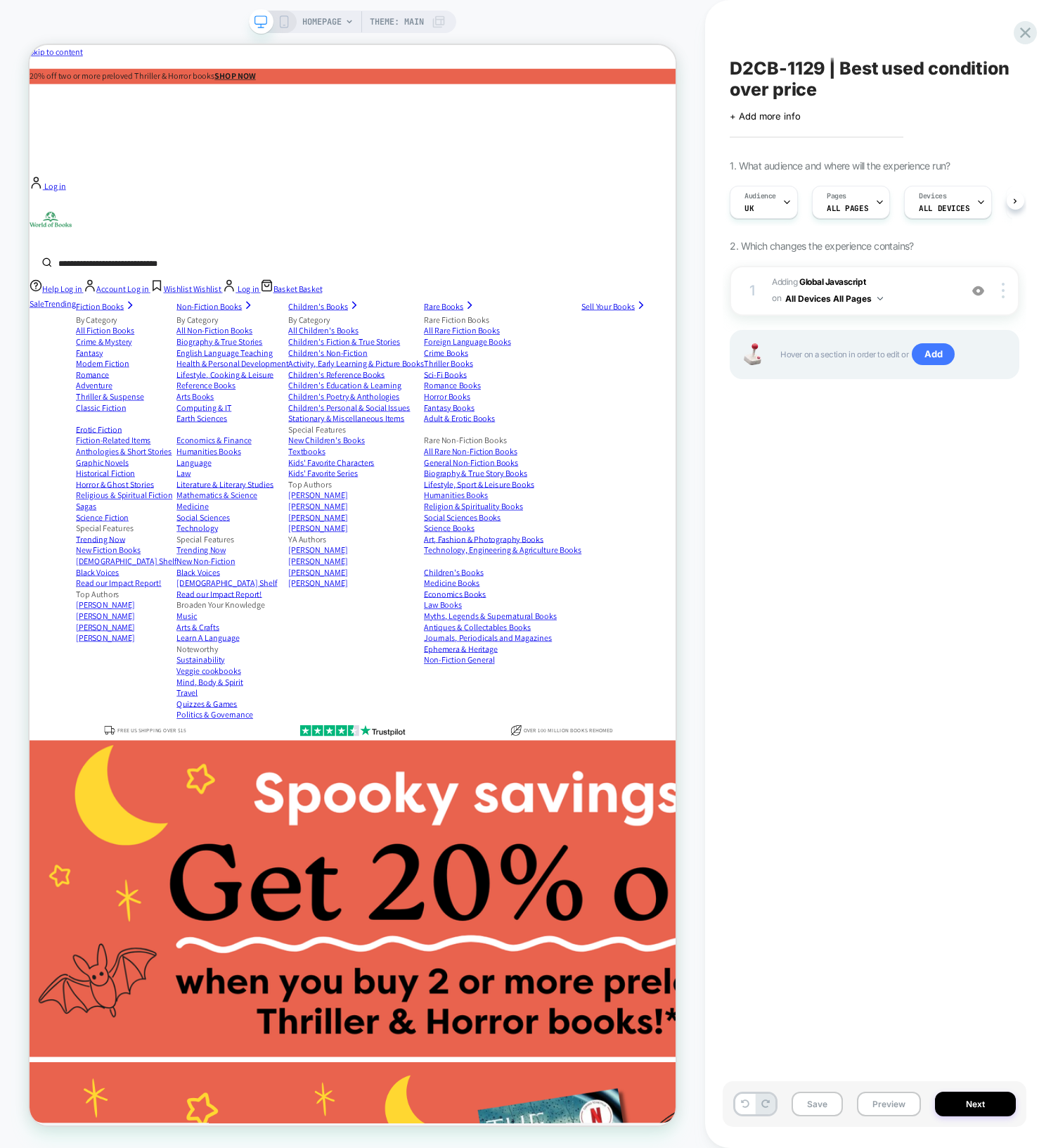
scroll to position [0, 1]
click at [916, 72] on span "D2CB-1129 | Best used condition over price" at bounding box center [875, 78] width 290 height 42
click at [778, 79] on textarea "**********" at bounding box center [852, 78] width 244 height 42
drag, startPoint x: 903, startPoint y: 90, endPoint x: 727, endPoint y: 71, distance: 177.0
click at [727, 71] on div "**********" at bounding box center [875, 574] width 303 height 1120
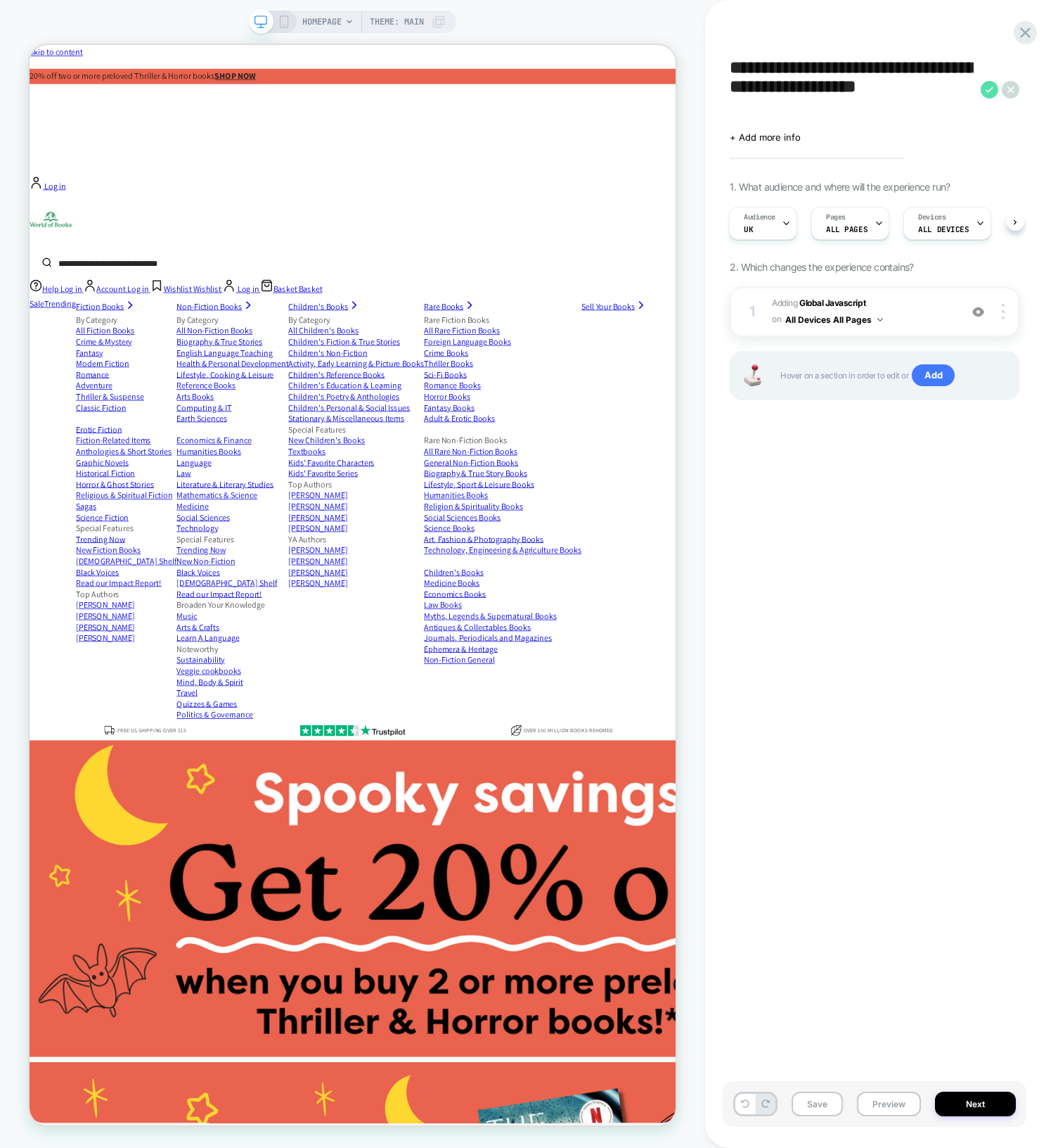
type textarea "**********"
click at [988, 94] on icon at bounding box center [989, 90] width 17 height 17
click at [812, 1110] on button "Save" at bounding box center [818, 1104] width 52 height 25
click at [1022, 33] on icon at bounding box center [1026, 32] width 19 height 19
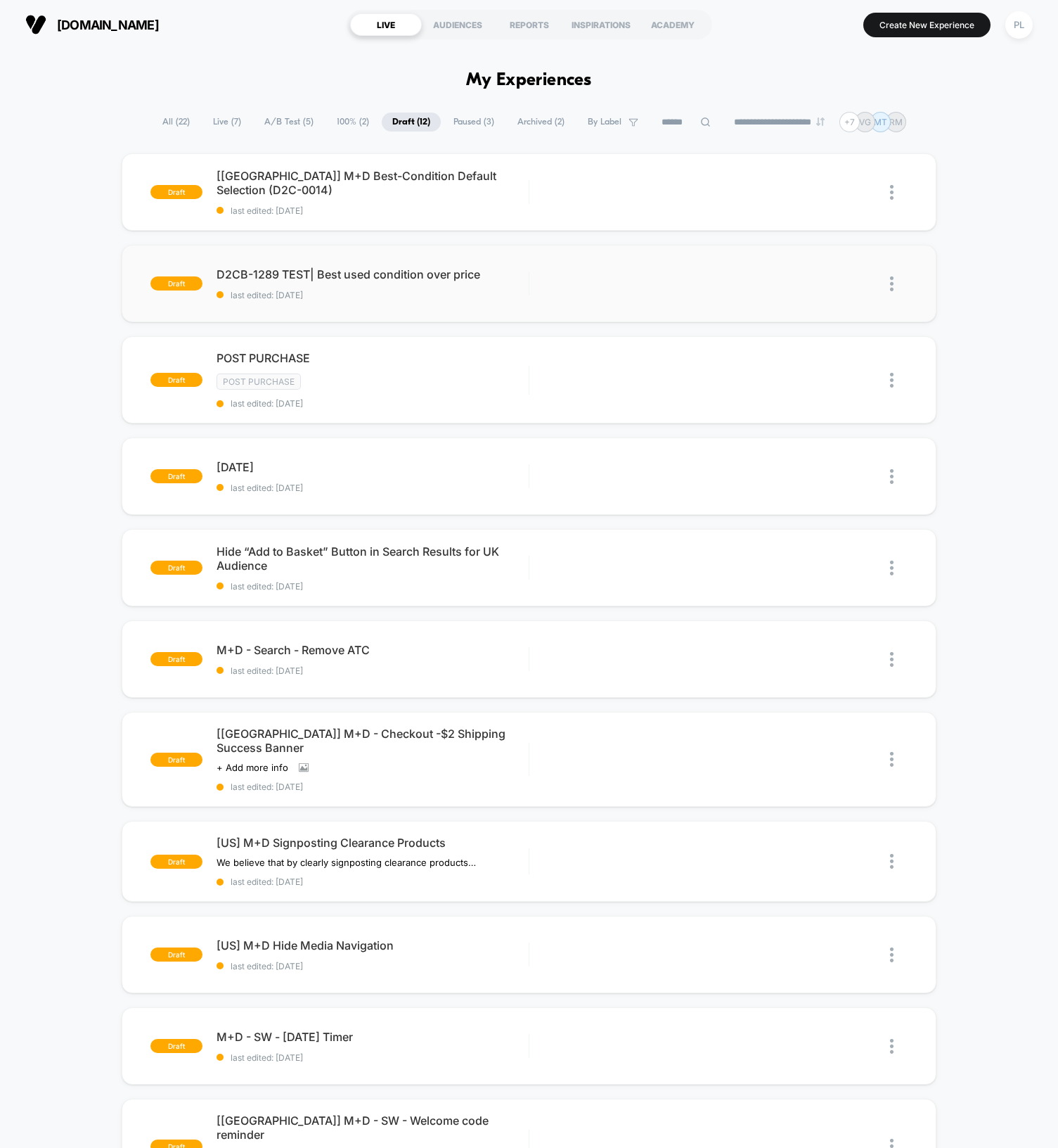
click at [887, 285] on div at bounding box center [887, 283] width 41 height 31
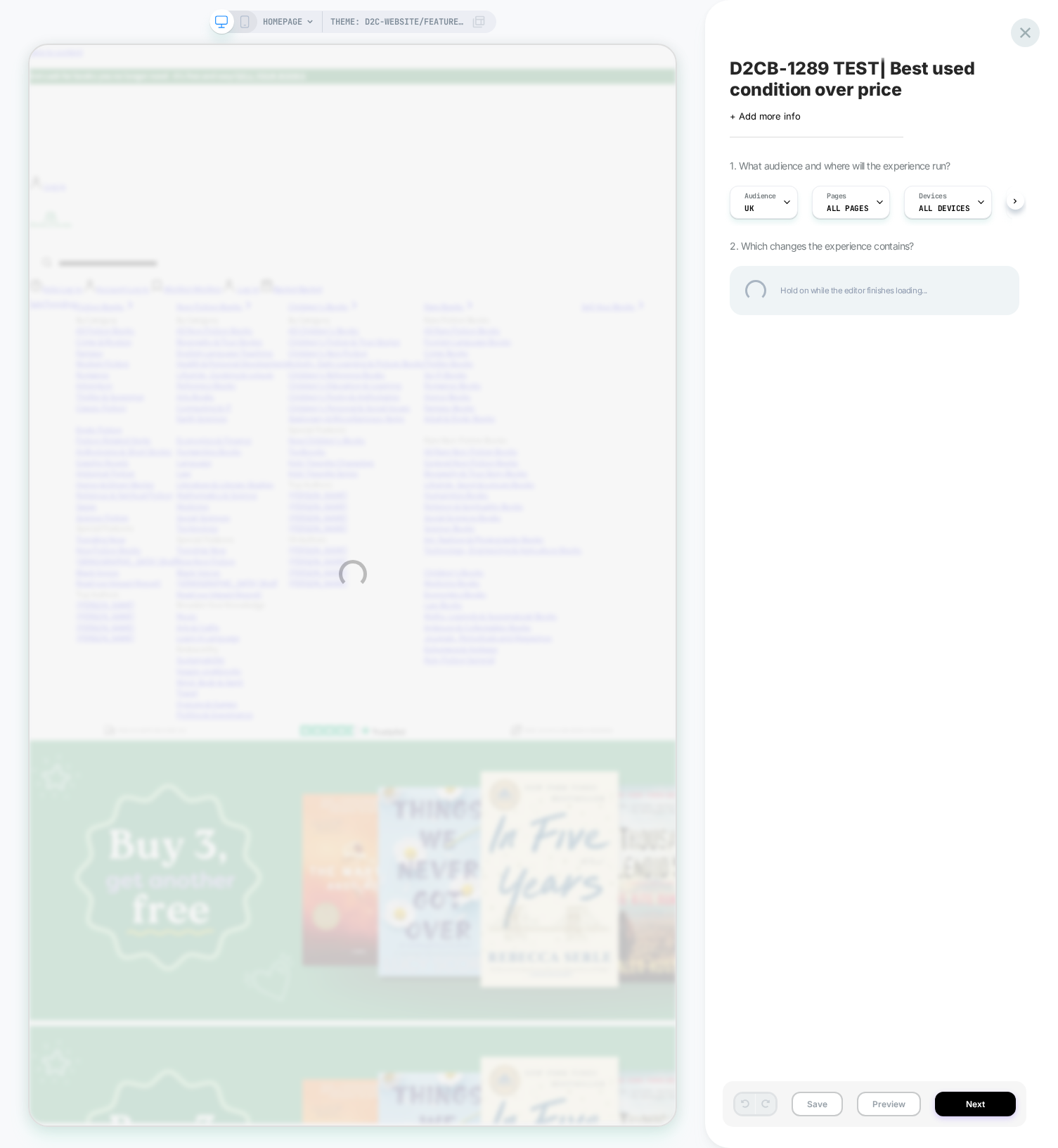
click at [1029, 30] on div at bounding box center [1026, 32] width 29 height 29
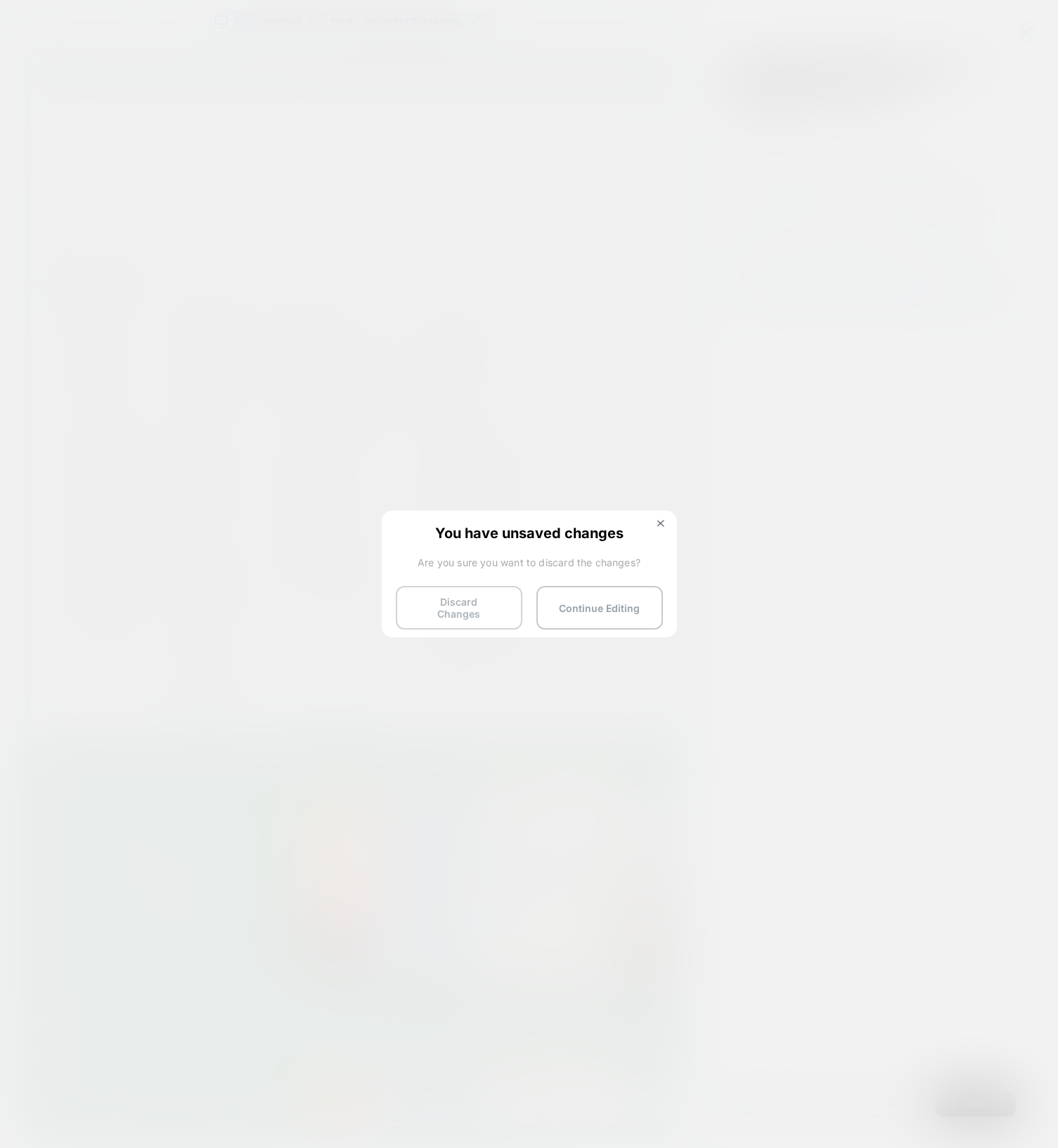
click at [488, 603] on button "Discard Changes" at bounding box center [459, 608] width 127 height 44
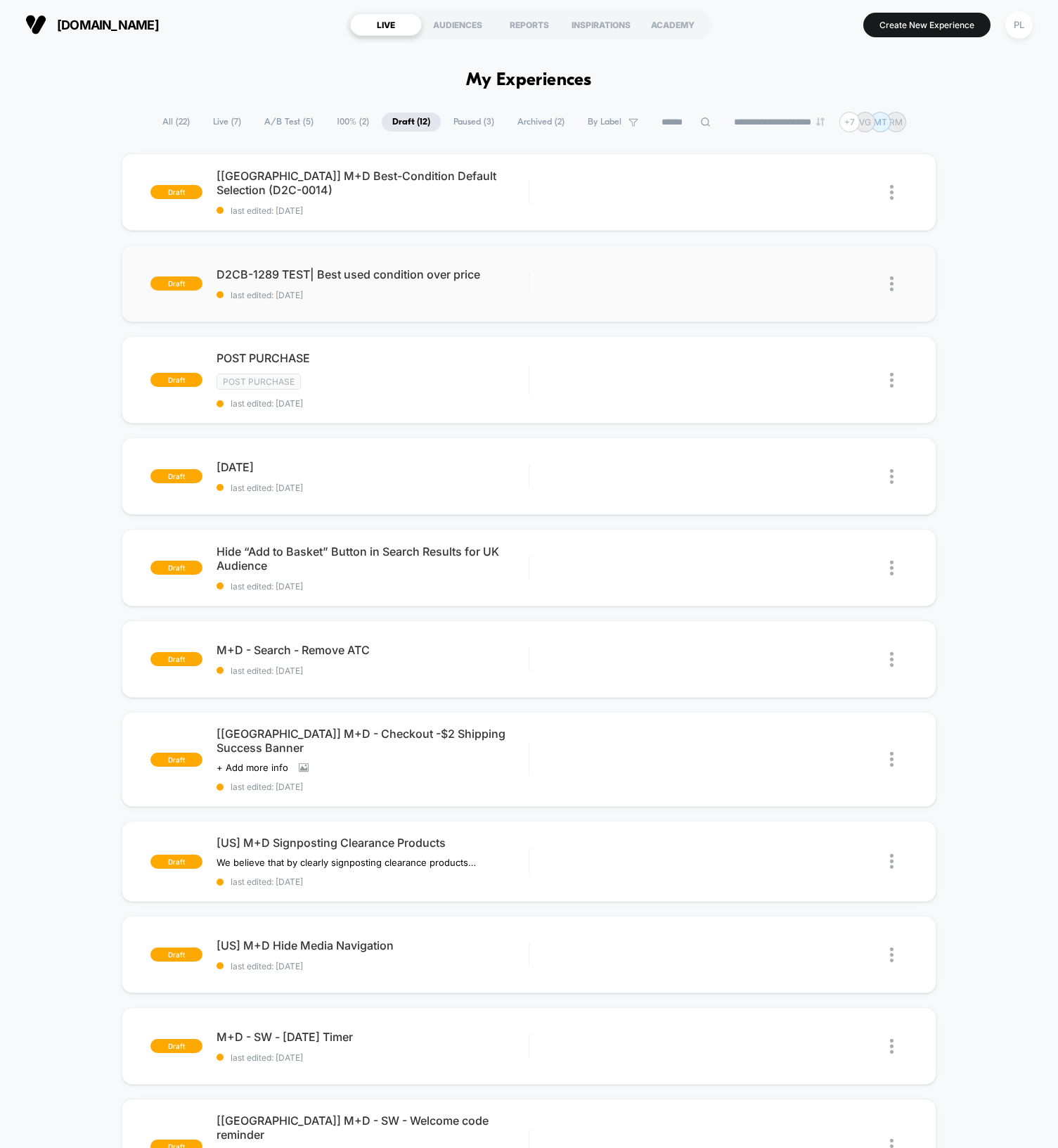
click at [891, 286] on img at bounding box center [892, 283] width 4 height 14
click at [812, 346] on div "Delete" at bounding box center [819, 349] width 127 height 31
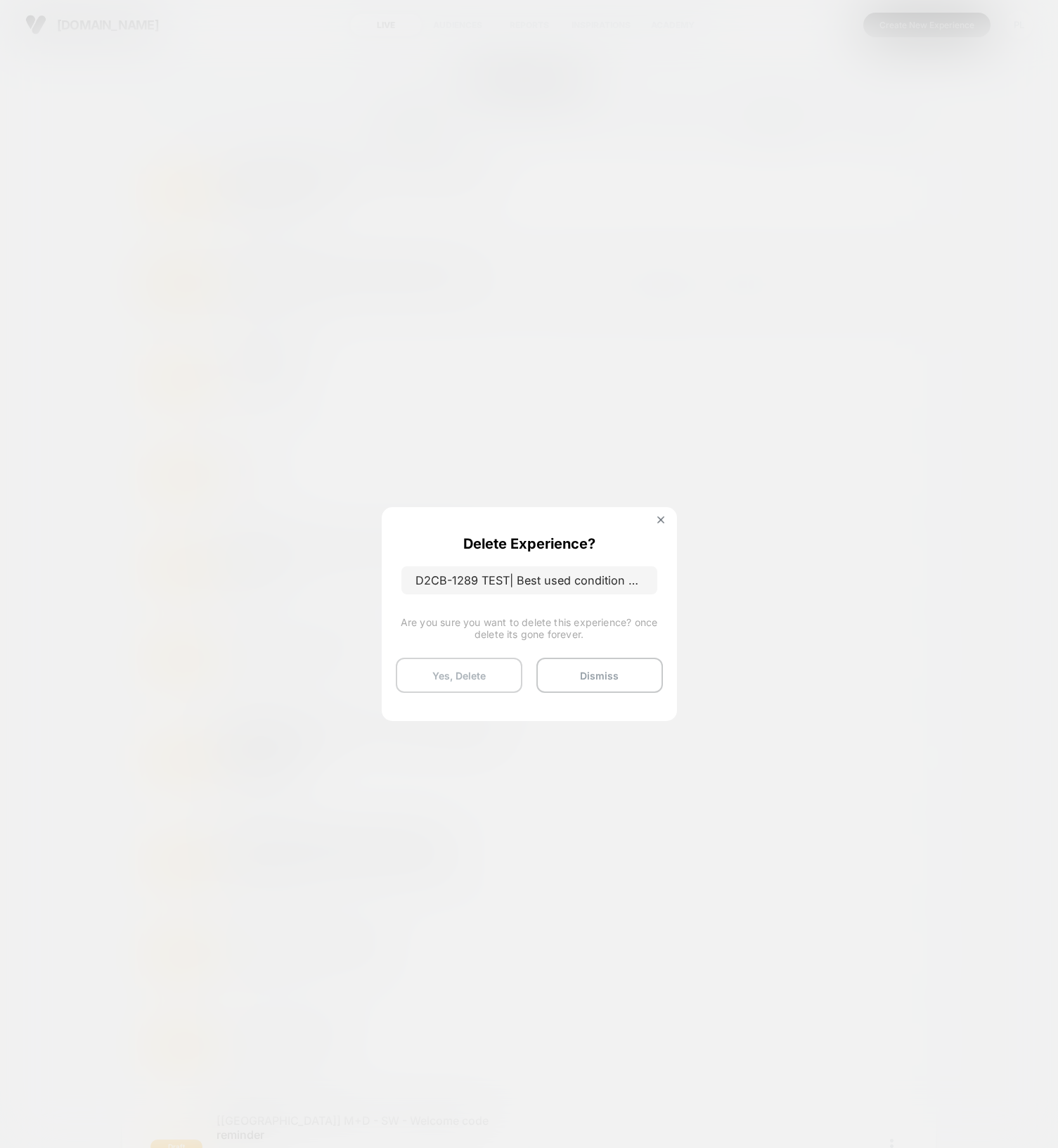
click at [507, 675] on button "Yes, Delete" at bounding box center [459, 675] width 127 height 35
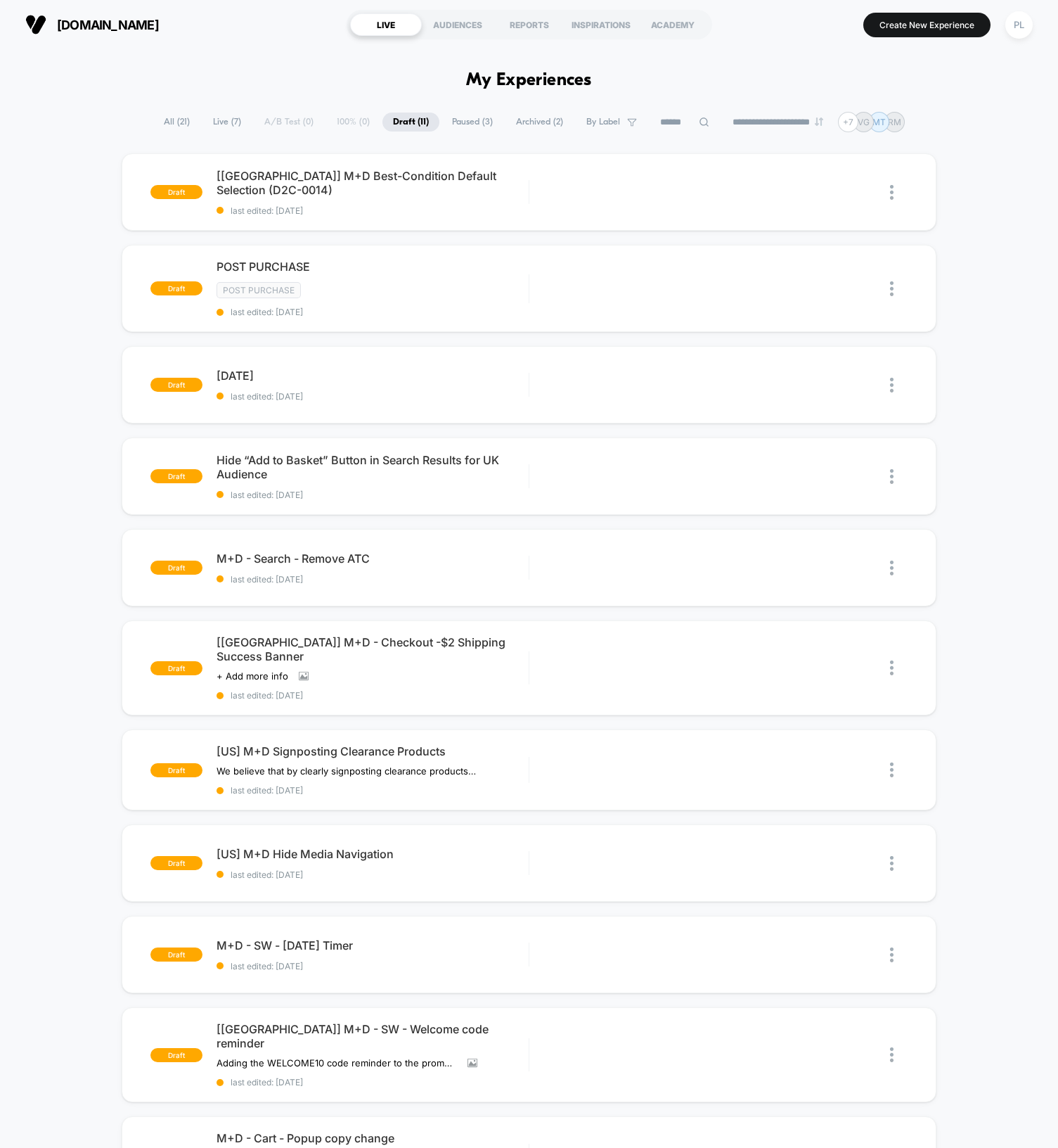
click at [159, 122] on span "All ( 21 )" at bounding box center [176, 122] width 47 height 19
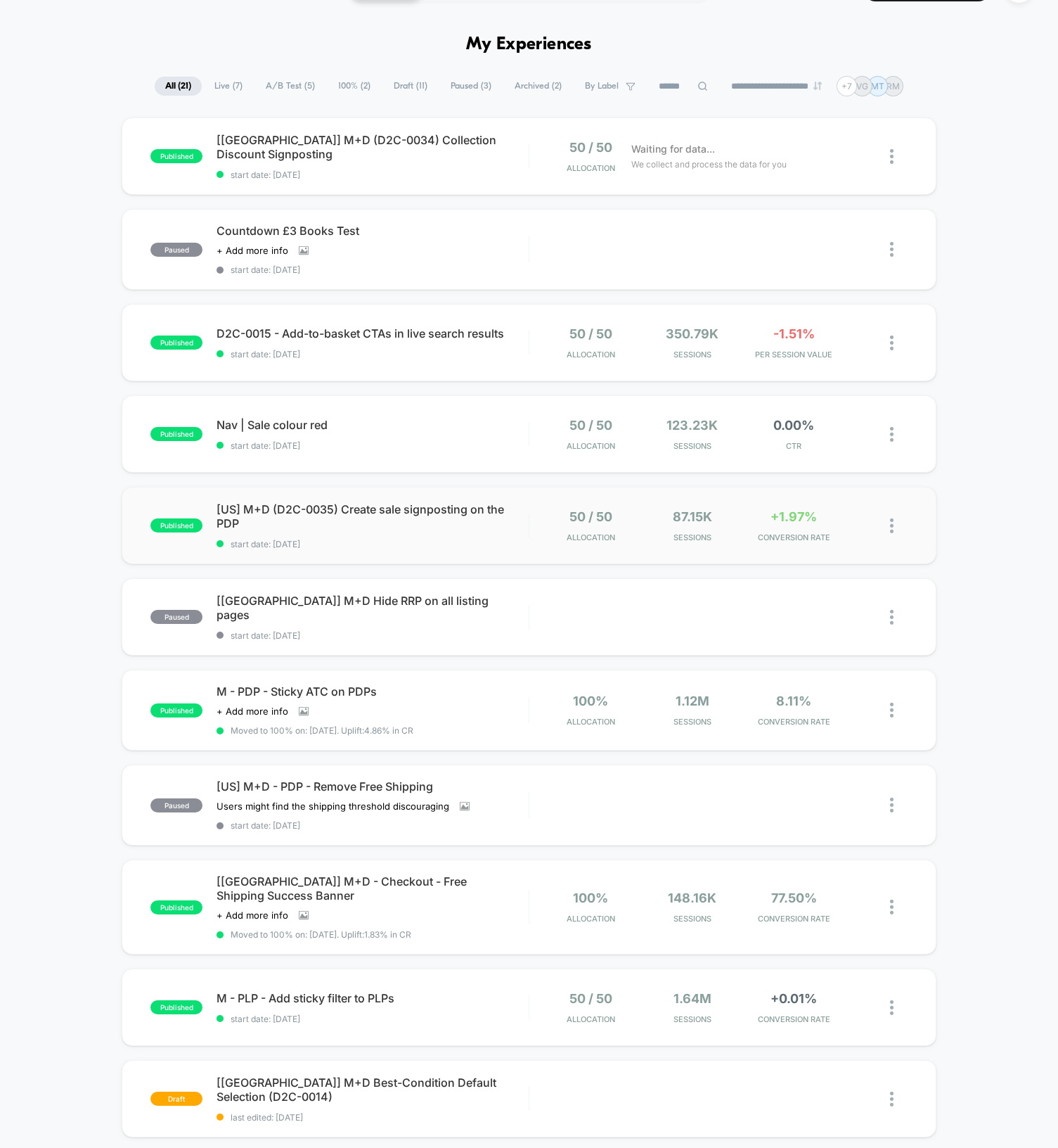
scroll to position [308, 0]
